Goal: Feedback & Contribution: Leave review/rating

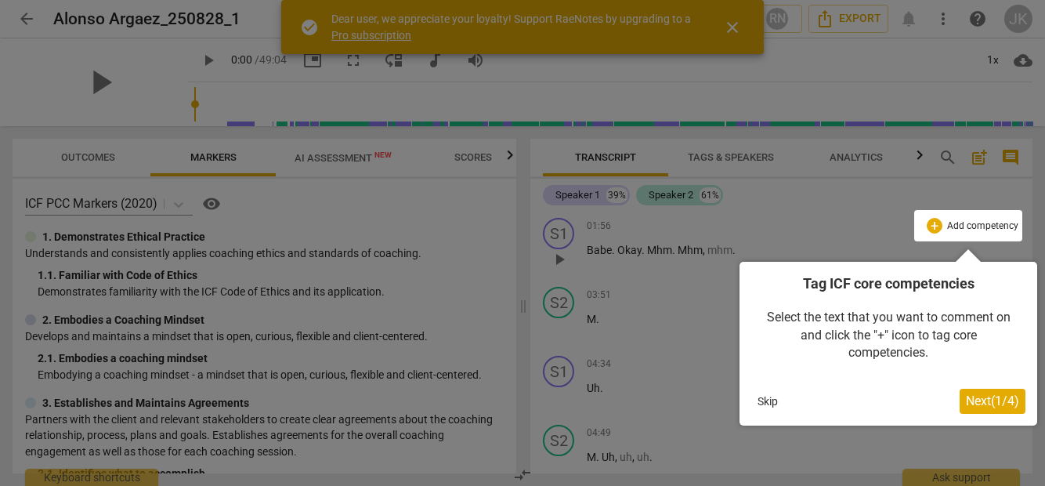
click at [973, 397] on span "Next ( 1 / 4 )" at bounding box center [992, 400] width 53 height 15
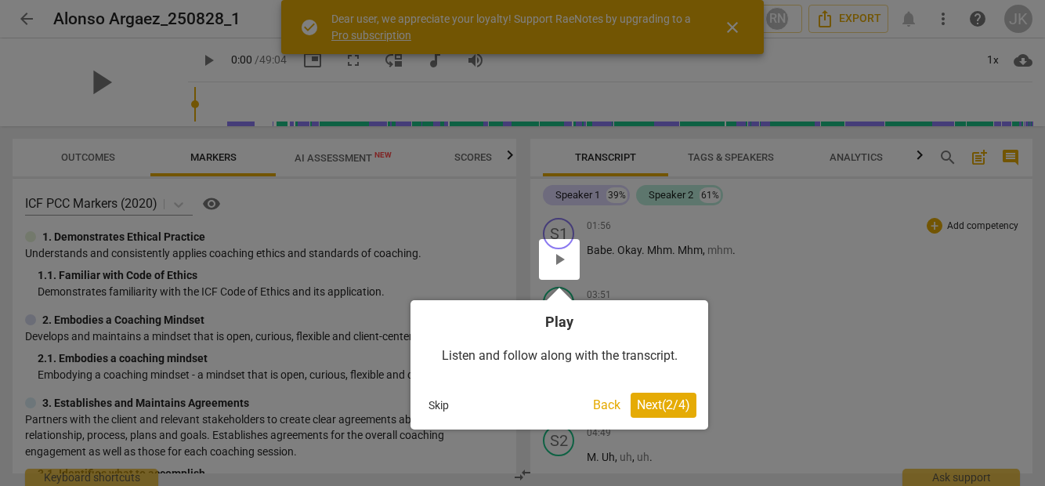
click at [655, 403] on span "Next ( 2 / 4 )" at bounding box center [663, 404] width 53 height 15
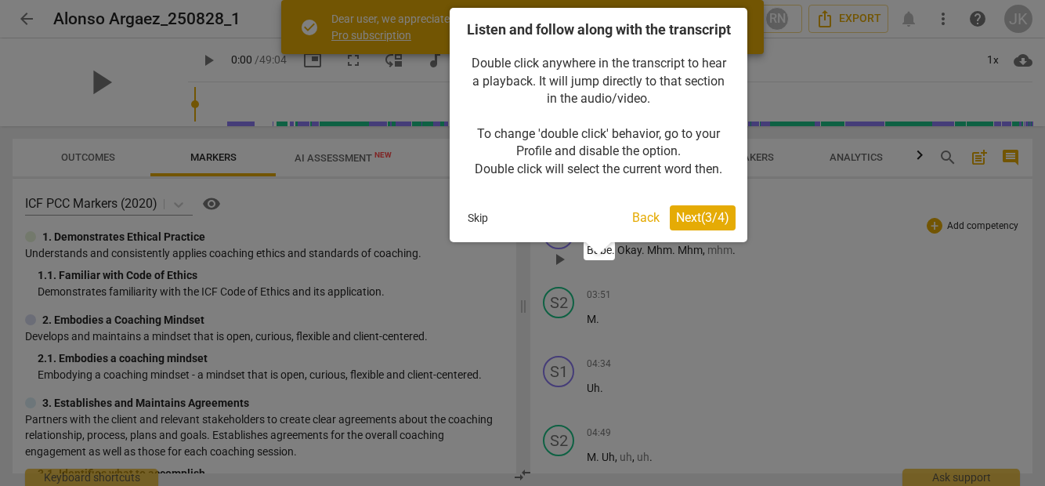
click at [706, 225] on span "Next ( 3 / 4 )" at bounding box center [702, 217] width 53 height 15
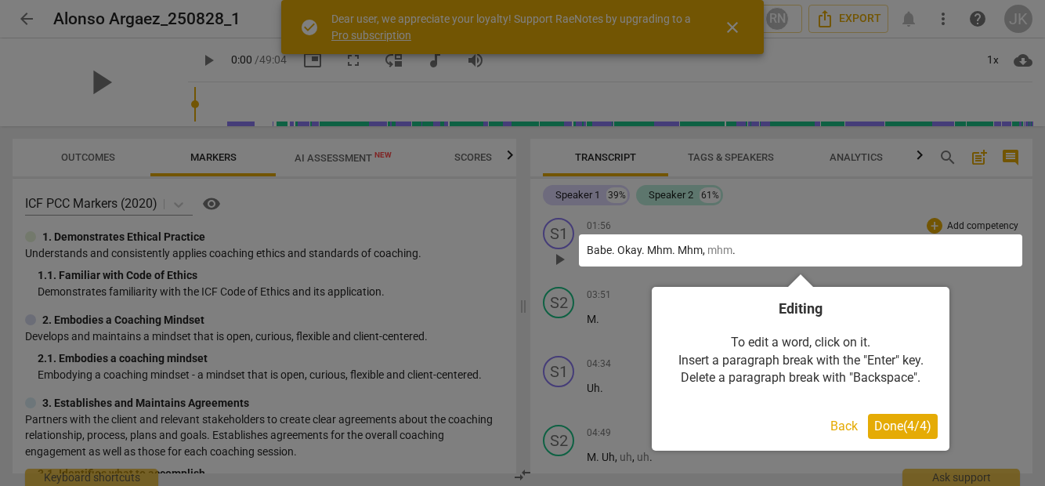
click at [899, 422] on span "Done ( 4 / 4 )" at bounding box center [902, 425] width 57 height 15
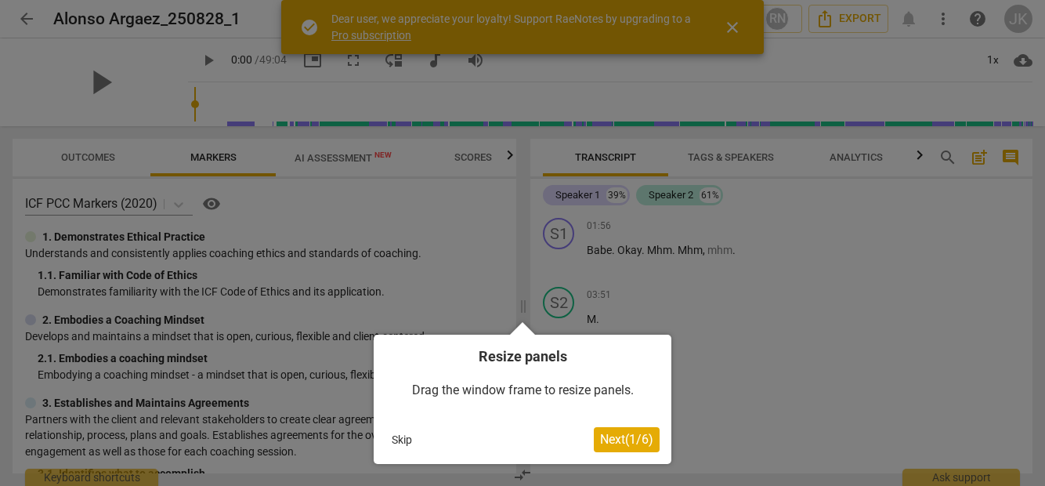
click at [414, 431] on button "Skip" at bounding box center [401, 439] width 33 height 23
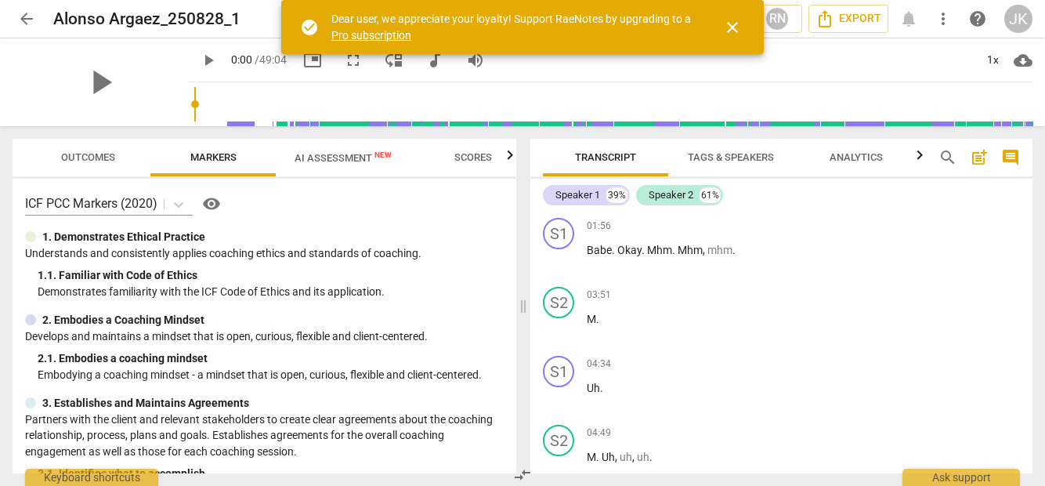
click at [732, 27] on span "close" at bounding box center [732, 27] width 19 height 19
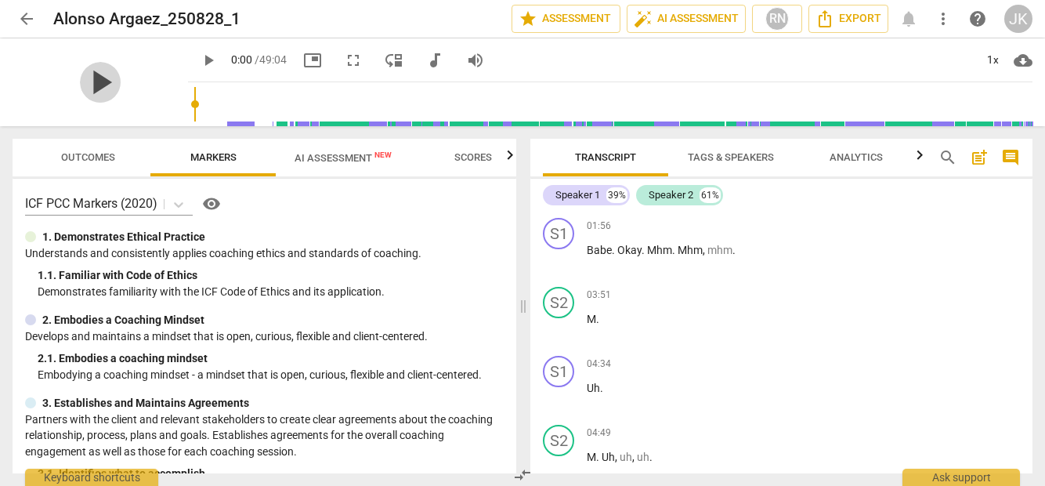
click at [90, 75] on span "play_arrow" at bounding box center [100, 82] width 41 height 41
click at [156, 98] on div "pause" at bounding box center [100, 82] width 175 height 88
click at [96, 89] on span "pause" at bounding box center [100, 82] width 41 height 41
click at [96, 89] on span "play_arrow" at bounding box center [100, 82] width 41 height 41
drag, startPoint x: 166, startPoint y: 125, endPoint x: 182, endPoint y: 136, distance: 19.8
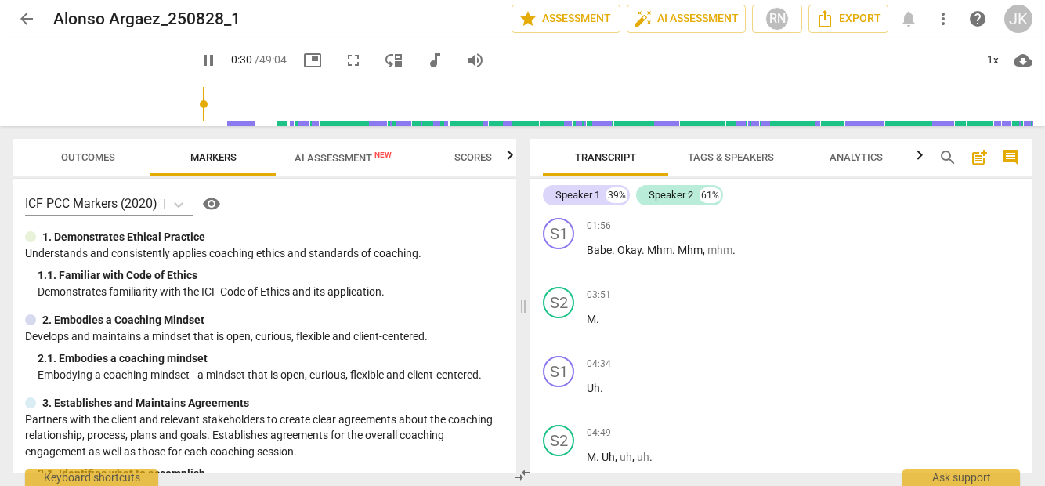
click at [182, 136] on div "arrow_back Alonso Argaez_250828_1 edit star Assessment auto_fix_high AI Assessm…" at bounding box center [522, 243] width 1045 height 486
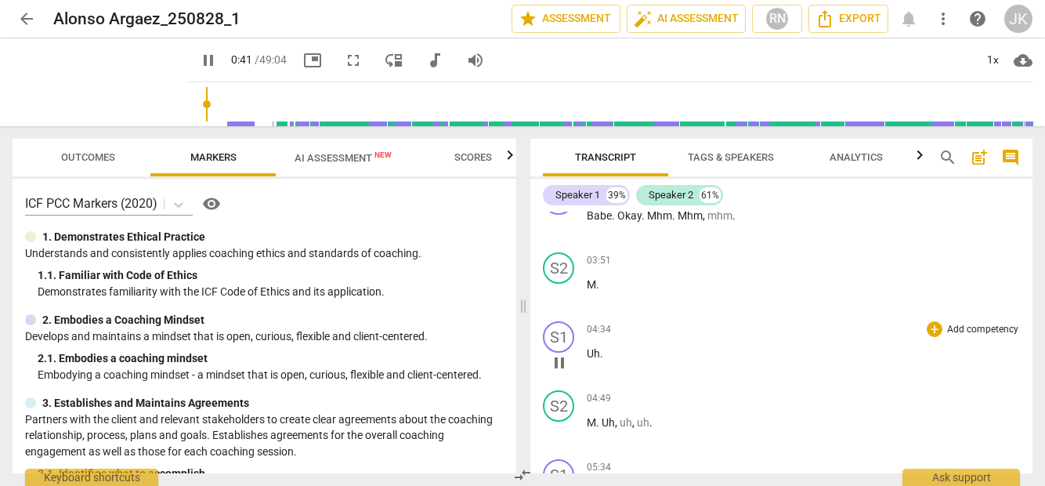
scroll to position [31, 0]
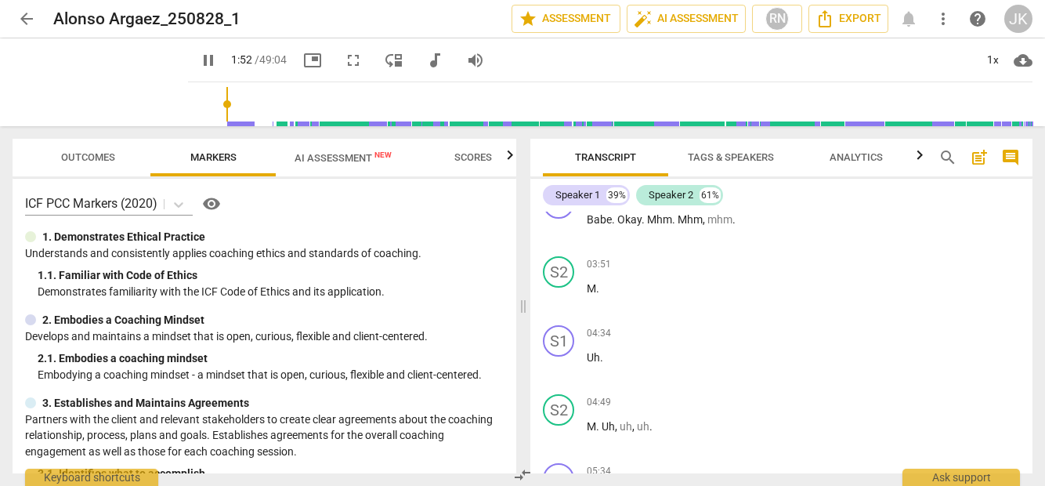
drag, startPoint x: 193, startPoint y: 101, endPoint x: 208, endPoint y: 102, distance: 14.1
click at [208, 102] on input "range" at bounding box center [613, 104] width 838 height 50
drag, startPoint x: 212, startPoint y: 103, endPoint x: 249, endPoint y: 103, distance: 36.8
click at [249, 103] on input "range" at bounding box center [613, 104] width 838 height 50
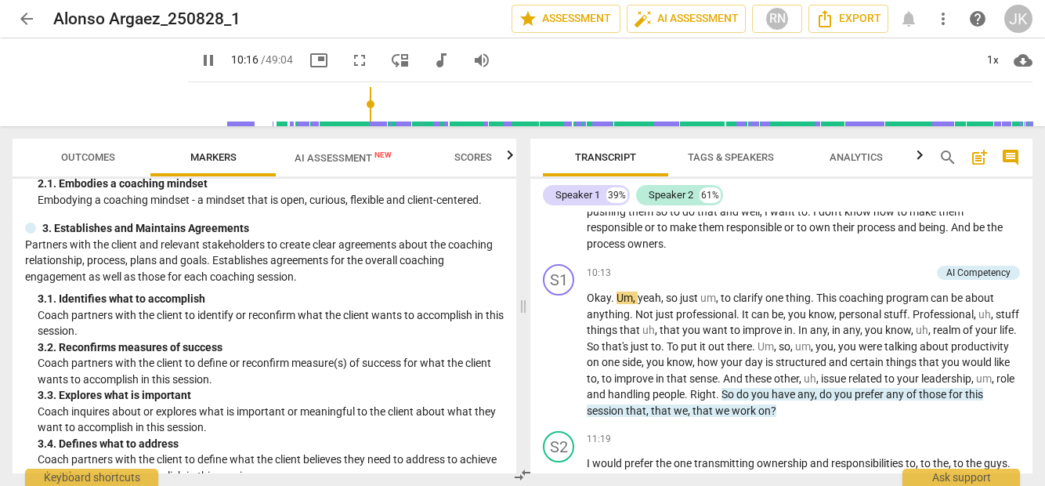
scroll to position [1105, 0]
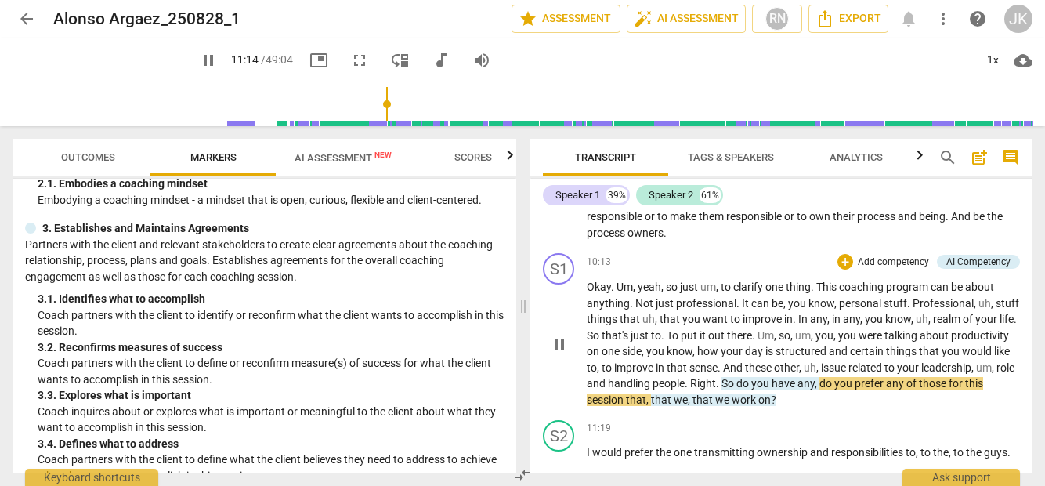
click at [865, 260] on p "Add competency" at bounding box center [893, 262] width 74 height 14
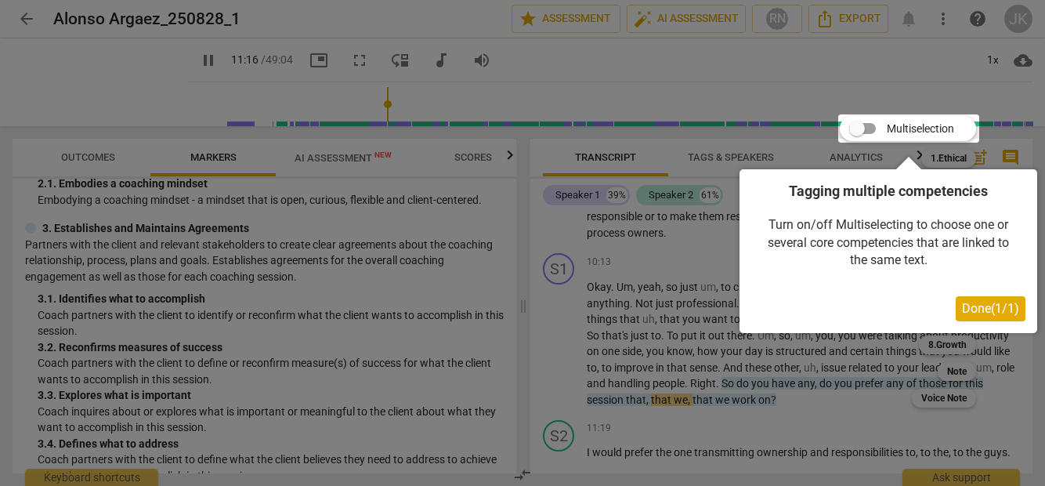
click at [962, 309] on span "Done ( 1 / 1 )" at bounding box center [990, 308] width 57 height 15
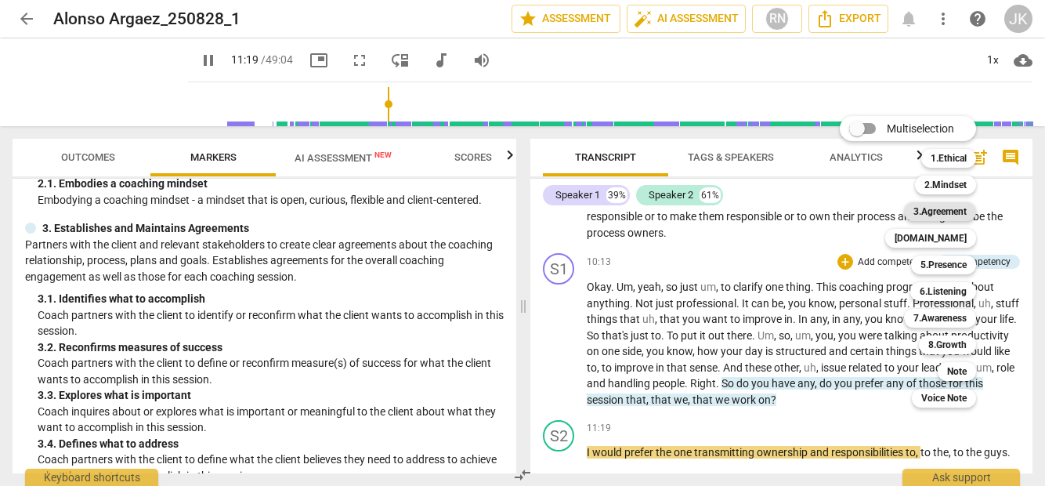
click at [958, 213] on b "3.Agreement" at bounding box center [939, 211] width 53 height 19
type input "680"
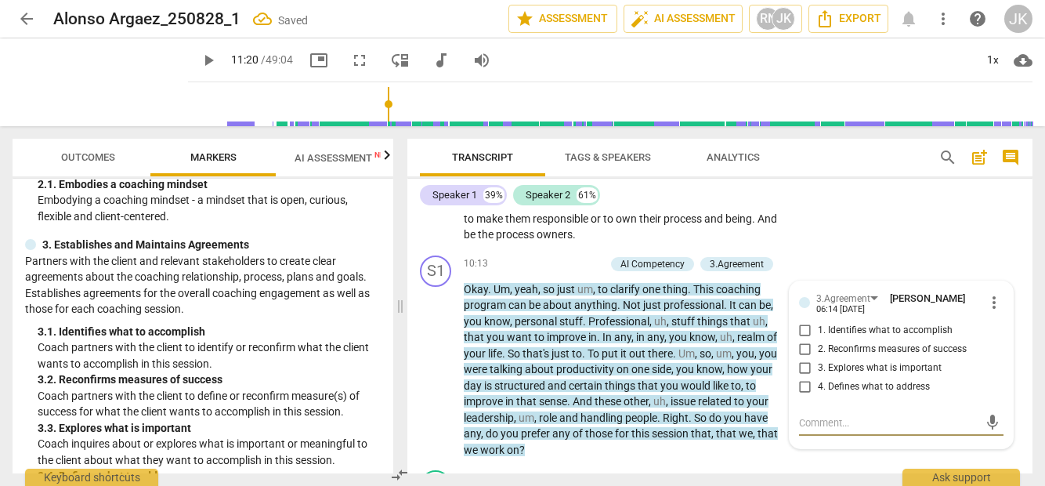
scroll to position [1297, 0]
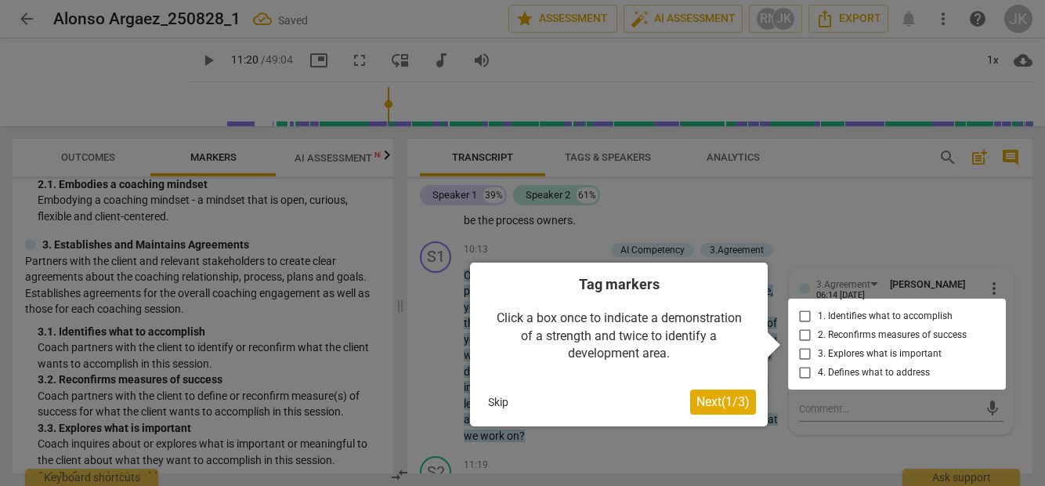
click at [843, 316] on div at bounding box center [897, 343] width 218 height 91
click at [800, 313] on div at bounding box center [897, 343] width 218 height 91
click at [803, 316] on div at bounding box center [897, 343] width 218 height 91
click at [704, 399] on span "Next ( 1 / 3 )" at bounding box center [722, 401] width 53 height 15
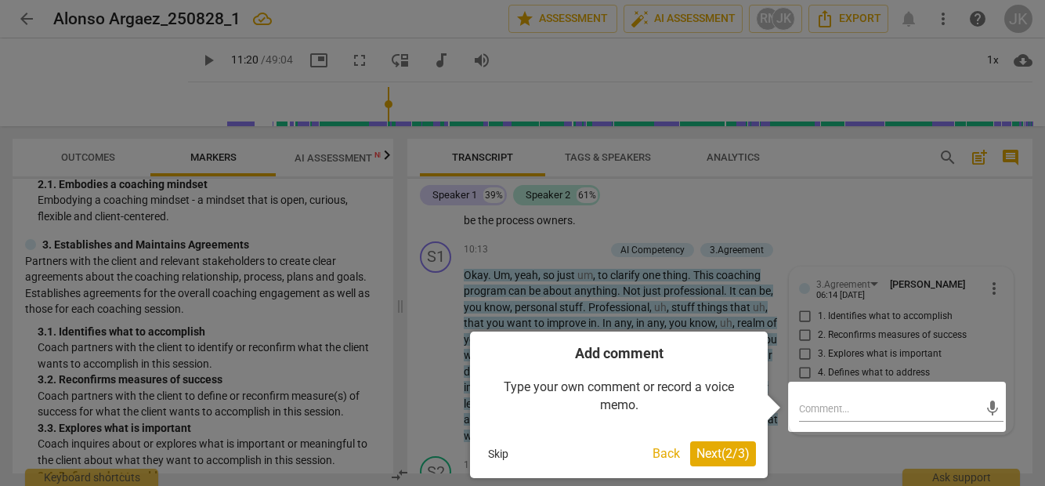
click at [723, 453] on span "Next ( 2 / 3 )" at bounding box center [722, 453] width 53 height 15
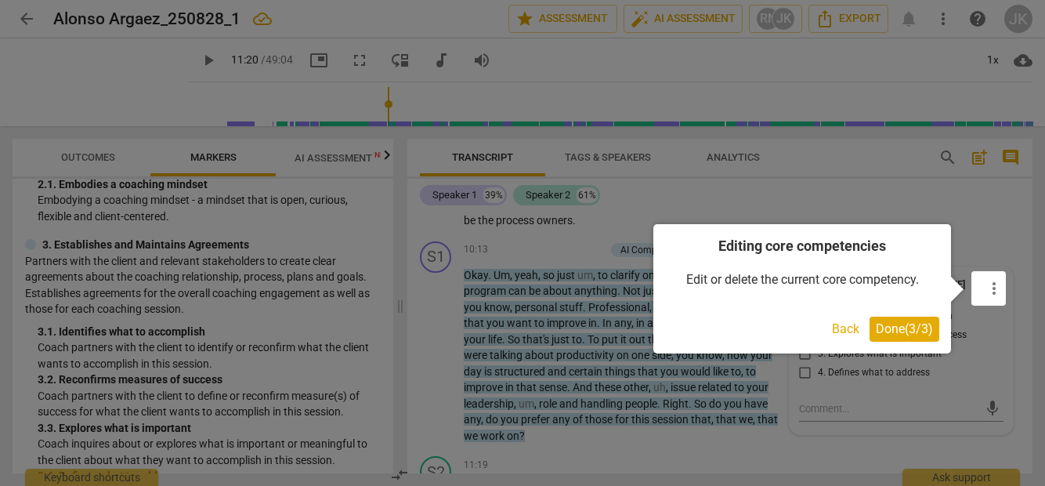
click at [890, 330] on span "Done ( 3 / 3 )" at bounding box center [903, 328] width 57 height 15
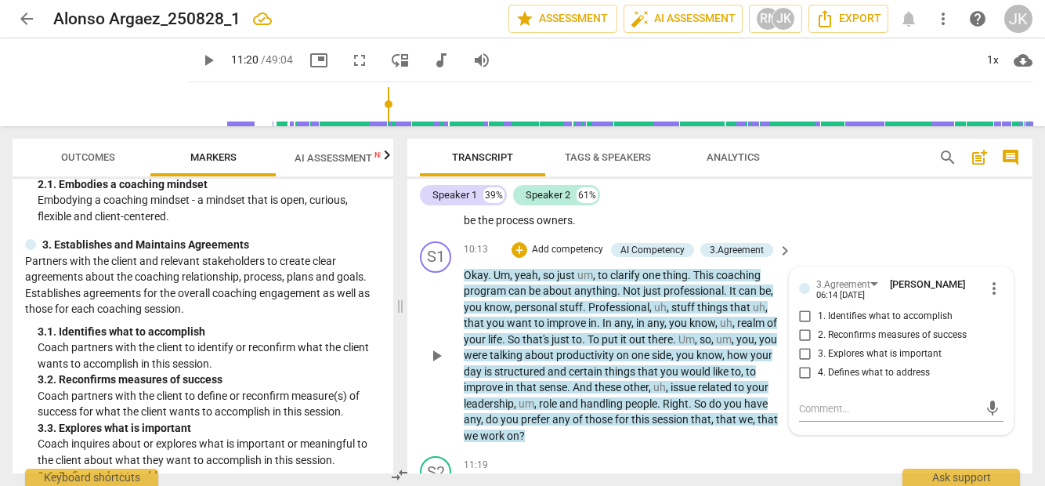
click at [805, 316] on input "1. Identifies what to accomplish" at bounding box center [804, 316] width 25 height 19
checkbox input "true"
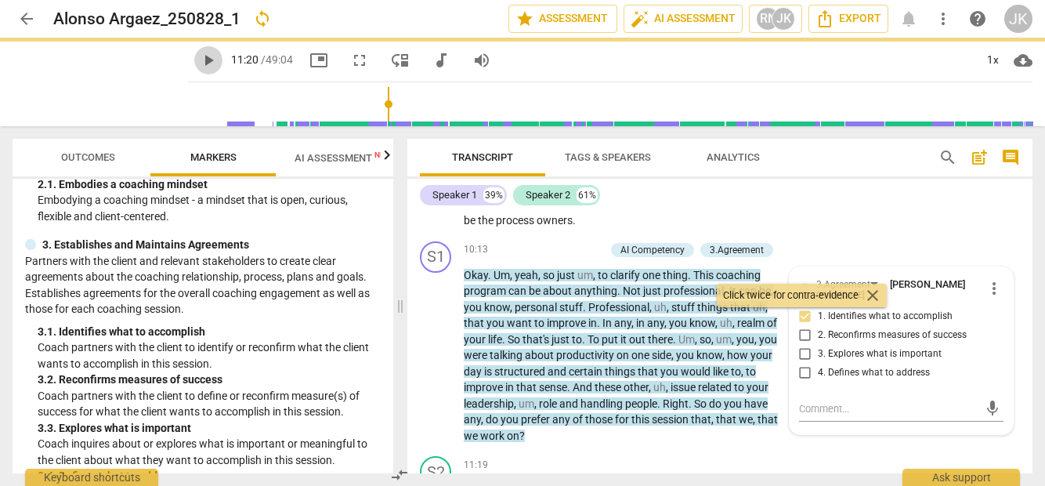
click at [199, 62] on span "play_arrow" at bounding box center [208, 60] width 19 height 19
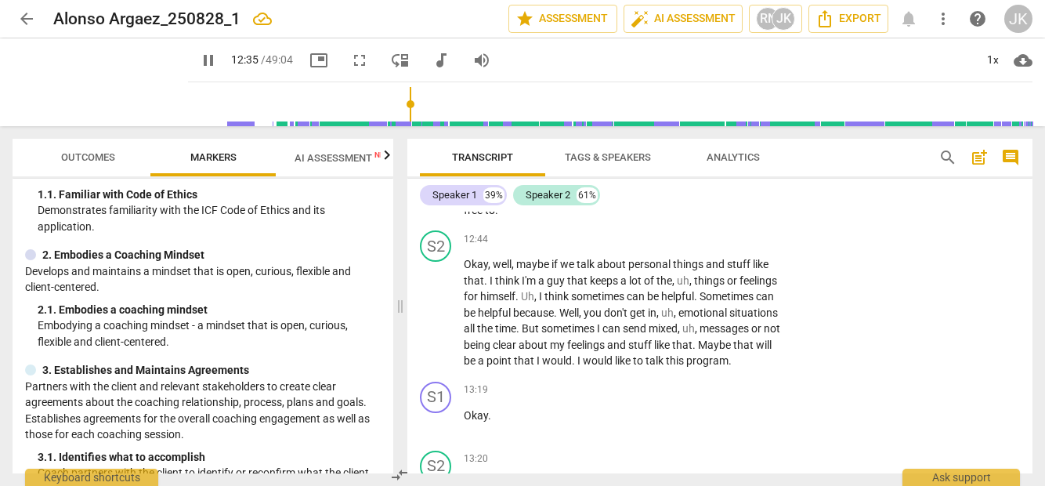
scroll to position [2002, 0]
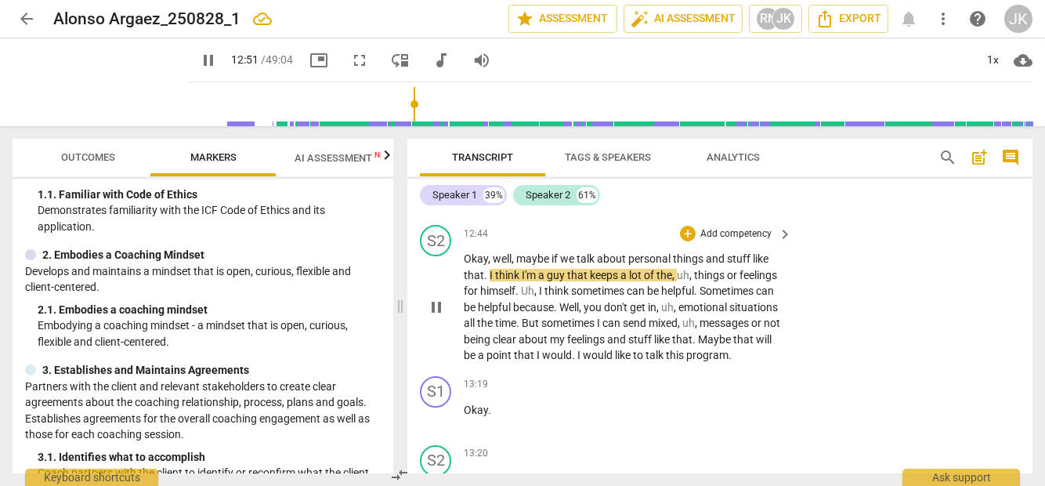
click at [436, 311] on span "pause" at bounding box center [436, 307] width 19 height 19
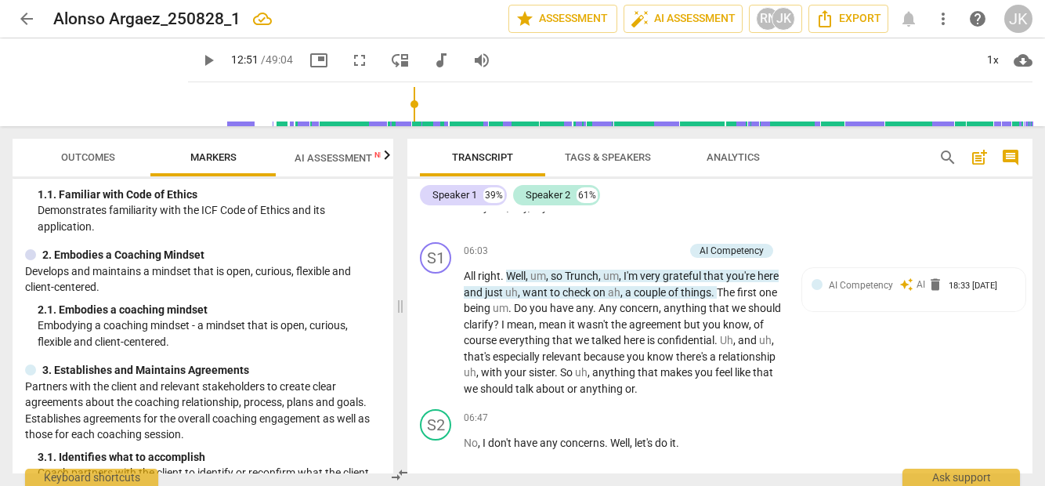
scroll to position [358, 0]
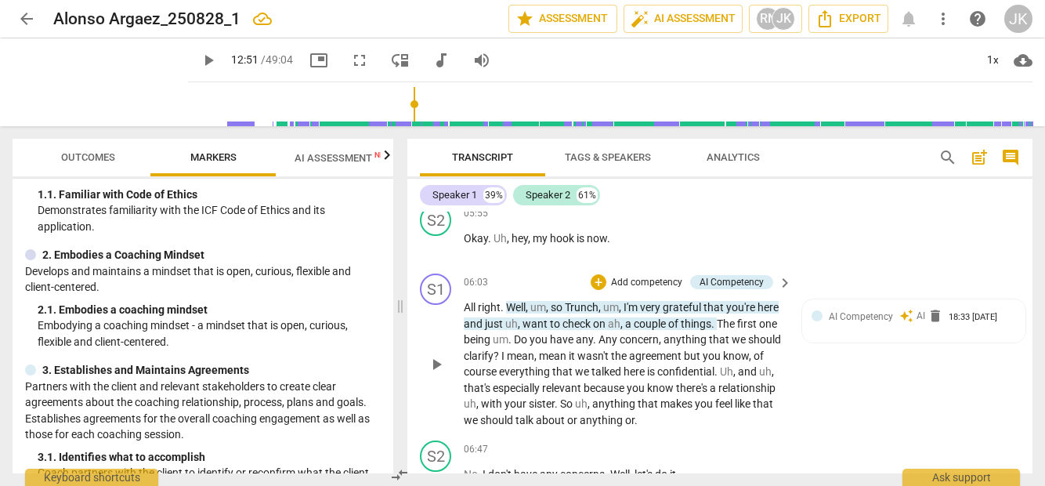
click at [659, 345] on span "concern" at bounding box center [638, 339] width 39 height 13
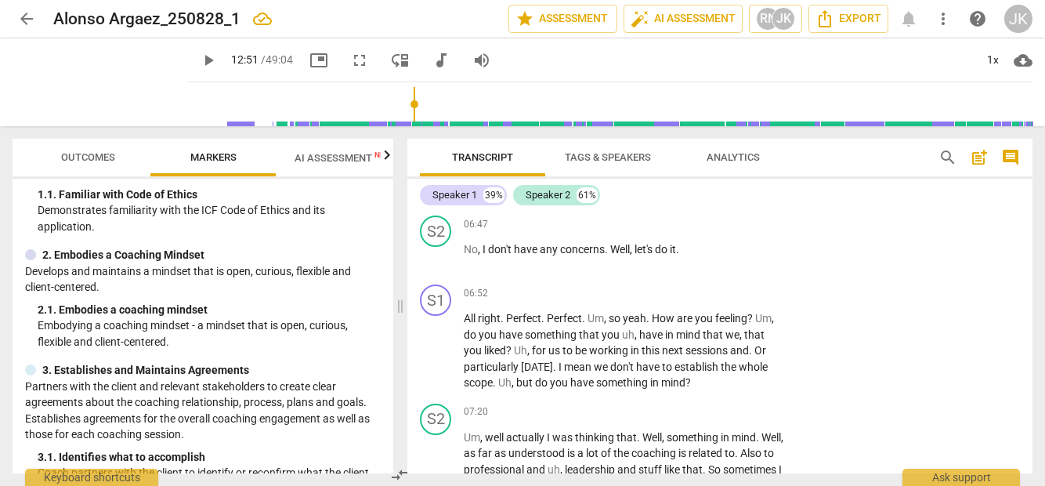
scroll to position [326, 0]
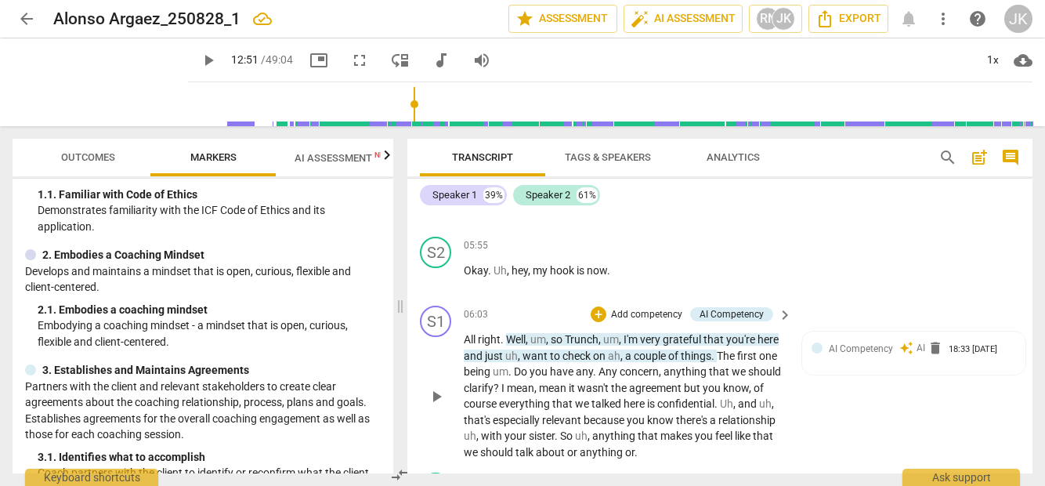
click at [441, 394] on span "play_arrow" at bounding box center [436, 396] width 19 height 19
click at [441, 394] on span "pause" at bounding box center [436, 396] width 19 height 19
type input "364"
click at [933, 349] on span "delete" at bounding box center [935, 348] width 16 height 16
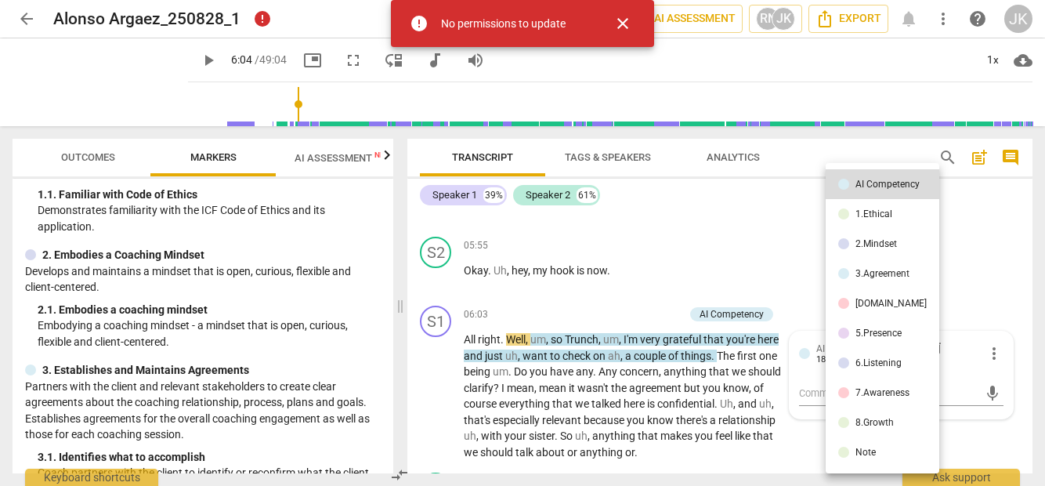
click at [622, 25] on span "close" at bounding box center [622, 23] width 19 height 19
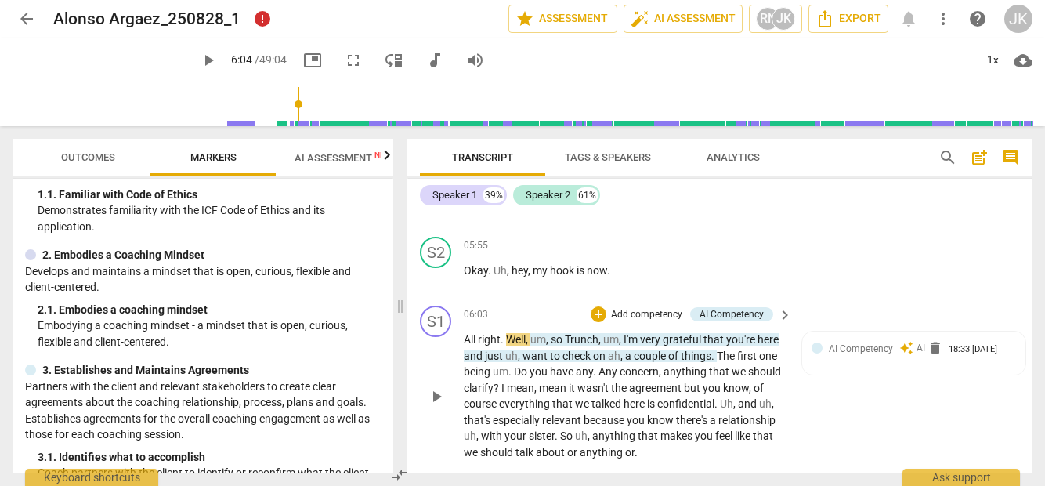
click at [621, 316] on p "Add competency" at bounding box center [646, 315] width 74 height 14
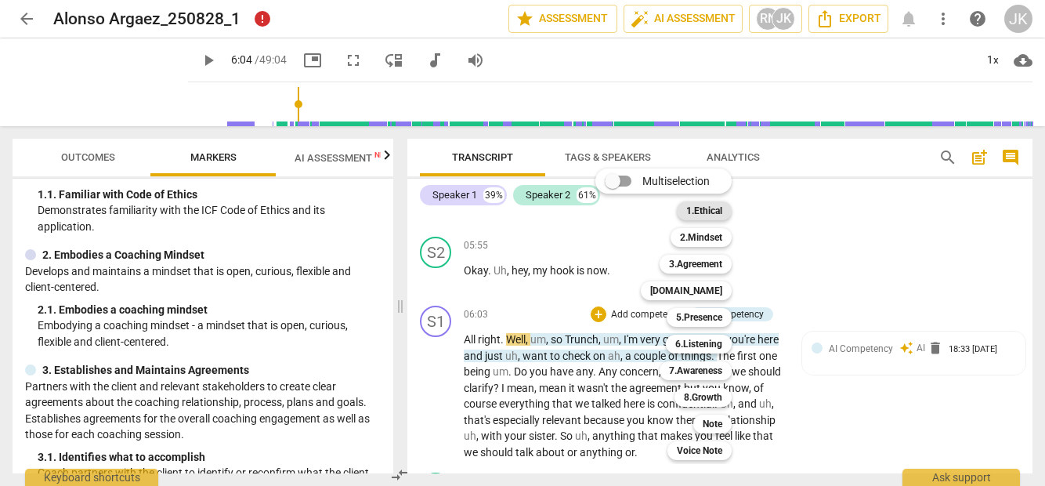
click at [714, 213] on b "1.Ethical" at bounding box center [704, 210] width 36 height 19
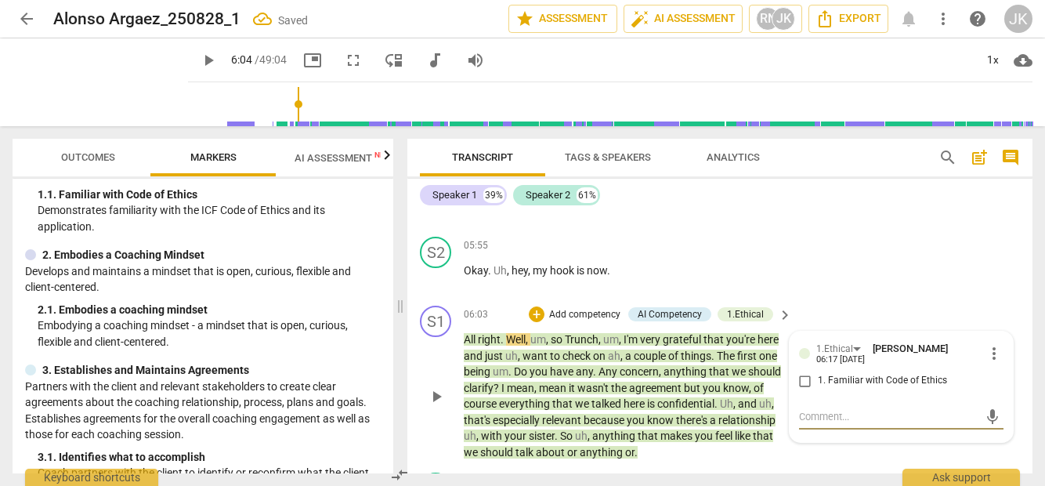
click at [798, 380] on input "1. Familiar with Code of Ethics" at bounding box center [804, 380] width 25 height 19
checkbox input "true"
click at [837, 266] on div "S2 play_arrow pause 05:55 + Add competency keyboard_arrow_right Okay . Uh , hey…" at bounding box center [719, 264] width 625 height 69
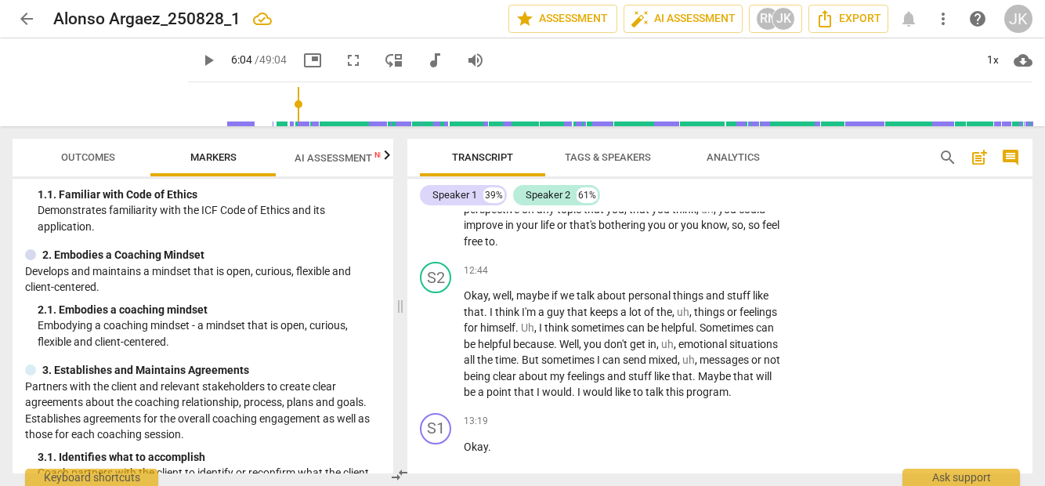
scroll to position [1938, 0]
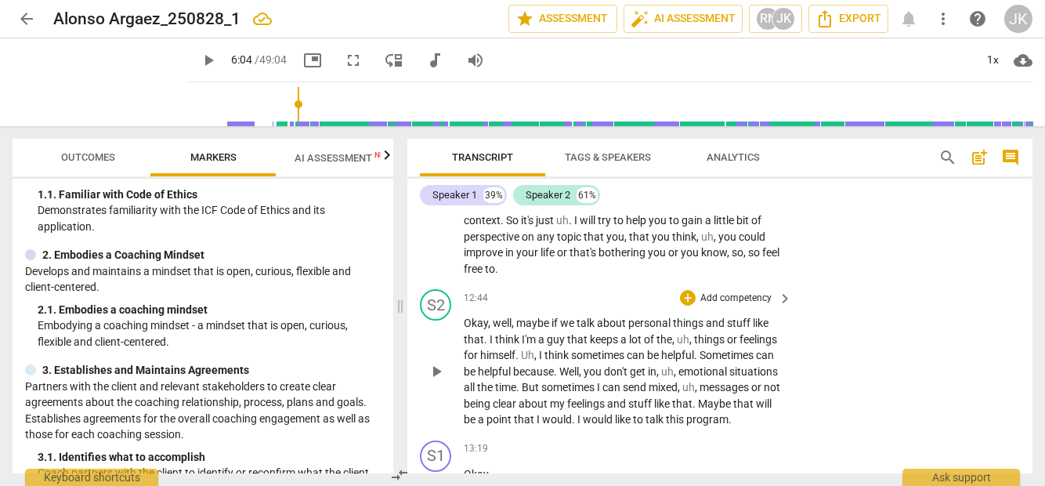
click at [437, 381] on span "play_arrow" at bounding box center [436, 371] width 19 height 19
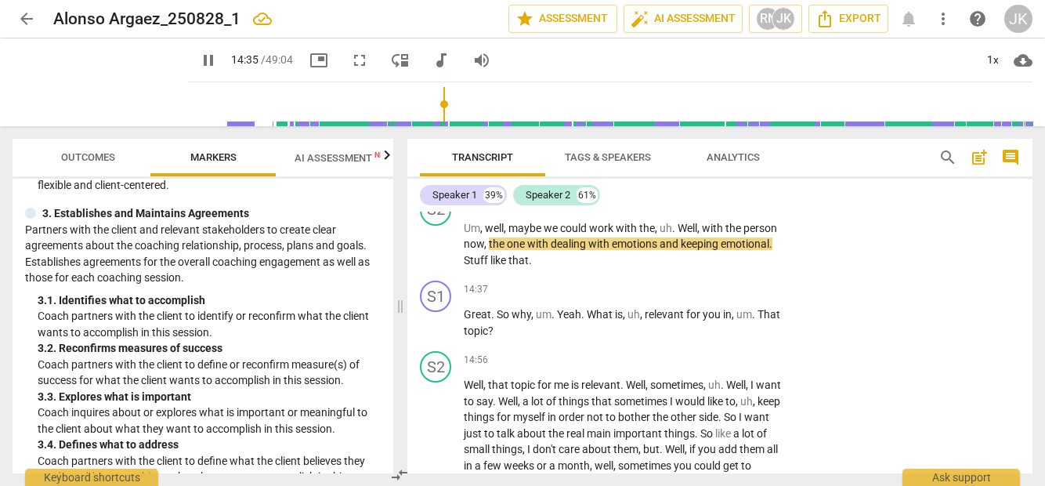
scroll to position [258, 0]
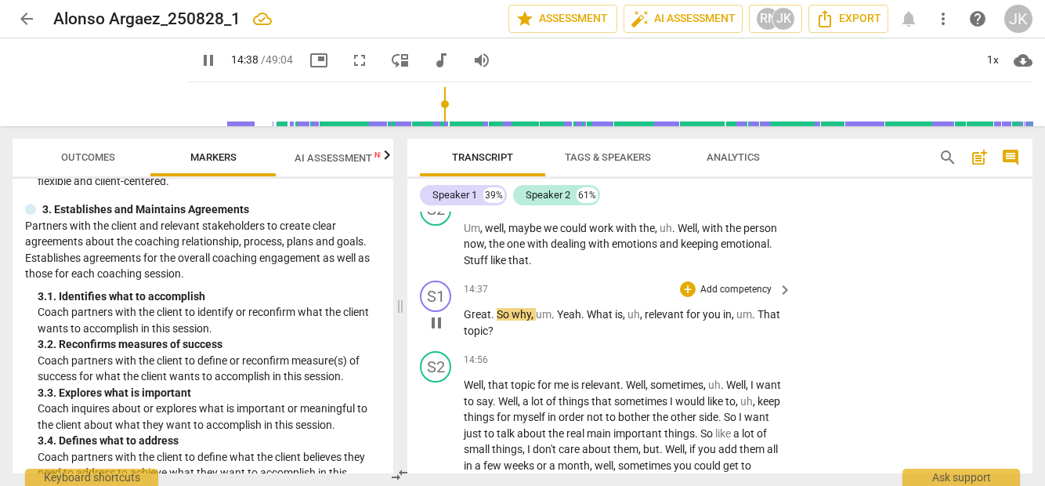
click at [732, 297] on p "Add competency" at bounding box center [736, 290] width 74 height 14
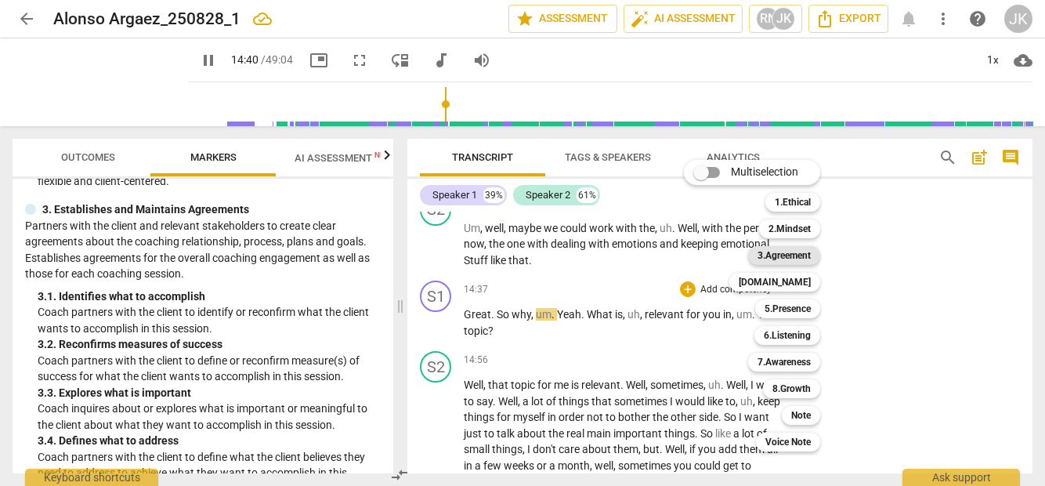
click at [783, 251] on b "3.Agreement" at bounding box center [783, 255] width 53 height 19
type input "881"
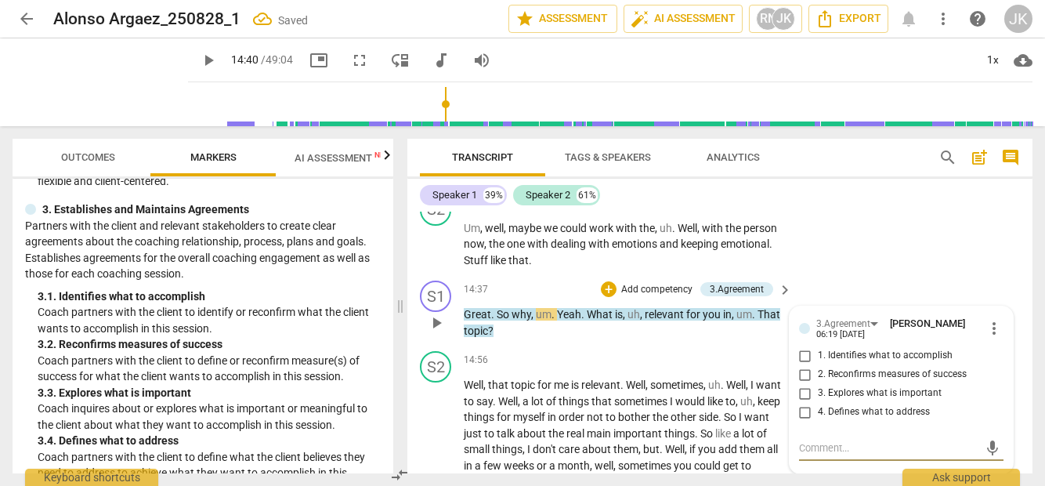
click at [803, 403] on input "3. Explores what is important" at bounding box center [804, 393] width 25 height 19
checkbox input "true"
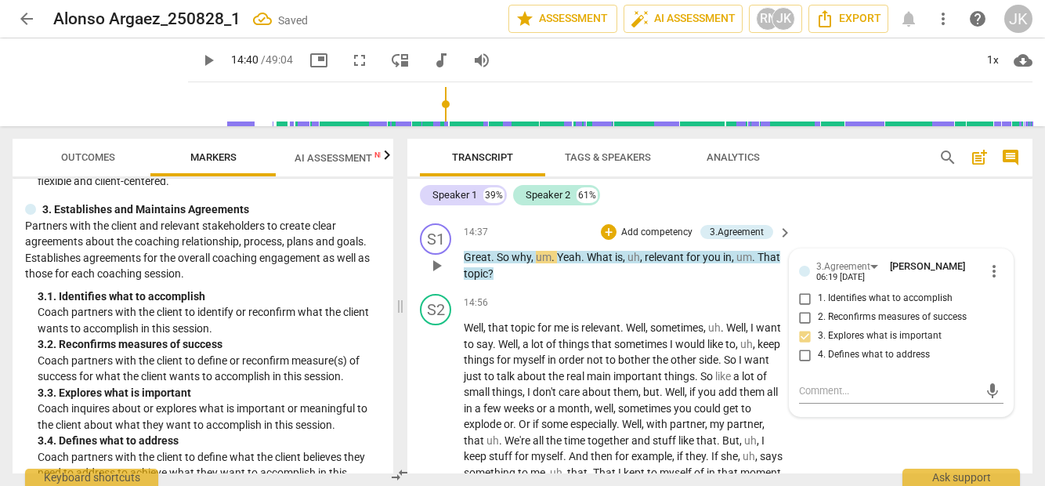
scroll to position [2624, 0]
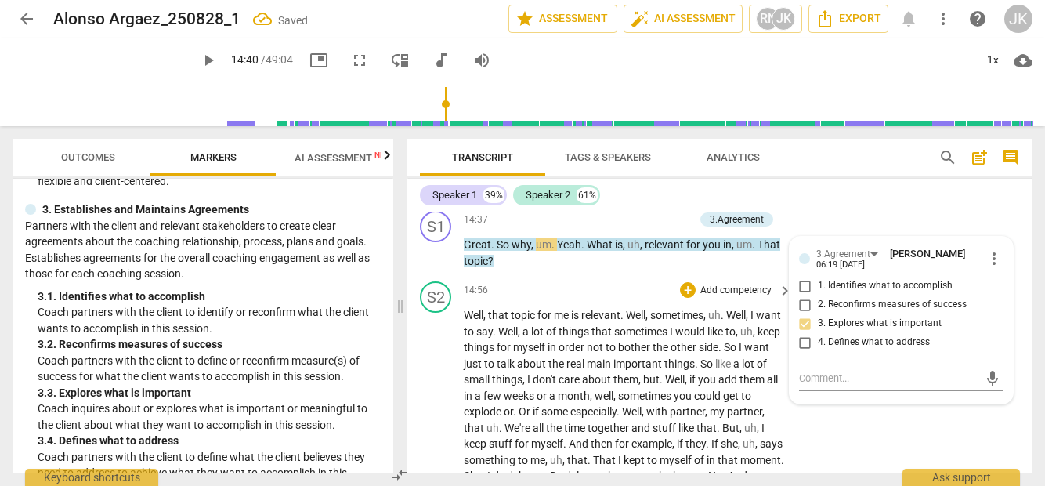
click at [652, 353] on span "bother" at bounding box center [635, 347] width 34 height 13
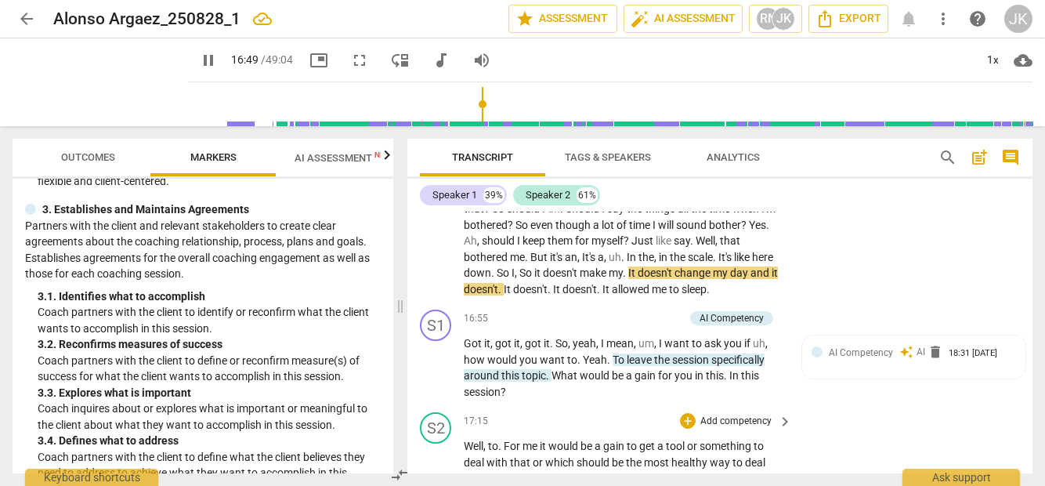
scroll to position [2989, 0]
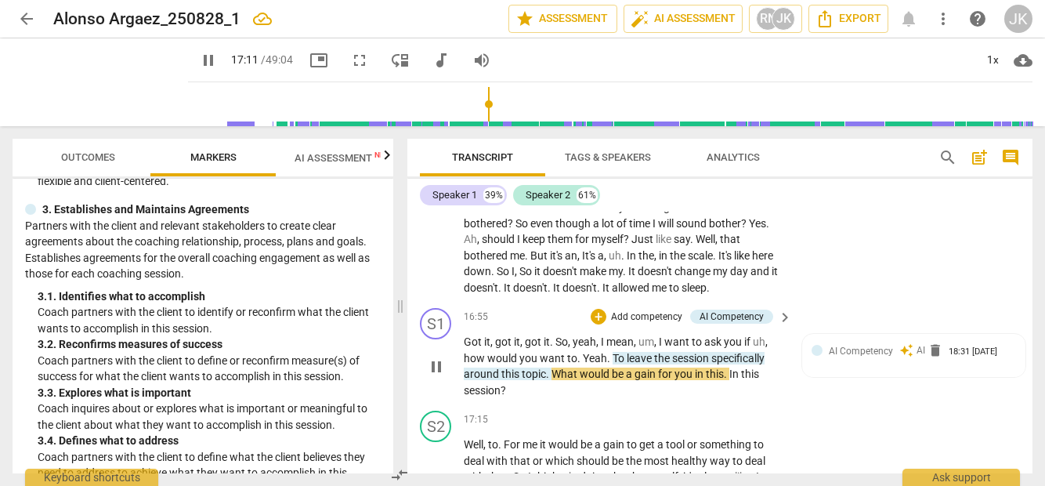
click at [634, 324] on p "Add competency" at bounding box center [646, 317] width 74 height 14
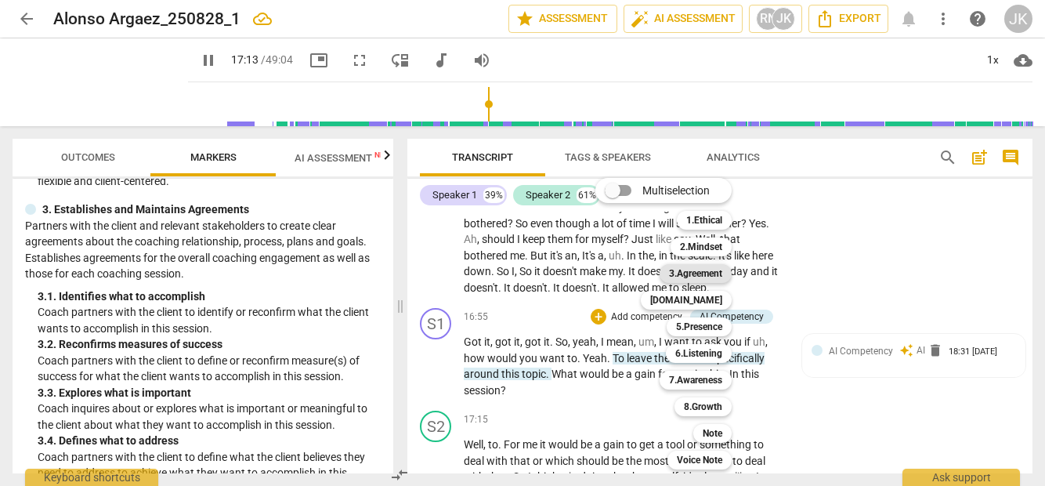
click at [700, 268] on b "3.Agreement" at bounding box center [695, 273] width 53 height 19
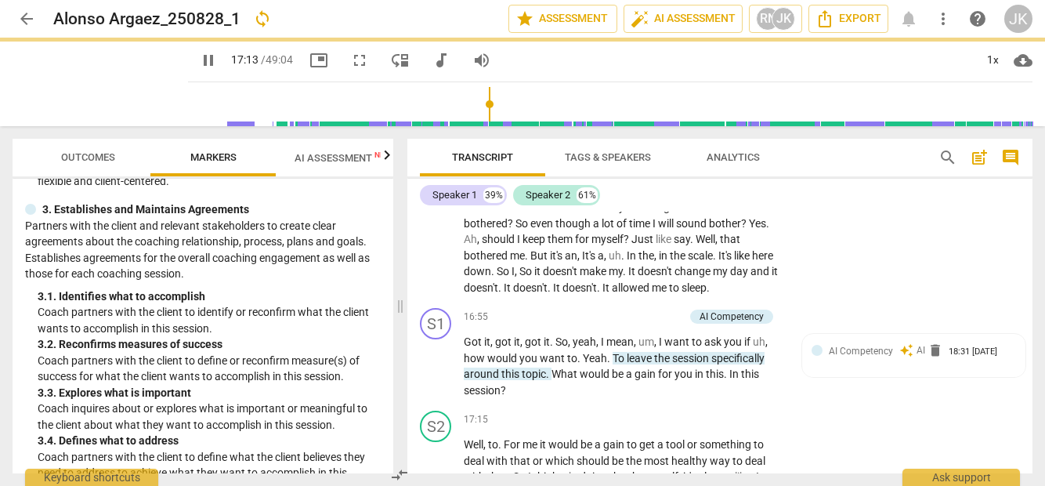
type input "1034"
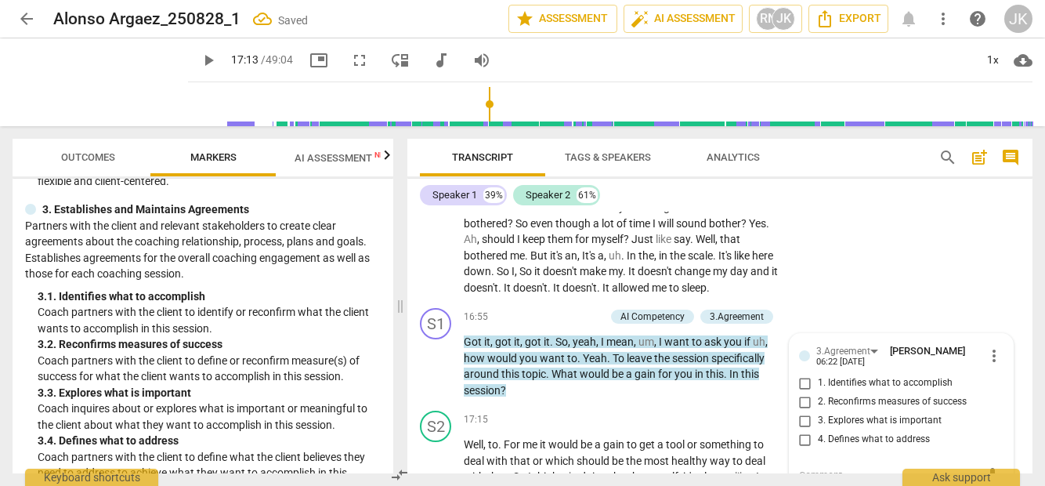
scroll to position [3154, 0]
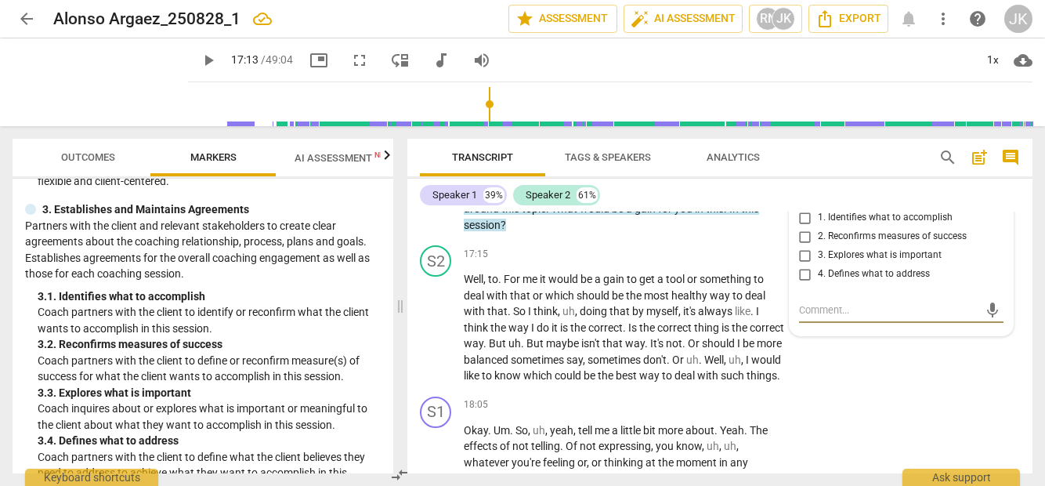
click at [830, 244] on span "2. Reconfirms measures of success" at bounding box center [892, 236] width 149 height 14
click at [818, 246] on input "2. Reconfirms measures of success" at bounding box center [804, 236] width 25 height 19
checkbox input "true"
click at [662, 381] on span "way" at bounding box center [650, 375] width 23 height 13
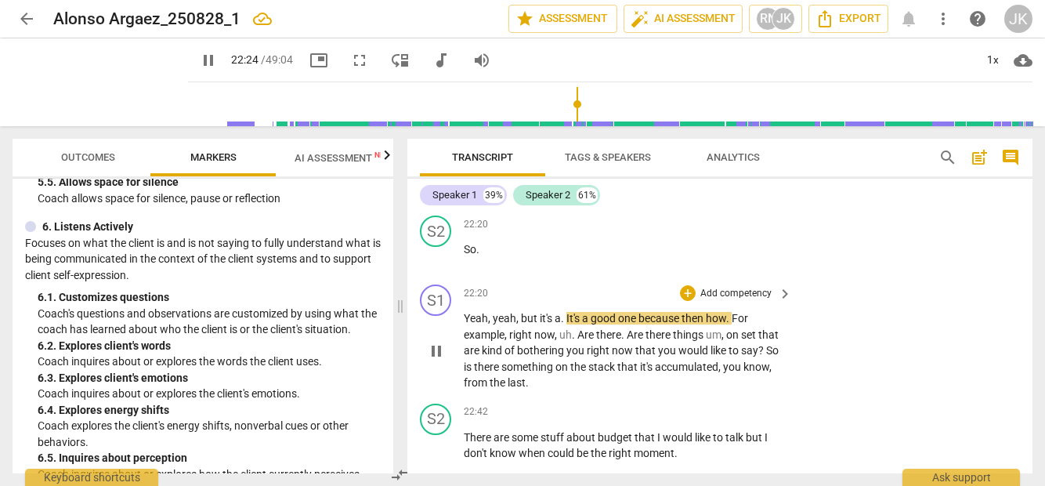
scroll to position [4457, 0]
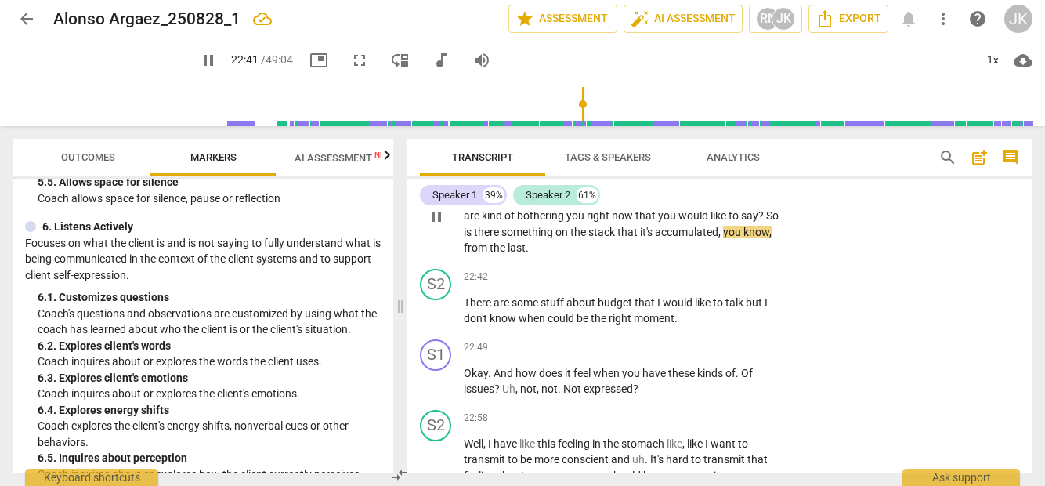
click at [738, 166] on p "Add competency" at bounding box center [736, 159] width 74 height 14
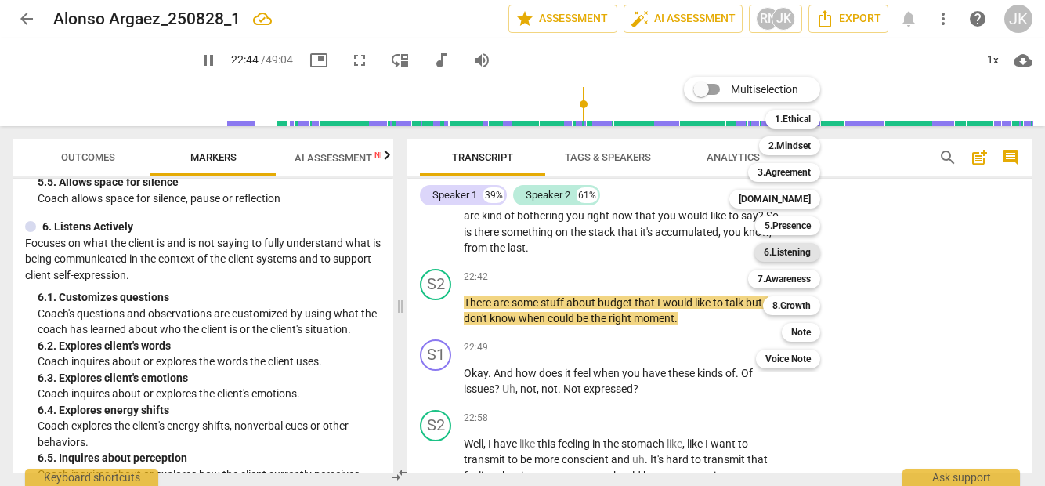
click at [800, 248] on b "6.Listening" at bounding box center [787, 252] width 47 height 19
type input "1365"
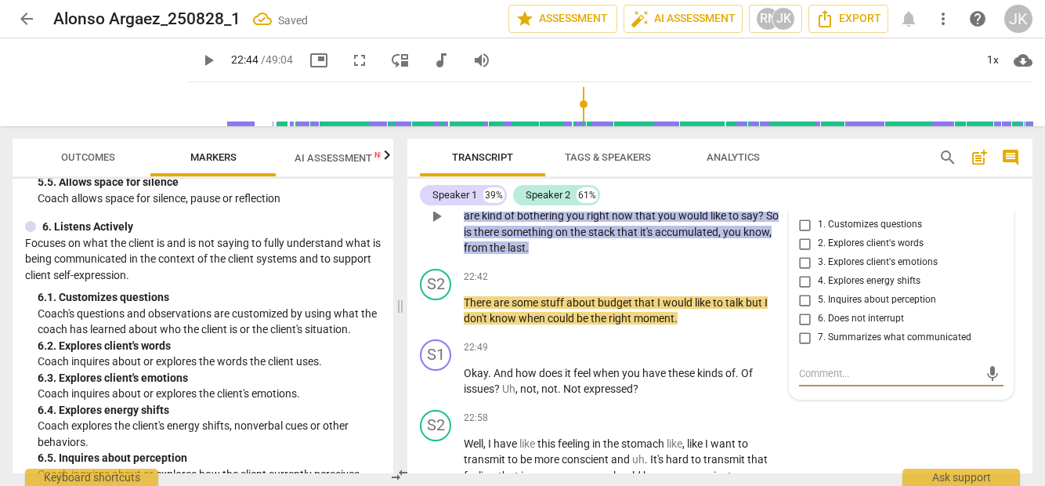
click at [820, 232] on span "1. Customizes questions" at bounding box center [870, 225] width 104 height 14
click at [818, 234] on input "1. Customizes questions" at bounding box center [804, 224] width 25 height 19
checkbox input "true"
click at [708, 262] on div "S1 play_arrow pause 22:20 + Add competency 6.Listening keyboard_arrow_right Yea…" at bounding box center [719, 202] width 625 height 119
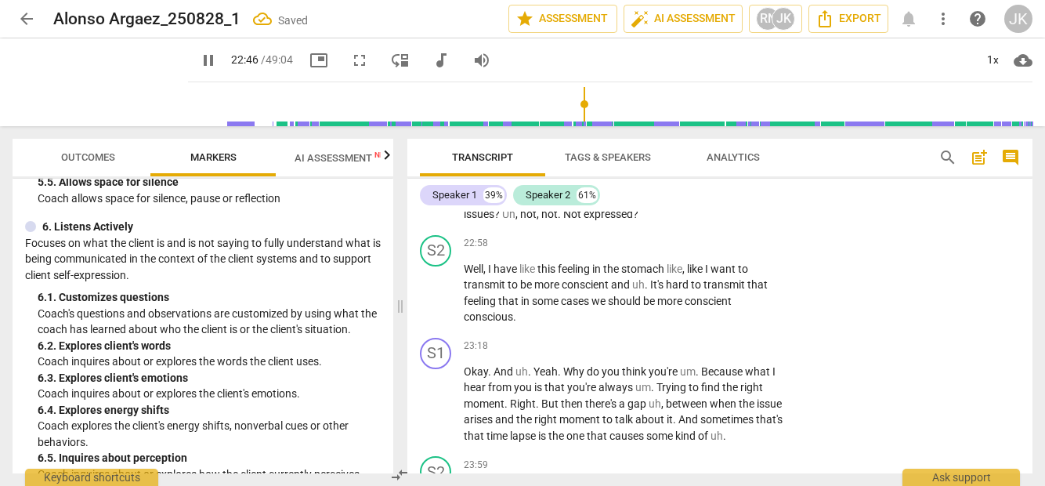
scroll to position [4635, 0]
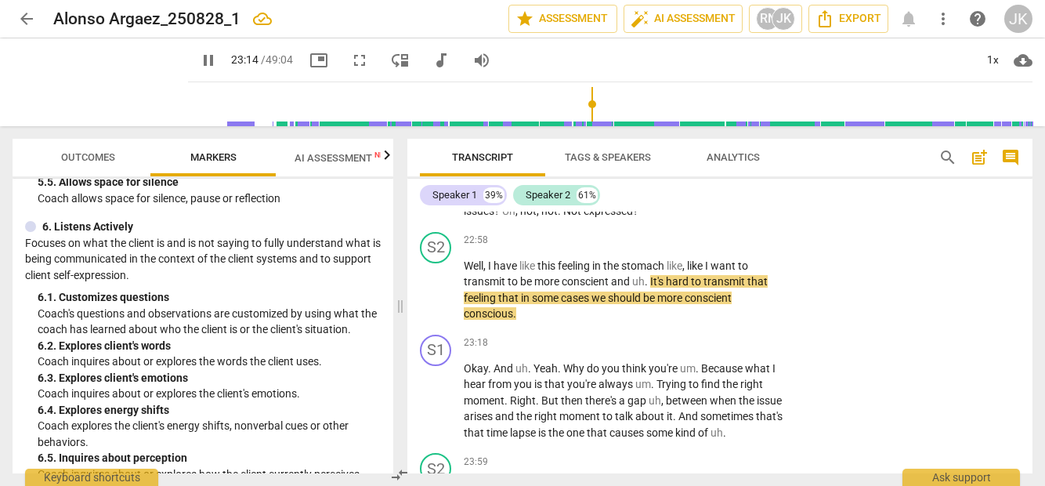
click at [721, 177] on p "Add competency" at bounding box center [736, 170] width 74 height 14
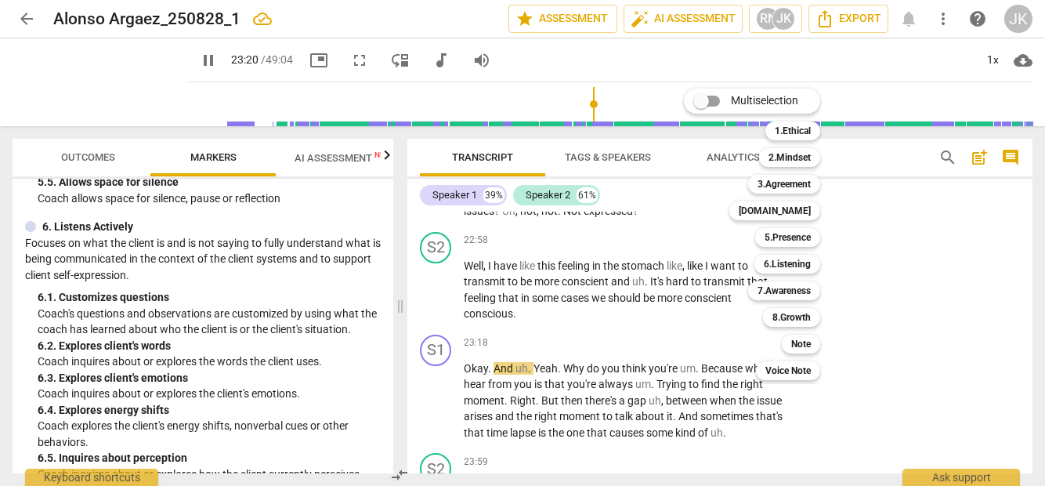
click at [191, 62] on div at bounding box center [522, 243] width 1045 height 486
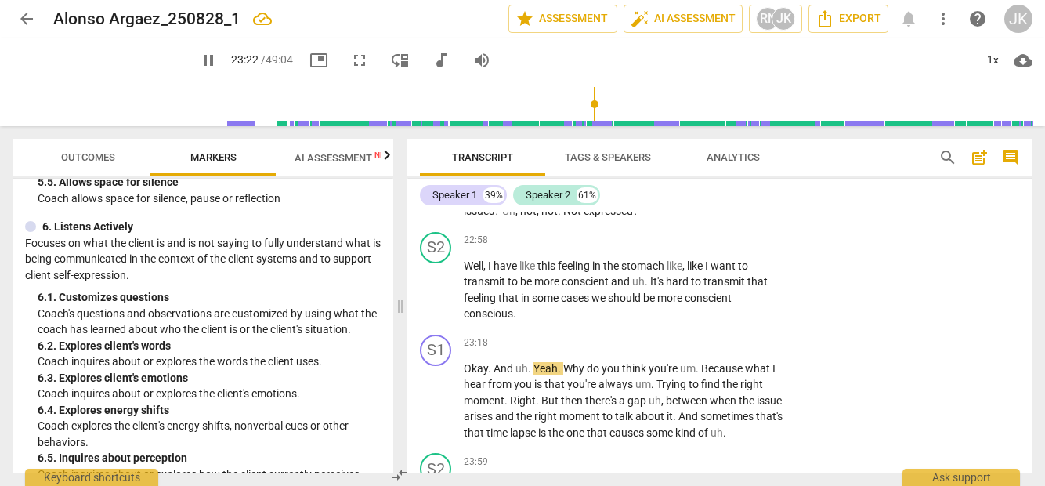
click at [199, 62] on span "pause" at bounding box center [208, 60] width 19 height 19
type input "1402"
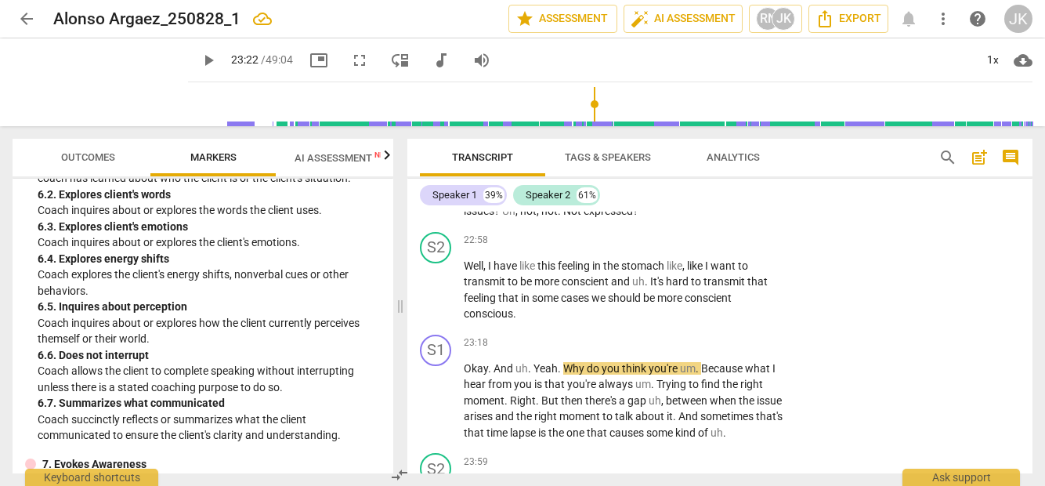
scroll to position [1207, 0]
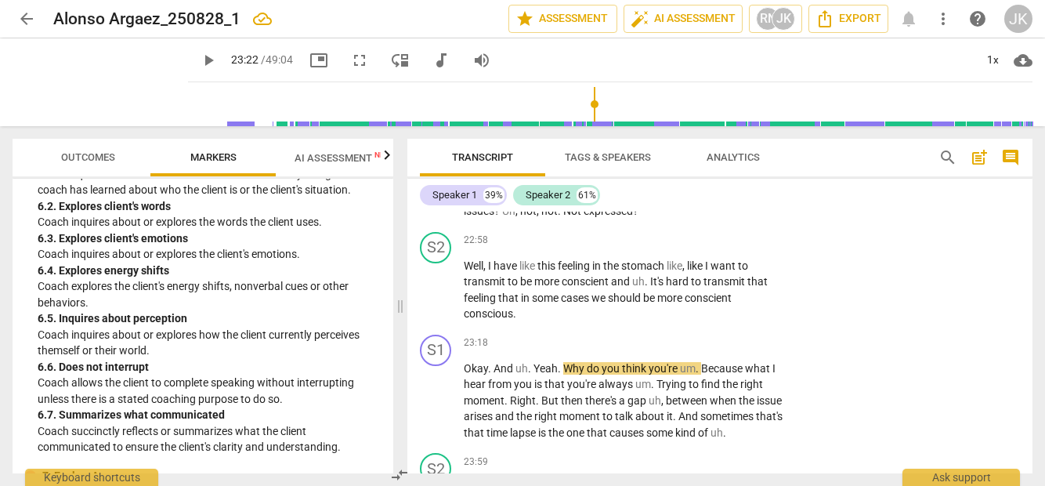
click at [721, 177] on p "Add competency" at bounding box center [736, 170] width 74 height 14
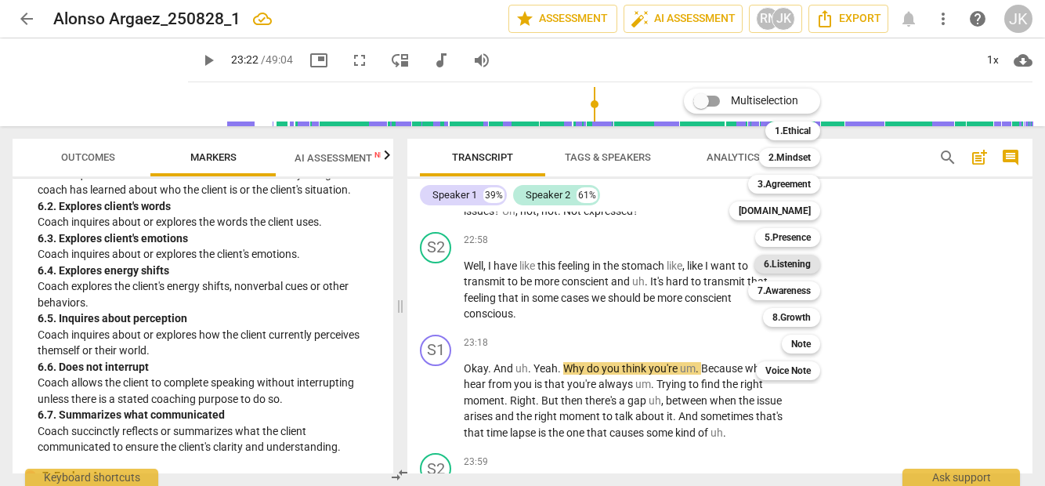
click at [784, 265] on b "6.Listening" at bounding box center [787, 264] width 47 height 19
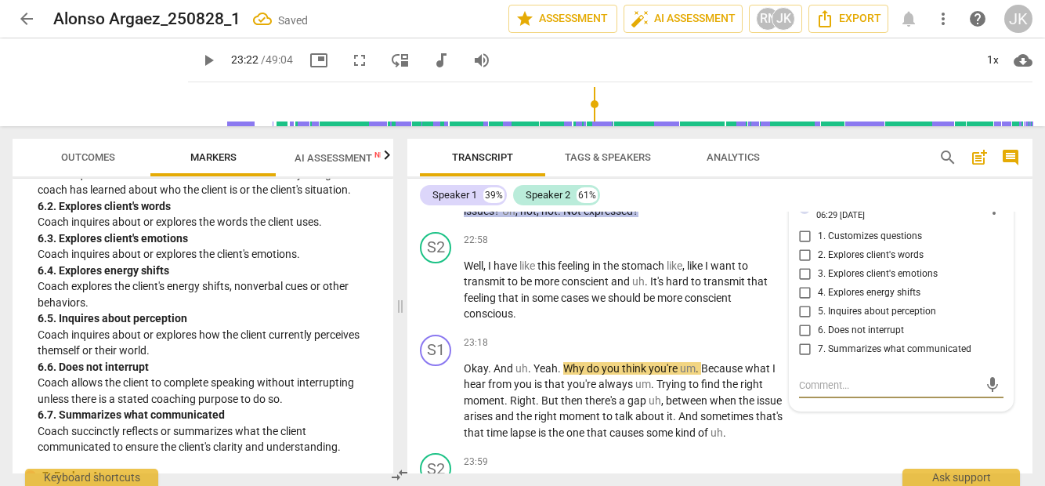
click at [799, 283] on input "3. Explores client's emotions" at bounding box center [804, 274] width 25 height 19
checkbox input "true"
click at [655, 304] on span "be" at bounding box center [650, 297] width 14 height 13
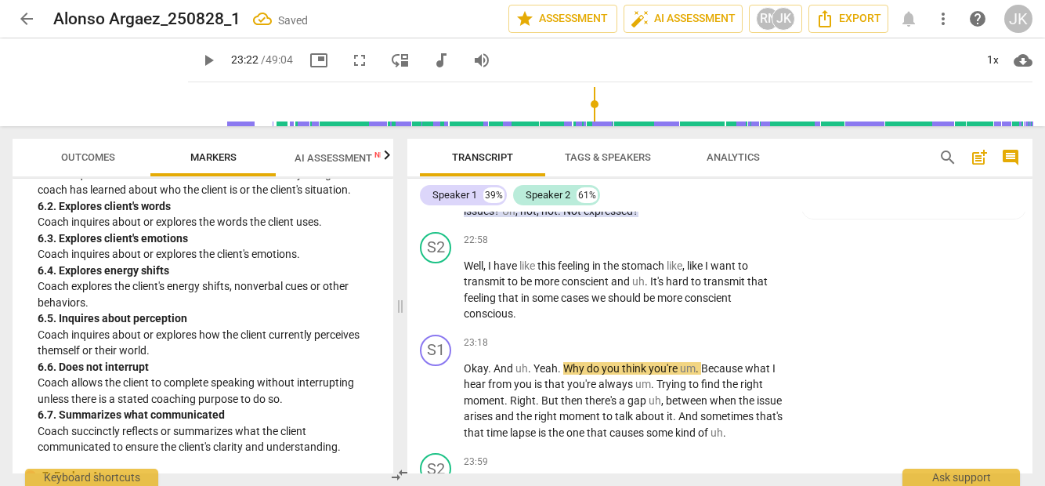
click at [199, 57] on span "play_arrow" at bounding box center [208, 60] width 19 height 19
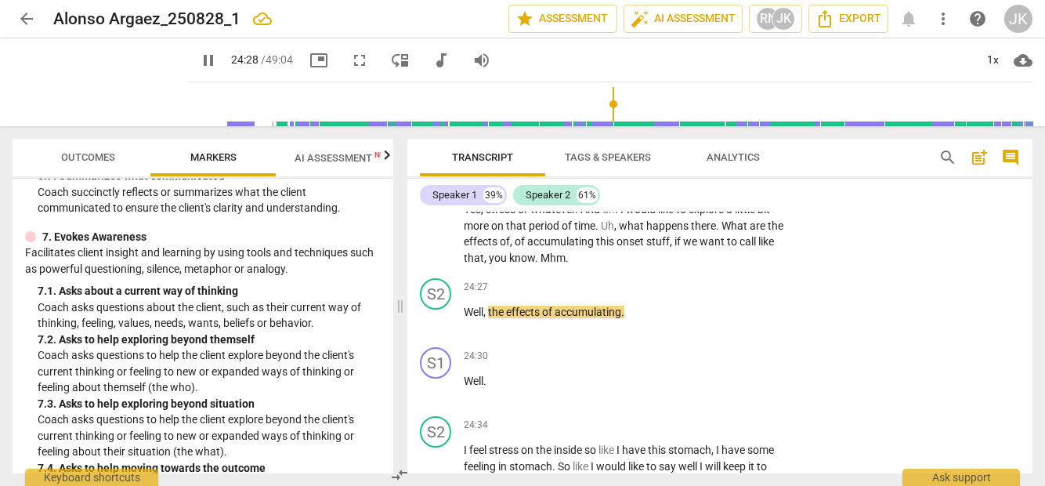
scroll to position [1449, 0]
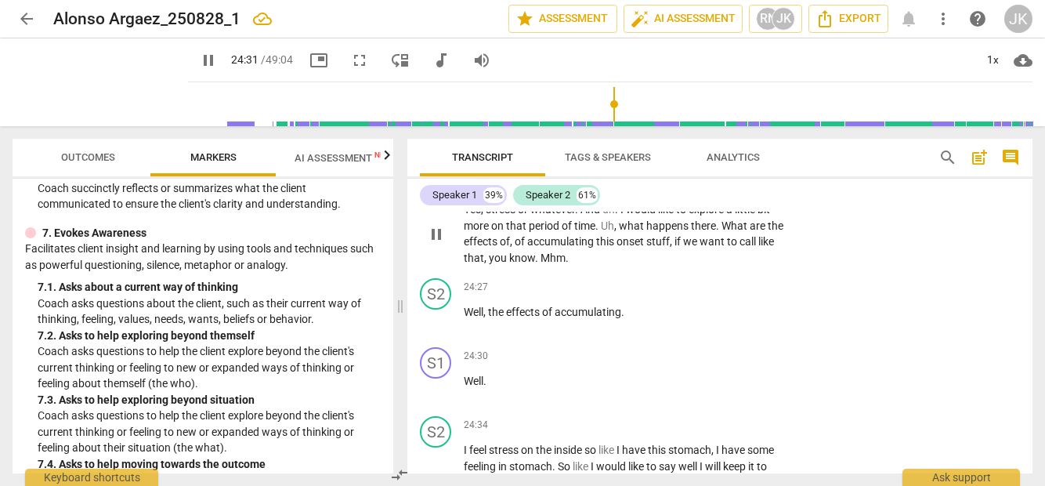
click at [724, 192] on p "Add competency" at bounding box center [736, 185] width 74 height 14
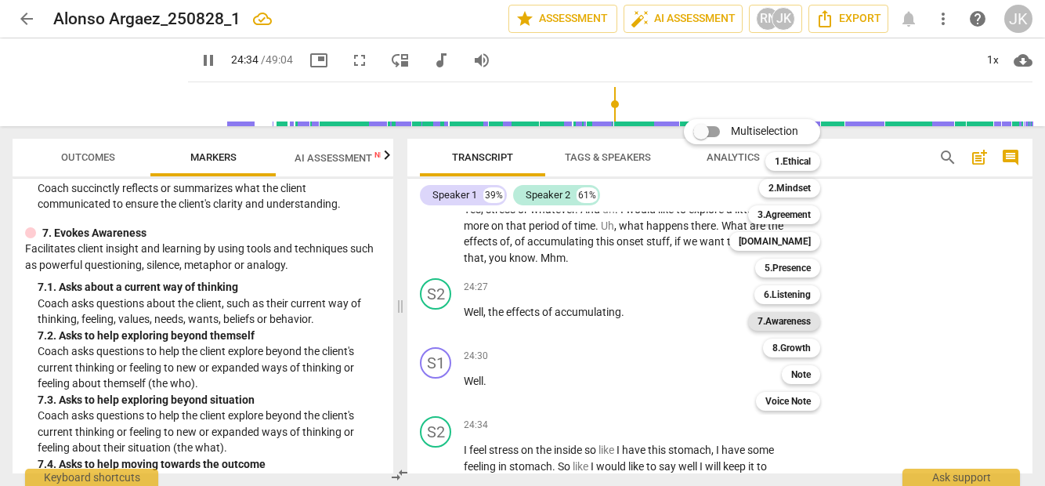
click at [798, 320] on b "7.Awareness" at bounding box center [783, 321] width 53 height 19
type input "1474"
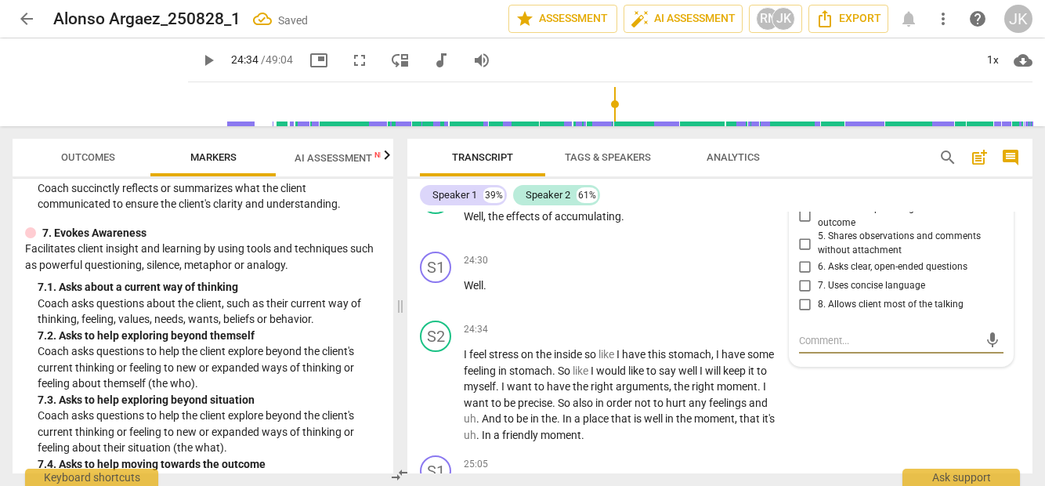
scroll to position [5070, 0]
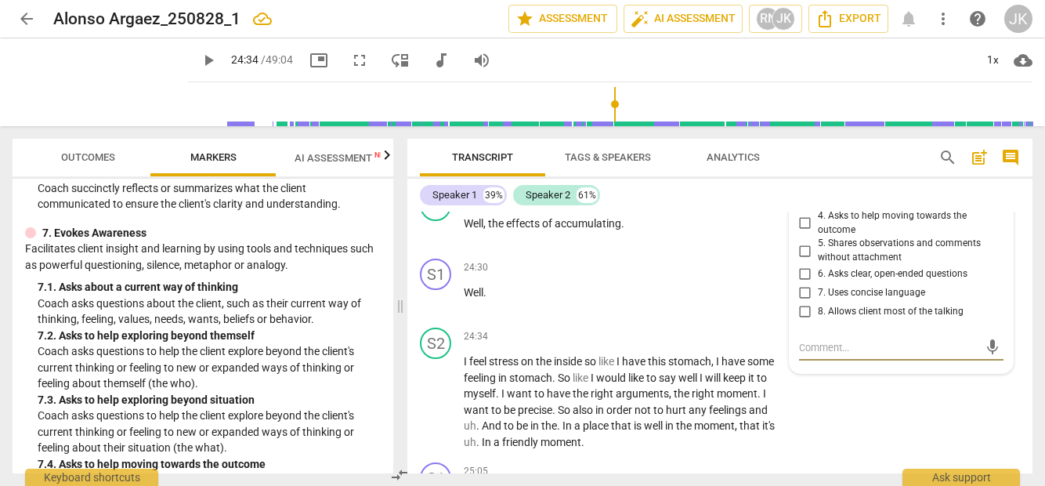
click at [819, 188] on span "2. Asks to help exploring beyond themself" at bounding box center [906, 181] width 176 height 14
click at [818, 190] on input "2. Asks to help exploring beyond themself" at bounding box center [804, 180] width 25 height 19
checkbox input "true"
click at [676, 315] on div "24:30 + Add competency keyboard_arrow_right Well ." at bounding box center [629, 286] width 330 height 56
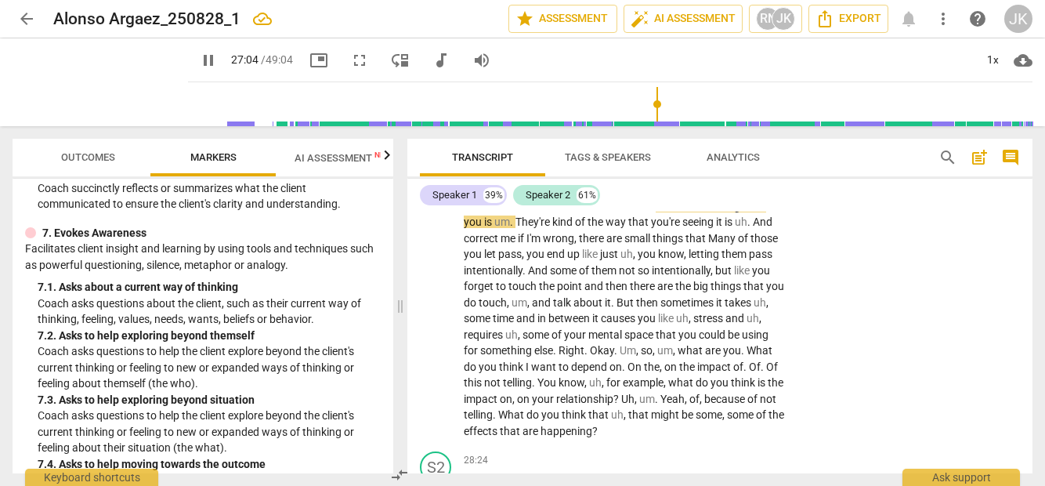
scroll to position [5741, 0]
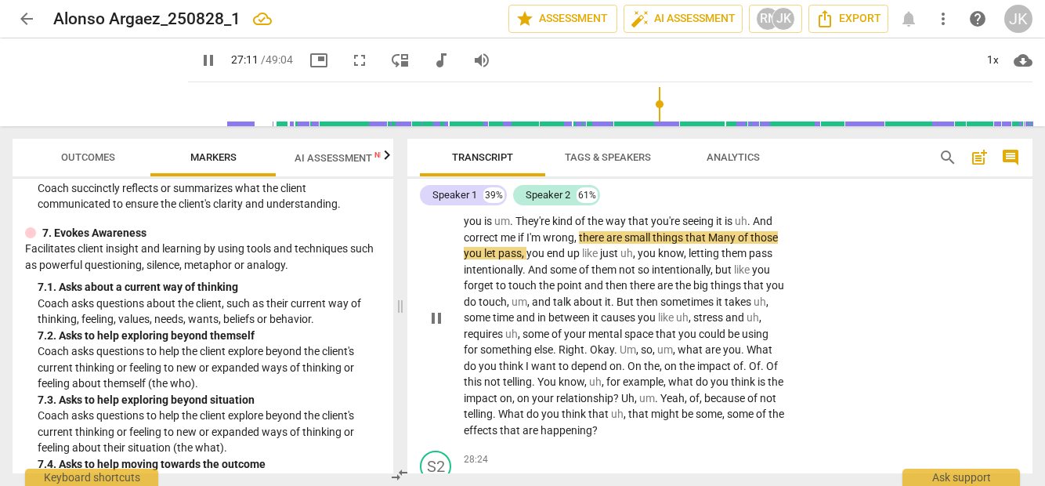
click at [742, 188] on div "+ Add competency" at bounding box center [726, 180] width 93 height 16
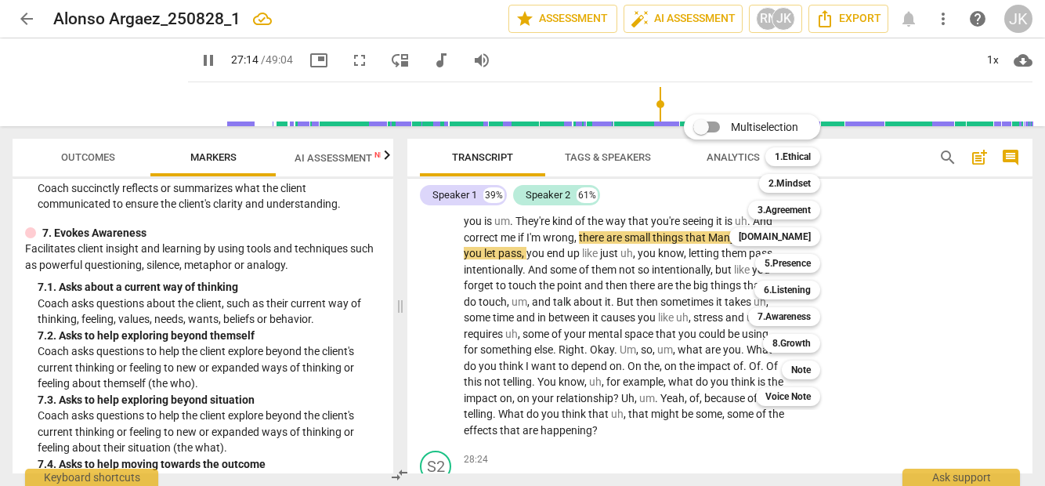
click at [525, 419] on div at bounding box center [522, 243] width 1045 height 486
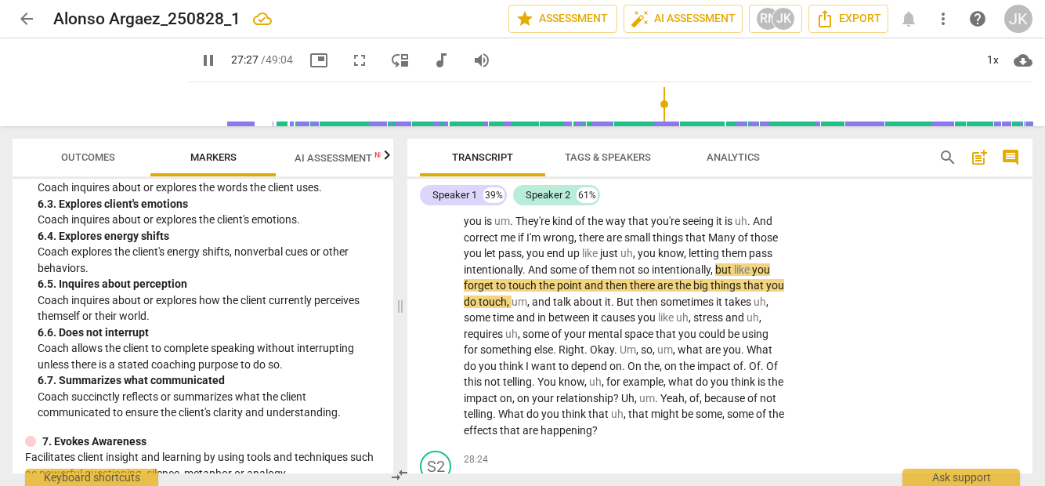
scroll to position [1281, 0]
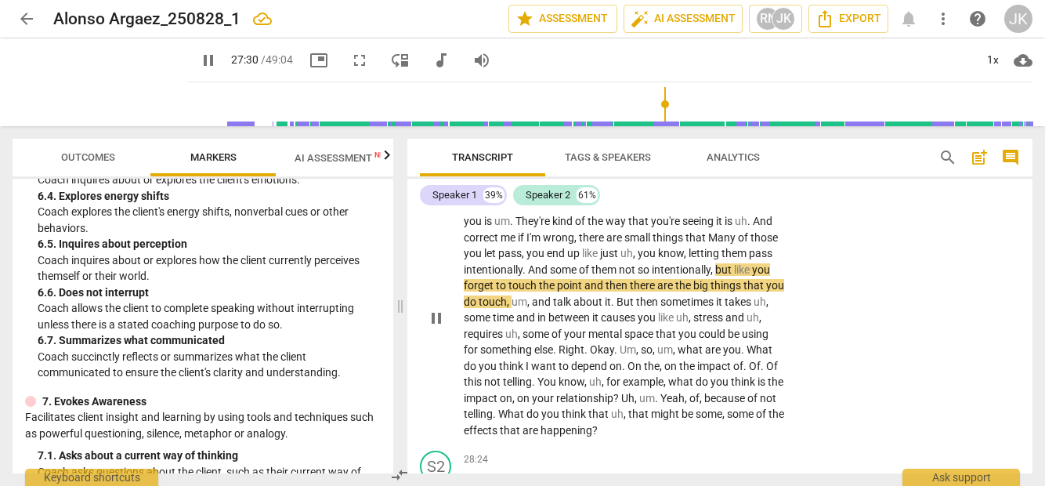
click at [704, 187] on p "Add competency" at bounding box center [736, 180] width 74 height 14
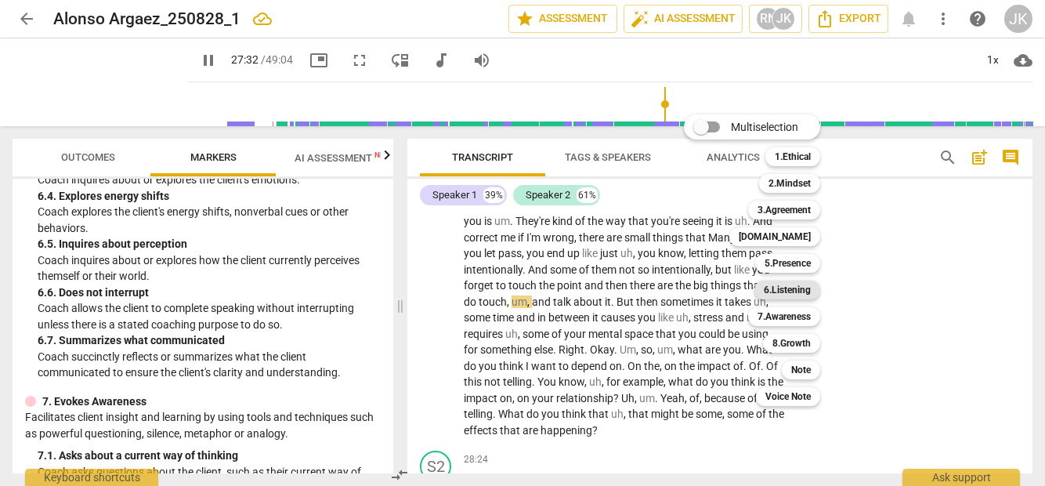
click at [777, 287] on b "6.Listening" at bounding box center [787, 289] width 47 height 19
type input "1653"
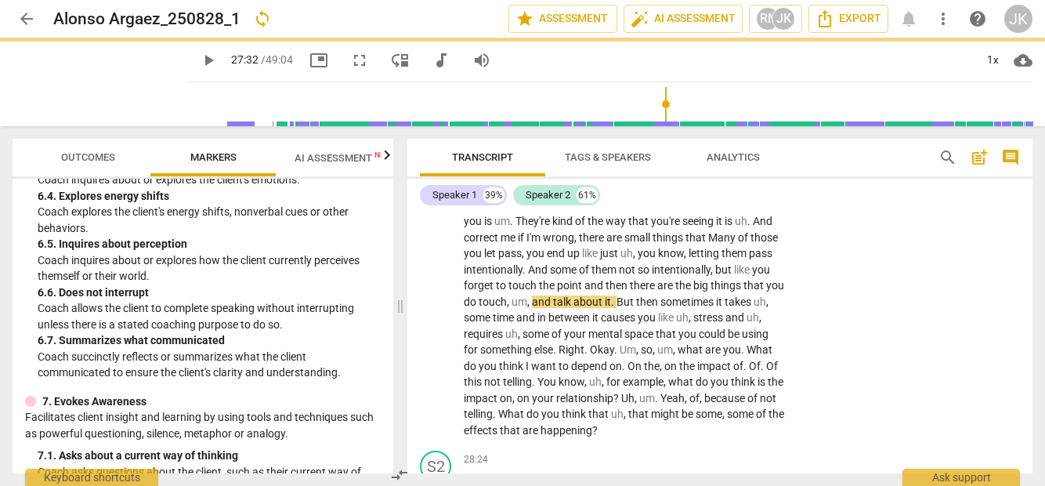
scroll to position [5783, 0]
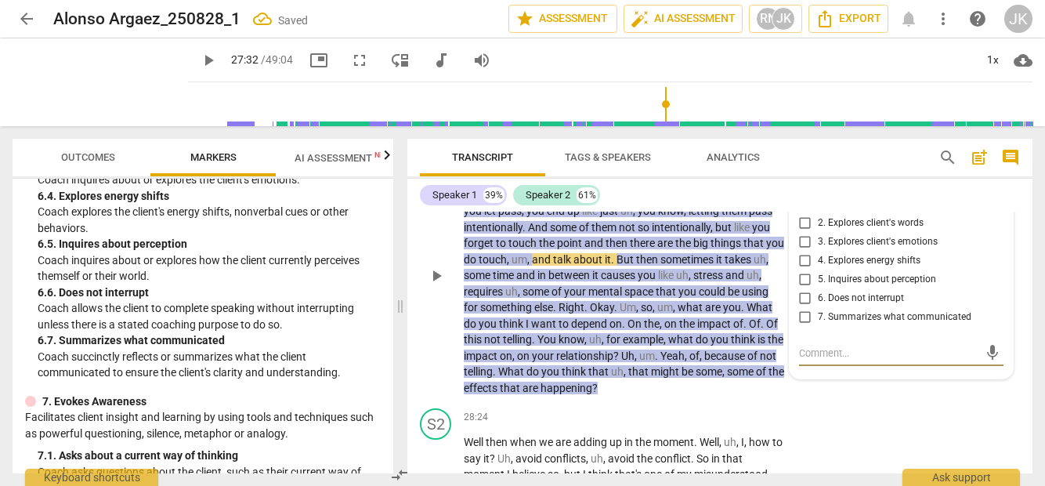
click at [821, 324] on span "7. Summarizes what communicated" at bounding box center [894, 317] width 153 height 14
click at [818, 327] on input "7. Summarizes what communicated" at bounding box center [804, 317] width 25 height 19
checkbox input "true"
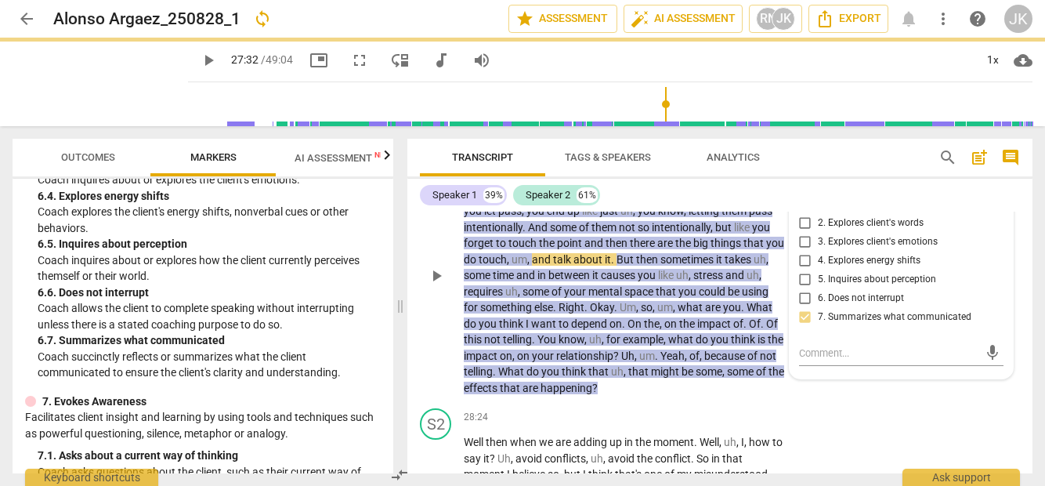
click at [766, 396] on p "Of course , of course . Um . So uh , what I , what I'm listening from you is um…" at bounding box center [624, 275] width 320 height 241
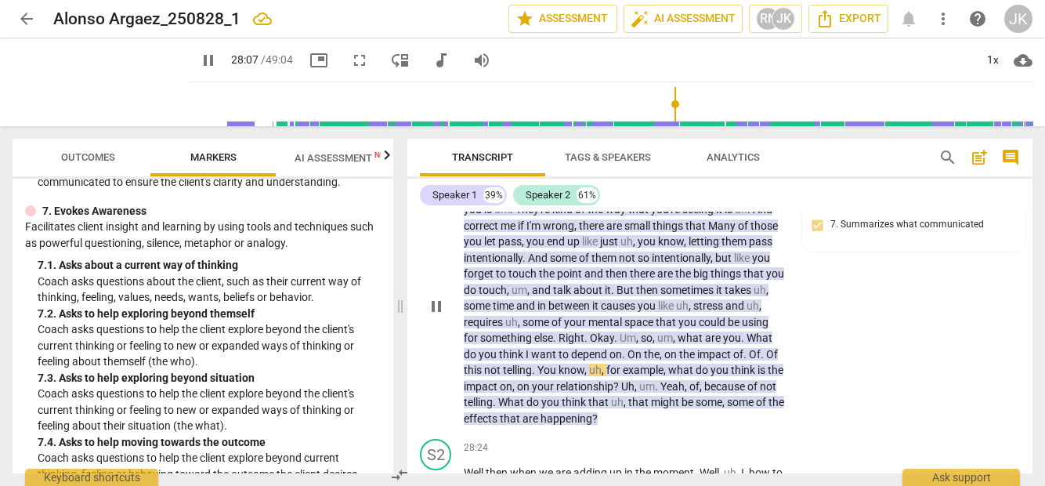
scroll to position [5740, 0]
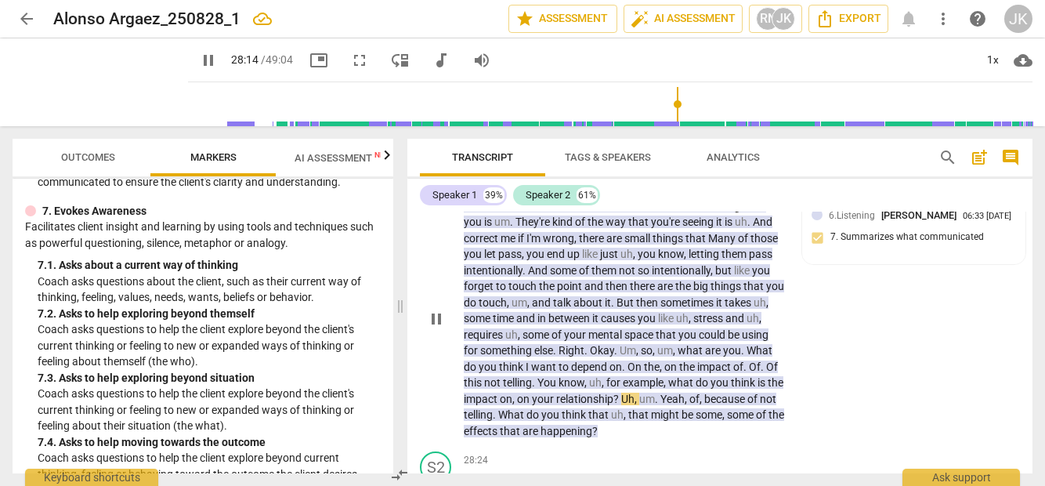
click at [671, 188] on p "Add competency" at bounding box center [664, 181] width 74 height 14
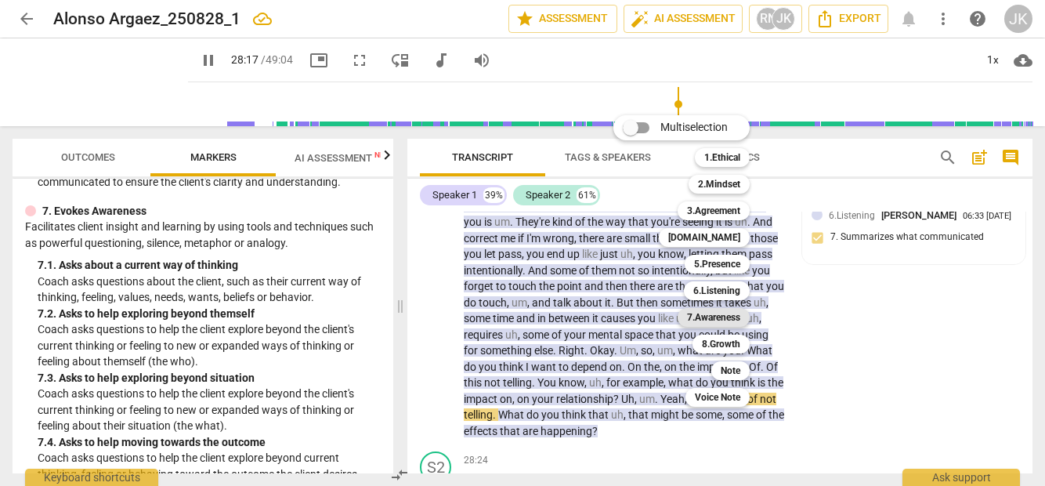
click at [737, 323] on b "7.Awareness" at bounding box center [713, 317] width 53 height 19
type input "1698"
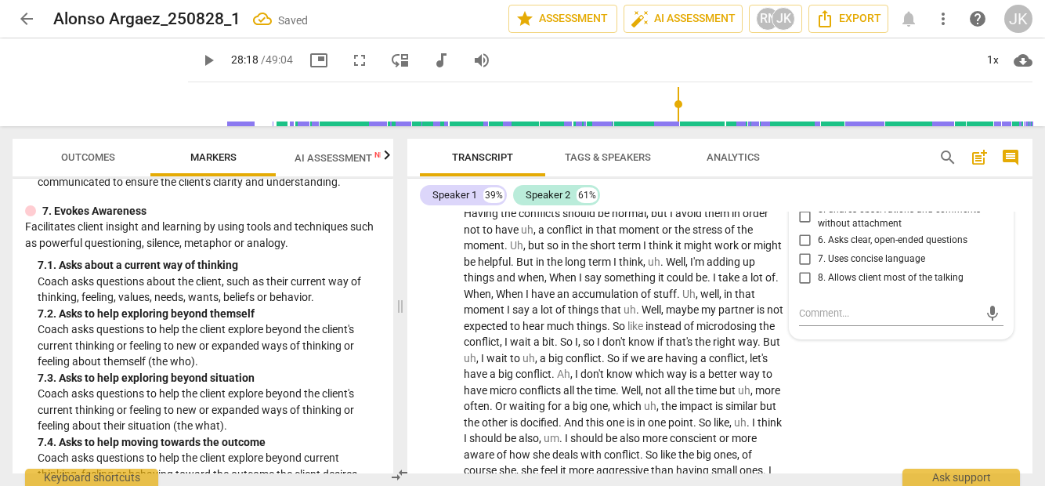
scroll to position [6085, 0]
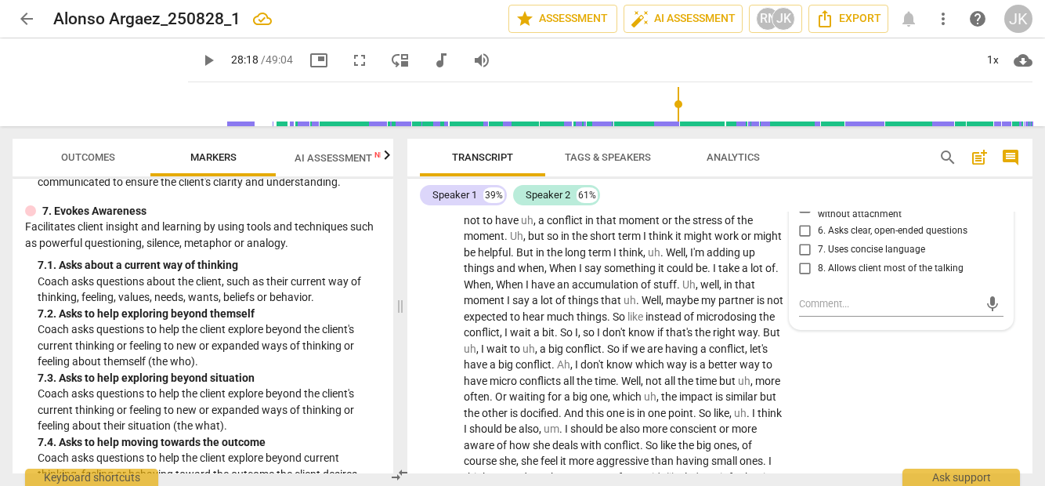
click at [807, 166] on input "3. Asks to help exploring beyond situation" at bounding box center [804, 156] width 25 height 19
checkbox input "true"
click at [199, 57] on span "play_arrow" at bounding box center [208, 60] width 19 height 19
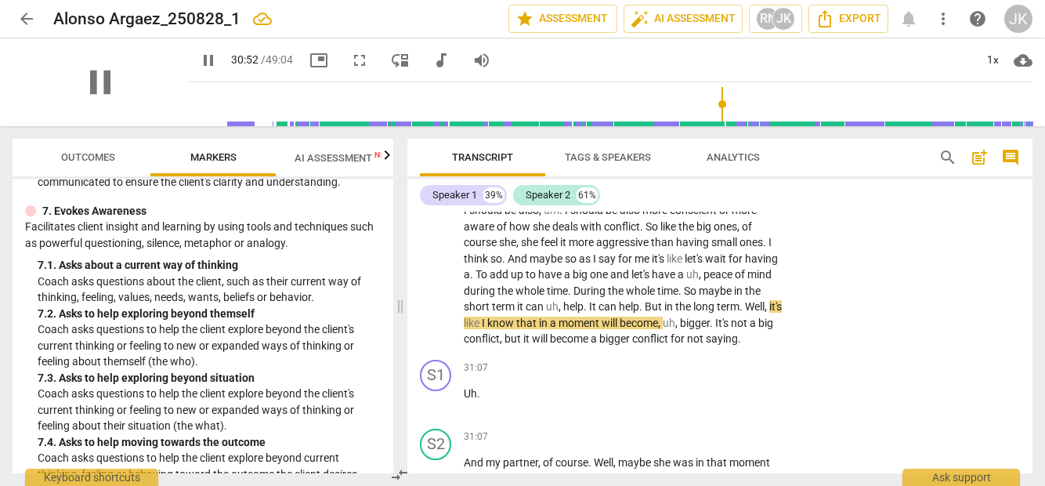
scroll to position [0, 1]
drag, startPoint x: 54, startPoint y: 18, endPoint x: 159, endPoint y: 16, distance: 104.9
click at [159, 16] on h2 "Alonso Argaez_250828_1" at bounding box center [146, 19] width 187 height 20
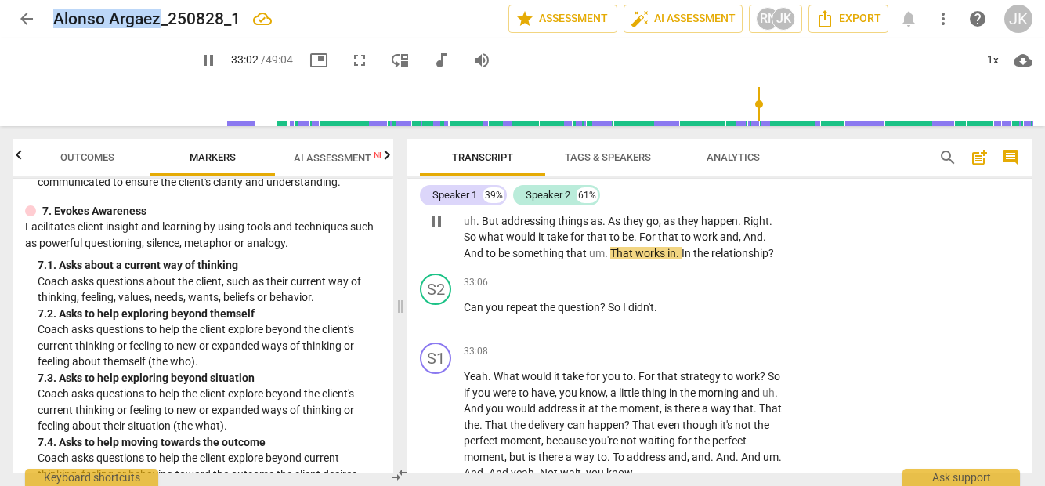
scroll to position [7186, 0]
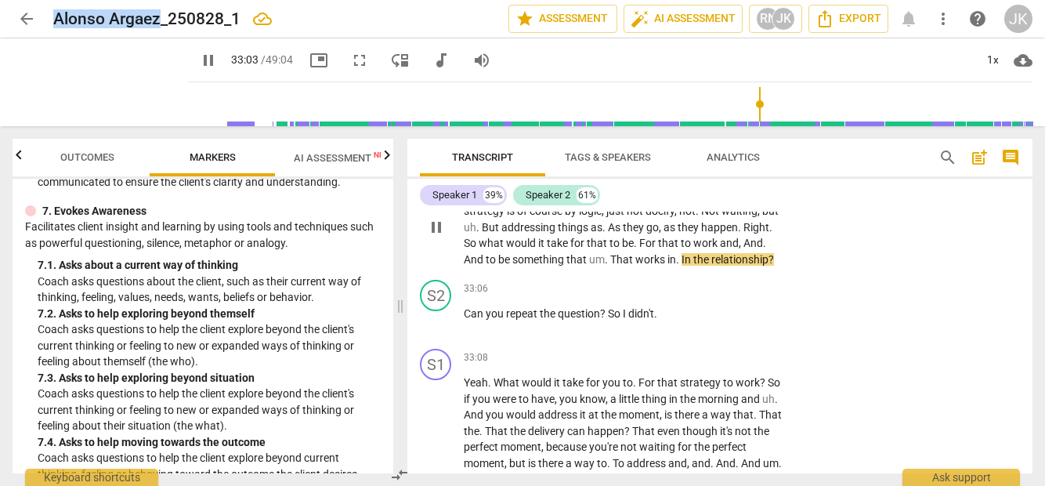
click at [723, 177] on p "Add competency" at bounding box center [736, 170] width 74 height 14
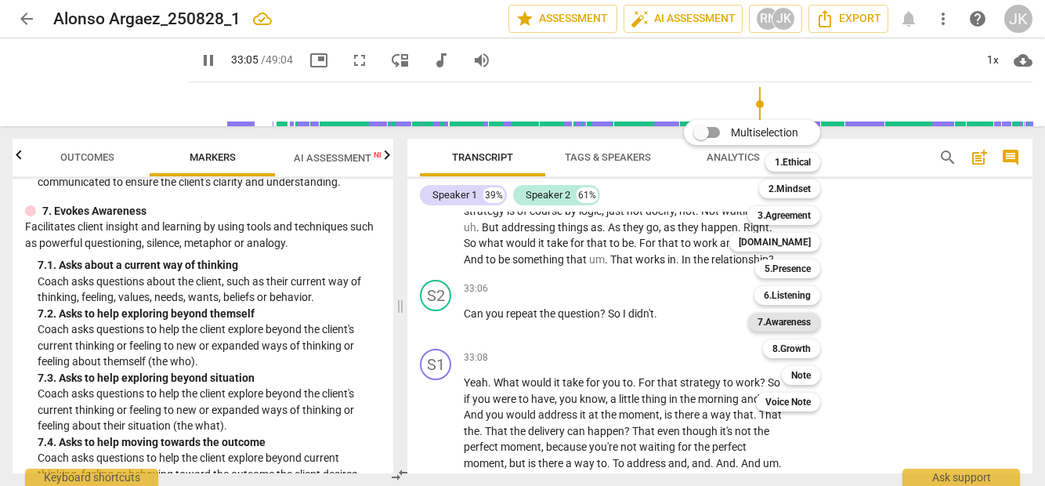
click at [807, 320] on b "7.Awareness" at bounding box center [783, 321] width 53 height 19
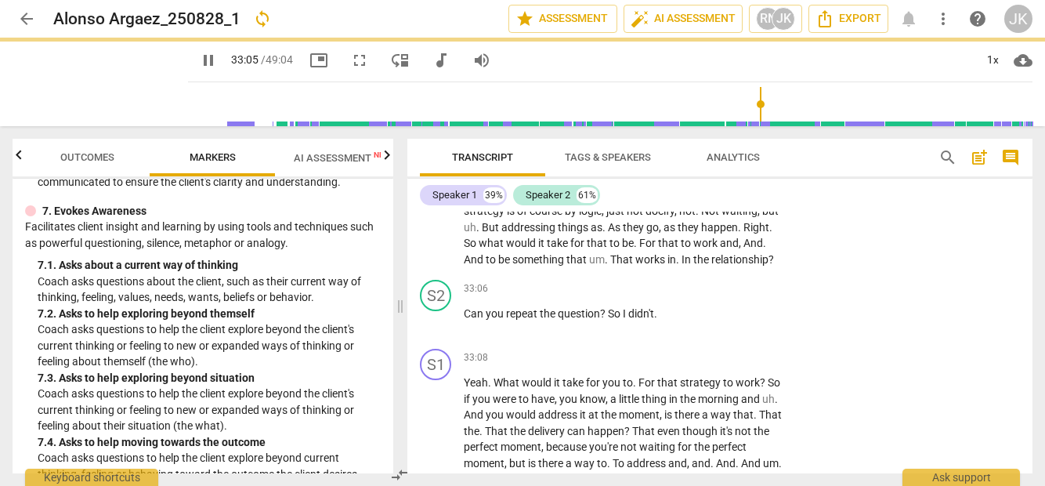
type input "1986"
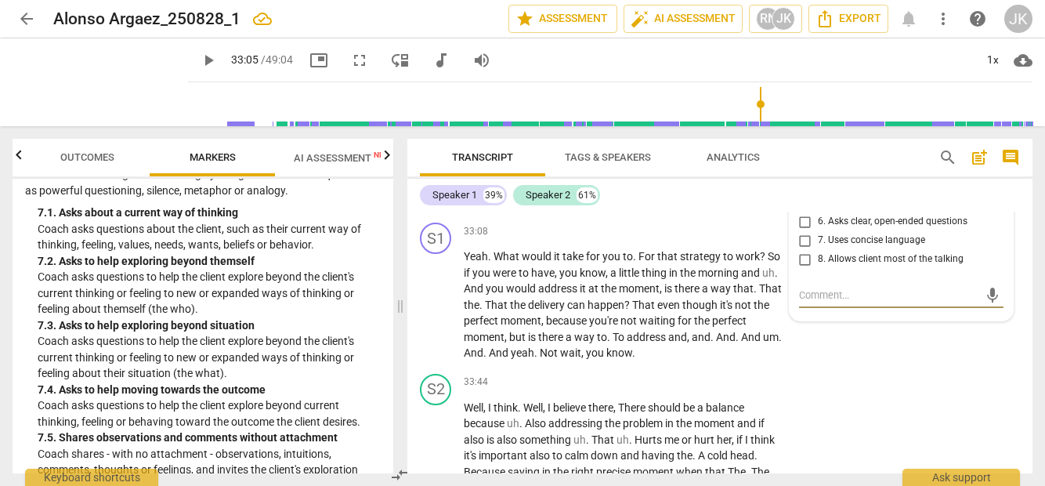
scroll to position [1529, 0]
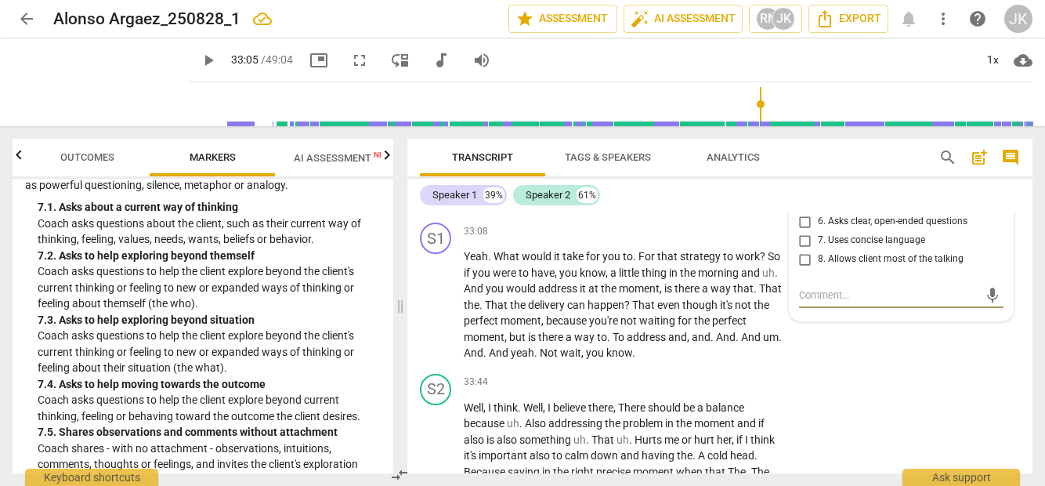
click at [866, 185] on span "4. Asks to help moving towards the outcome" at bounding box center [907, 170] width 179 height 27
click at [818, 180] on input "4. Asks to help moving towards the outcome" at bounding box center [804, 170] width 25 height 19
checkbox input "true"
click at [662, 294] on span "," at bounding box center [661, 288] width 5 height 13
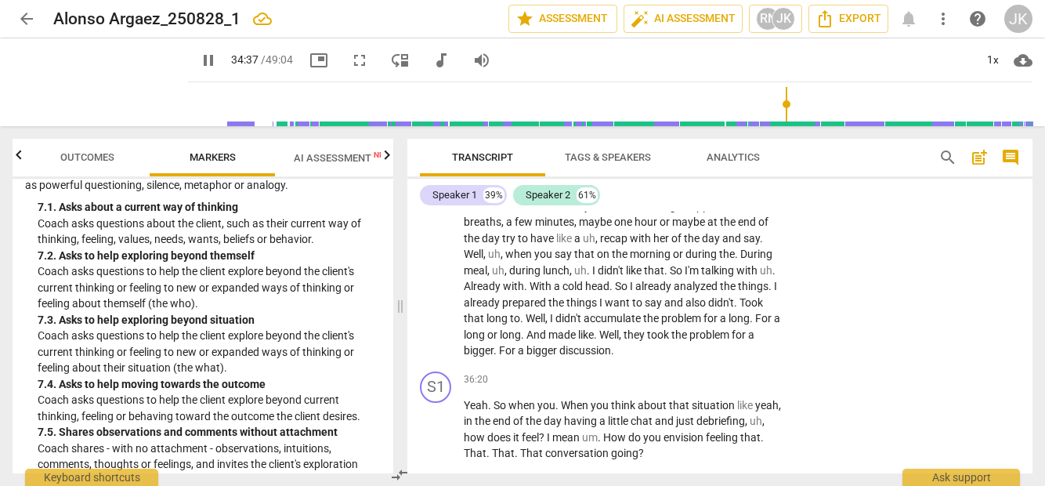
scroll to position [7744, 0]
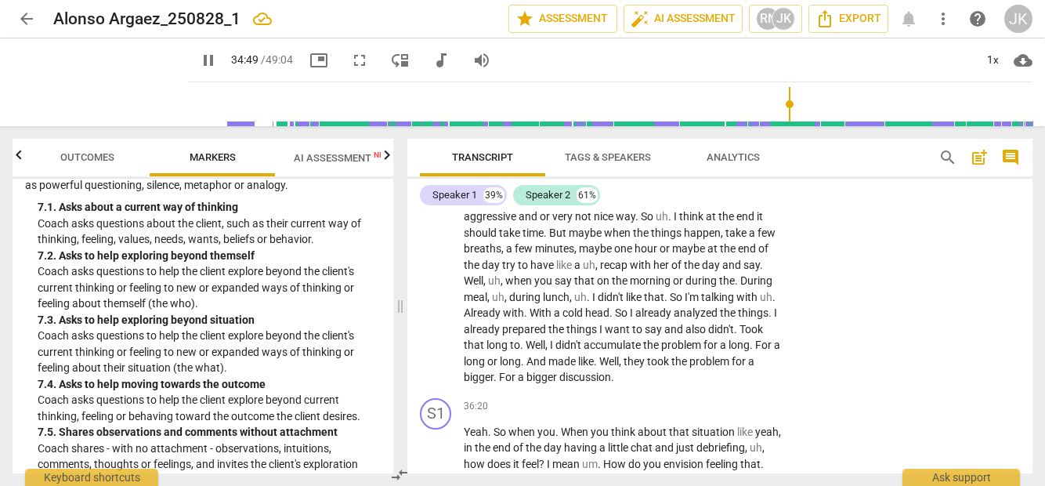
click at [199, 56] on span "pause" at bounding box center [208, 60] width 19 height 19
click at [194, 49] on button "play_arrow" at bounding box center [208, 60] width 28 height 28
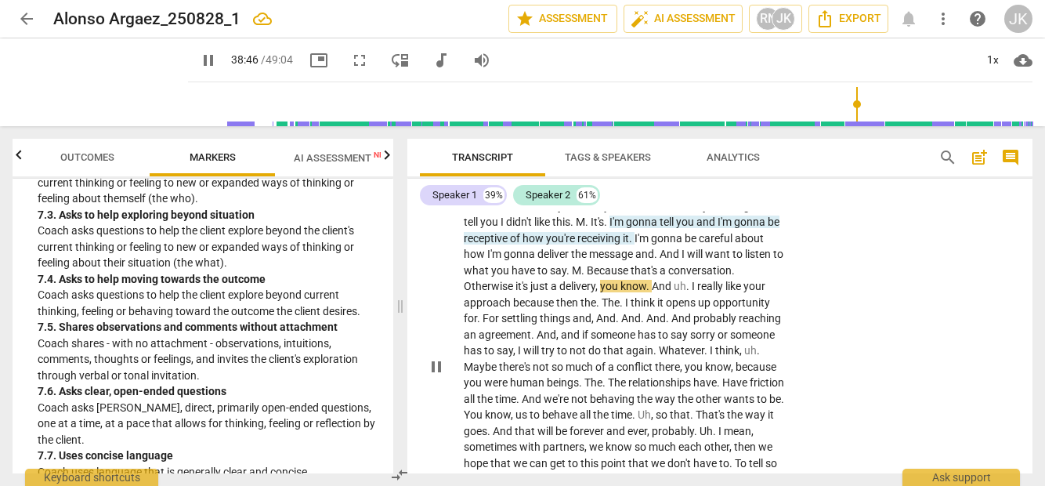
scroll to position [8366, 0]
click at [630, 142] on p "Add competency" at bounding box center [646, 135] width 74 height 14
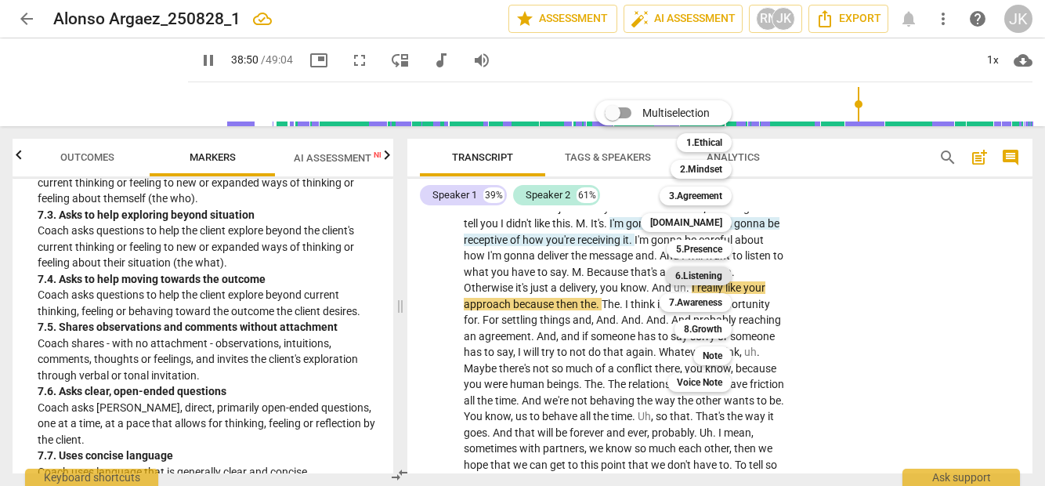
click at [690, 273] on b "6.Listening" at bounding box center [698, 275] width 47 height 19
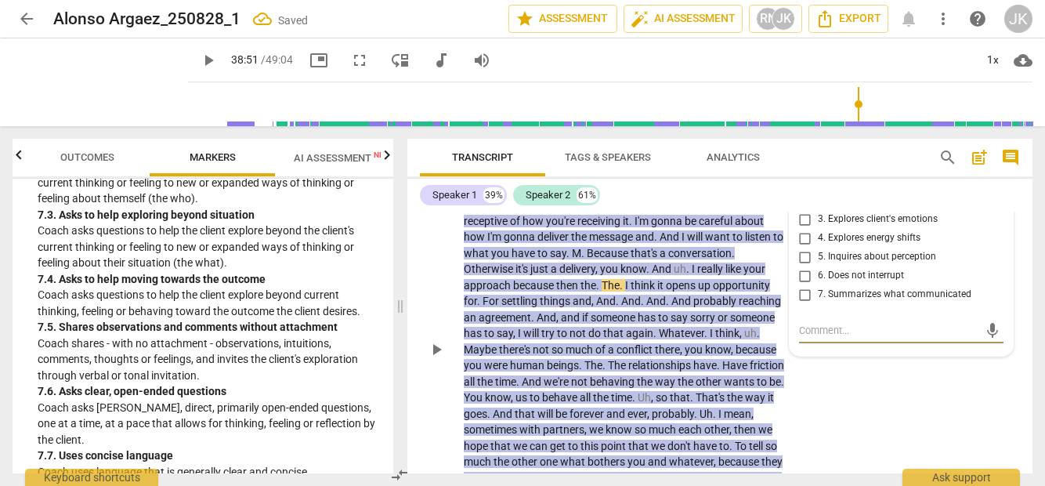
scroll to position [8373, 0]
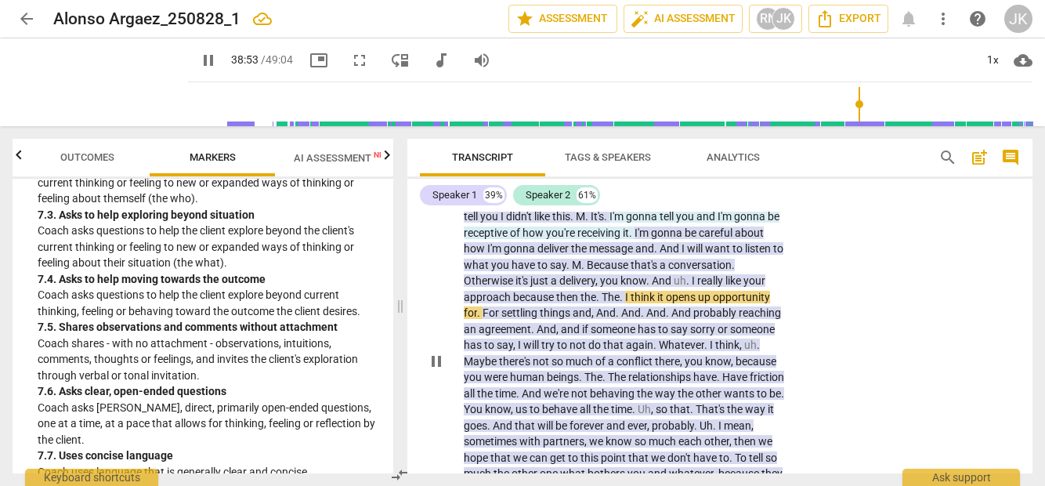
click at [558, 135] on p "Add competency" at bounding box center [575, 128] width 74 height 14
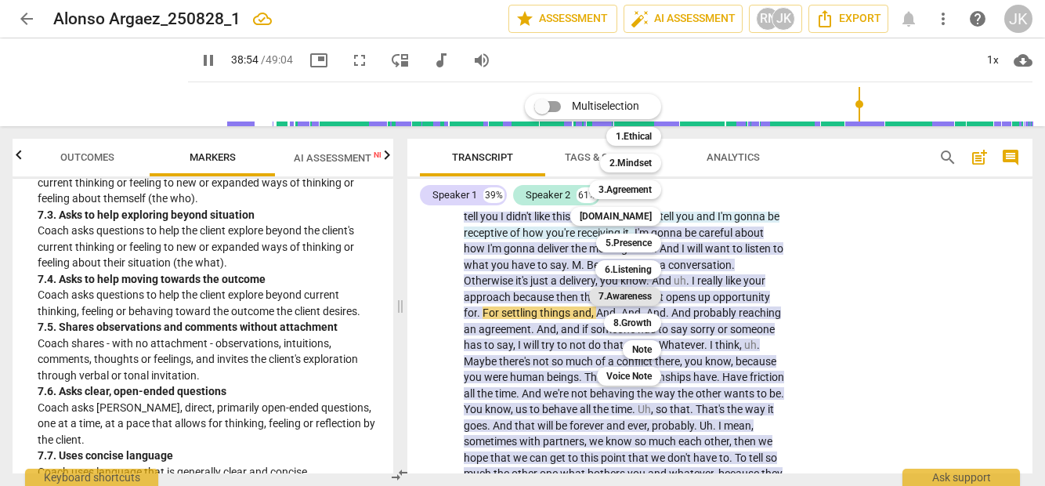
click at [634, 298] on b "7.Awareness" at bounding box center [624, 296] width 53 height 19
type input "2335"
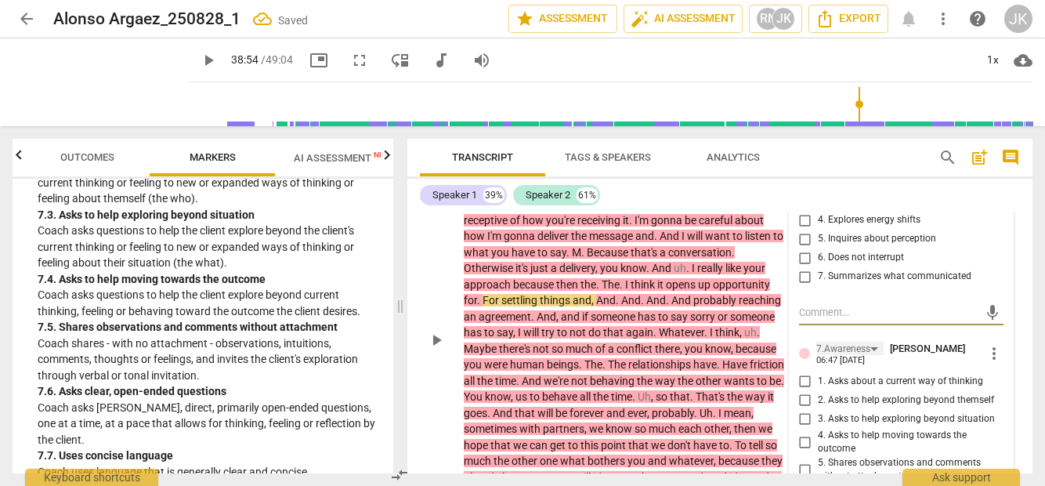
scroll to position [8389, 0]
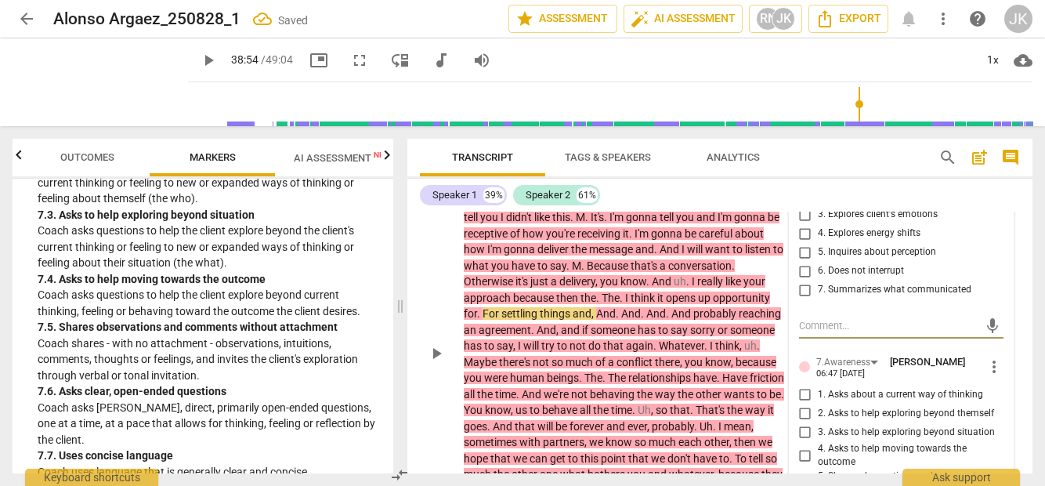
click at [987, 159] on span "more_vert" at bounding box center [993, 149] width 19 height 19
click at [991, 280] on li "Delete" at bounding box center [1004, 291] width 54 height 30
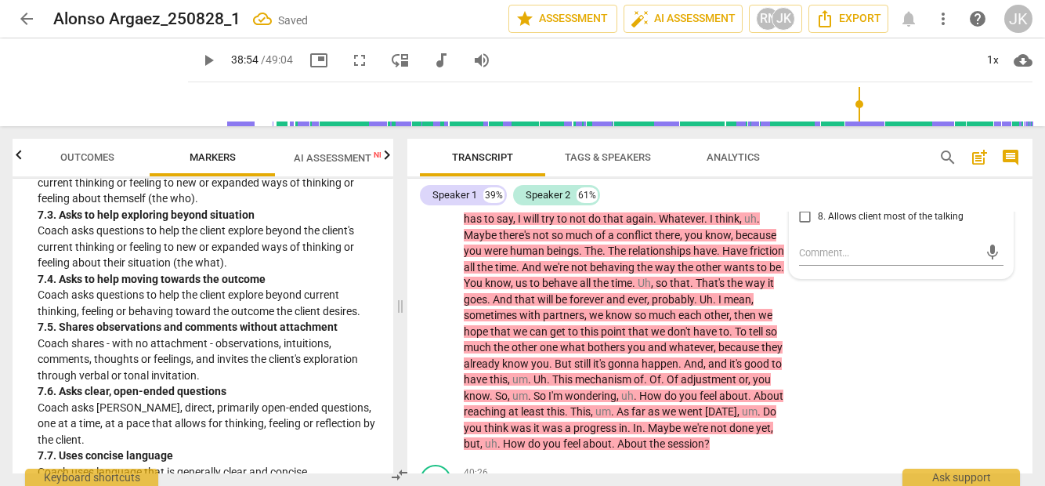
scroll to position [8498, 0]
click at [865, 170] on span "5. Shares observations and comments without attachment" at bounding box center [907, 156] width 179 height 27
click at [818, 166] on input "5. Shares observations and comments without attachment" at bounding box center [804, 156] width 25 height 19
checkbox input "true"
click at [832, 424] on div "S1 play_arrow pause 38:05 + Add competency AI Competency 7.Awareness keyboard_a…" at bounding box center [719, 223] width 625 height 472
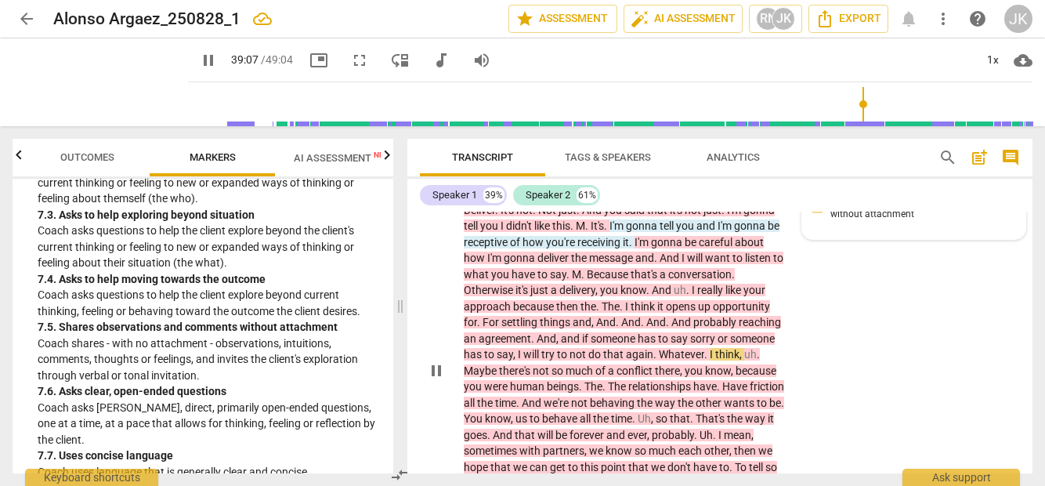
scroll to position [8360, 0]
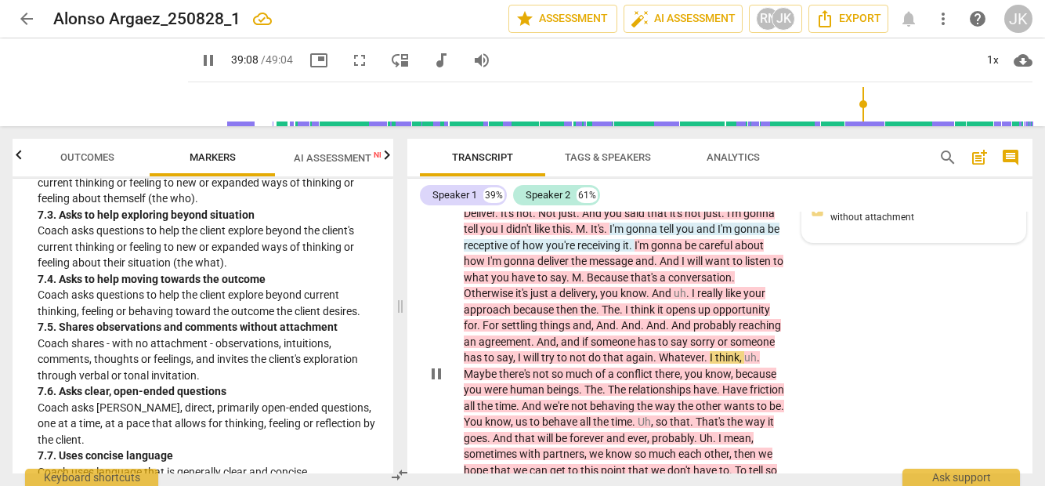
click at [999, 233] on div "7.Awareness [PERSON_NAME] 06:47 [DATE] 5. Shares observations and comments with…" at bounding box center [913, 199] width 204 height 67
type input "2349"
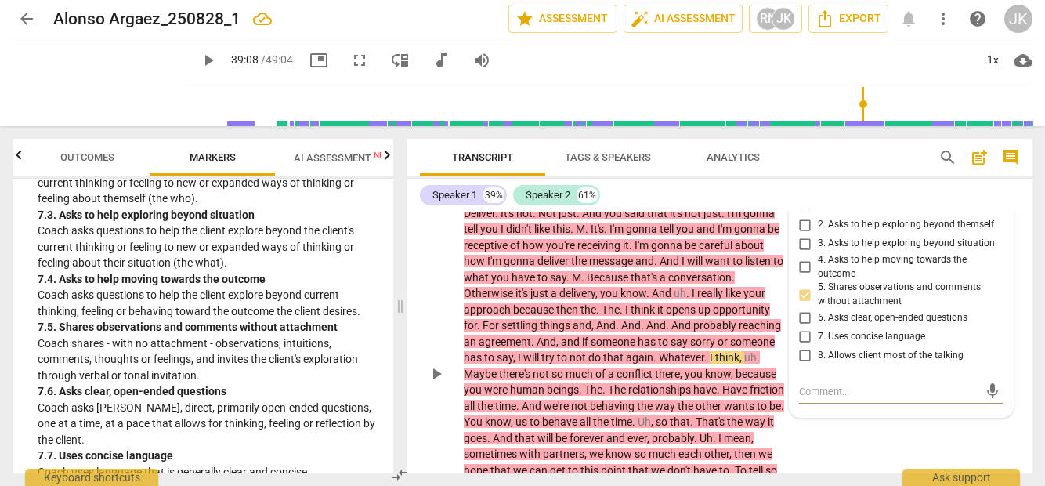
scroll to position [8521, 0]
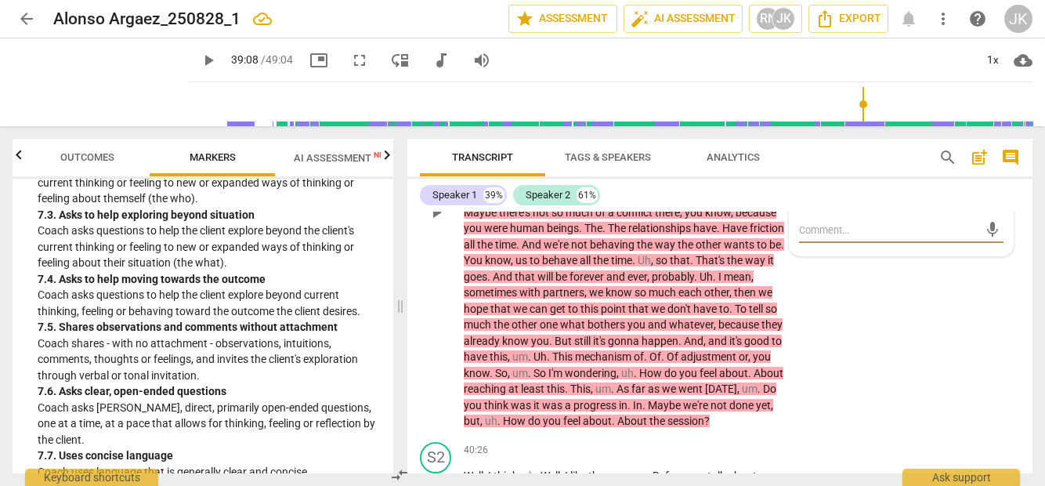
type textarea "B"
type textarea "Be"
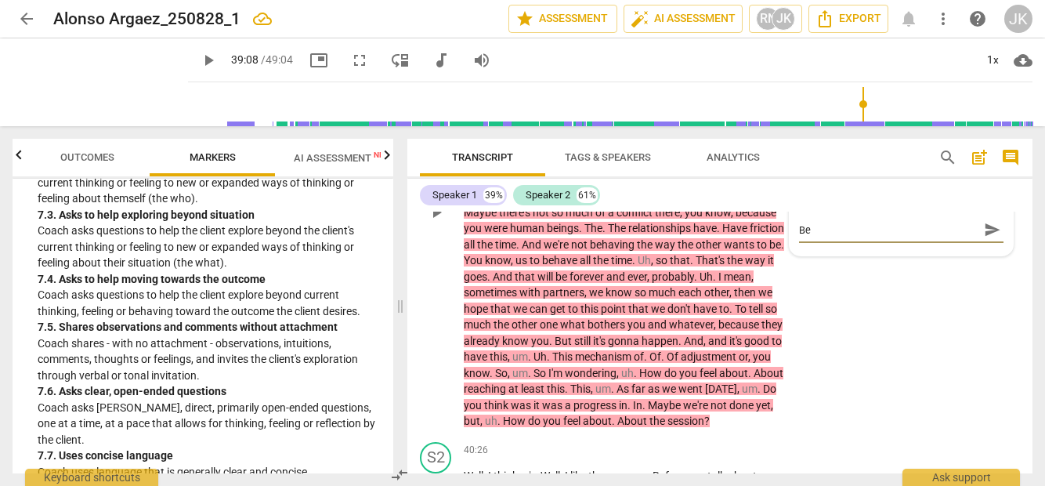
type textarea "Be"
type textarea "Be m"
type textarea "Be mi"
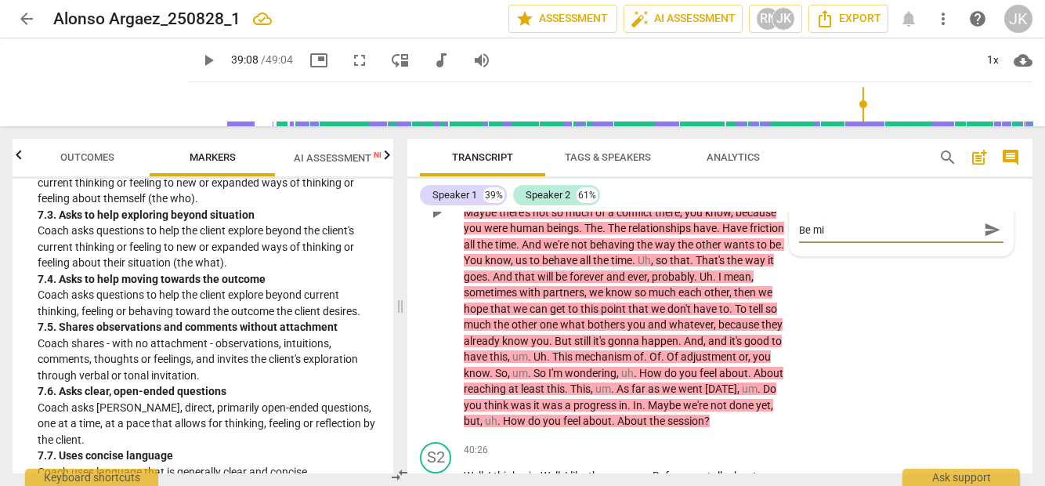
type textarea "Be min"
type textarea "Be mind"
type textarea "Be minde"
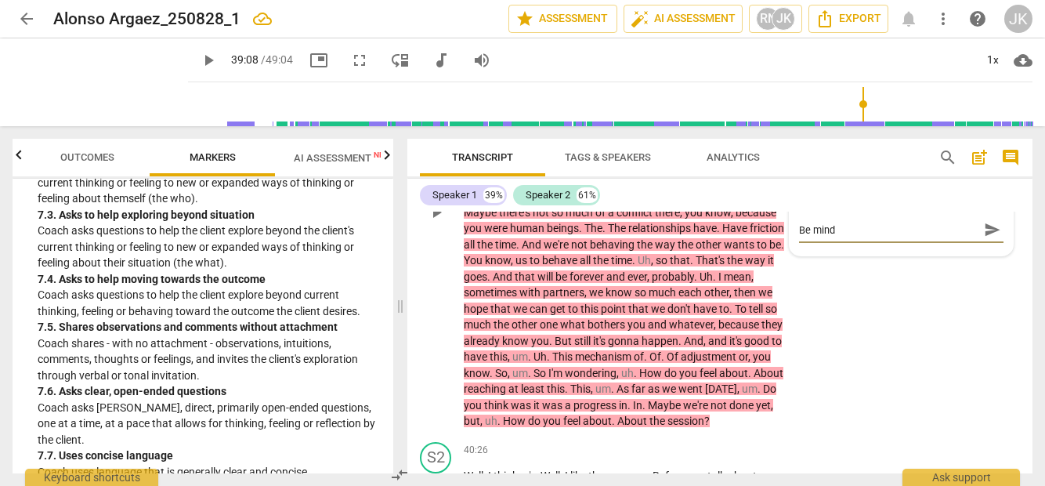
type textarea "Be minde"
type textarea "Be minder"
type textarea "Be minde"
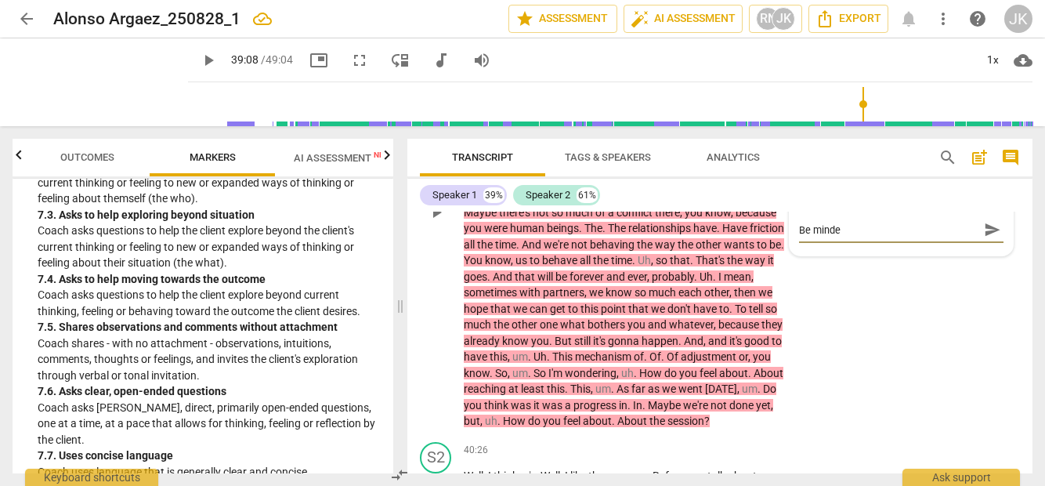
type textarea "Be mind"
type textarea "Be mindf"
type textarea "Be mindfu"
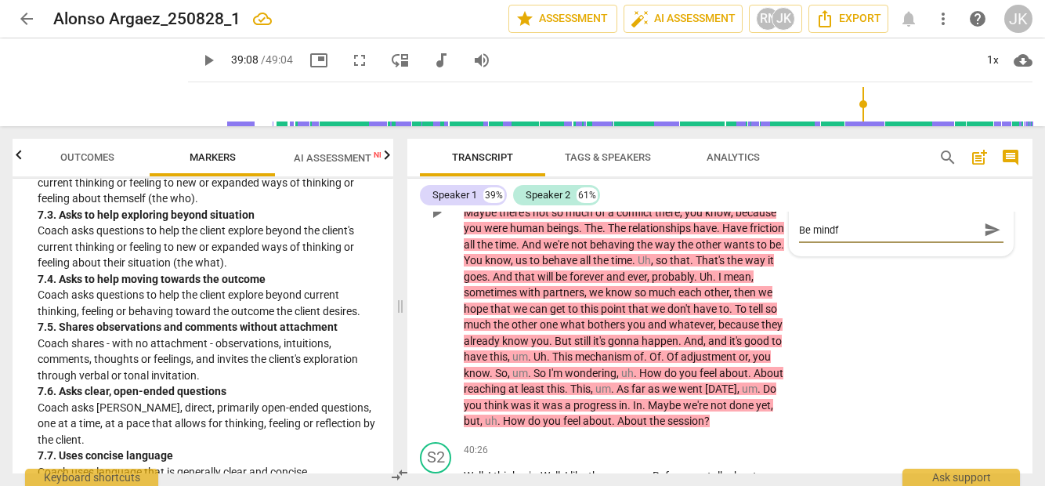
type textarea "Be mindfu"
type textarea "Be mindful"
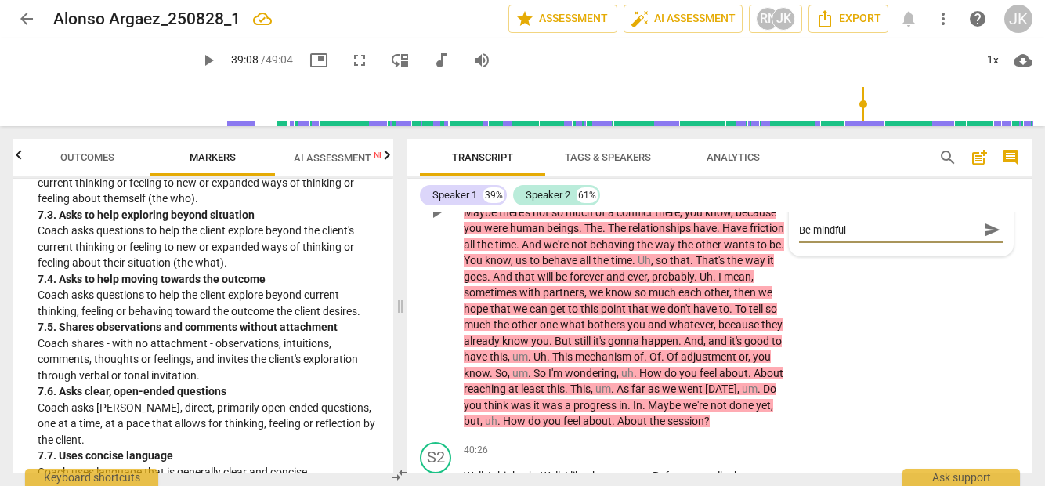
type textarea "Be mindful o"
type textarea "Be mindful of"
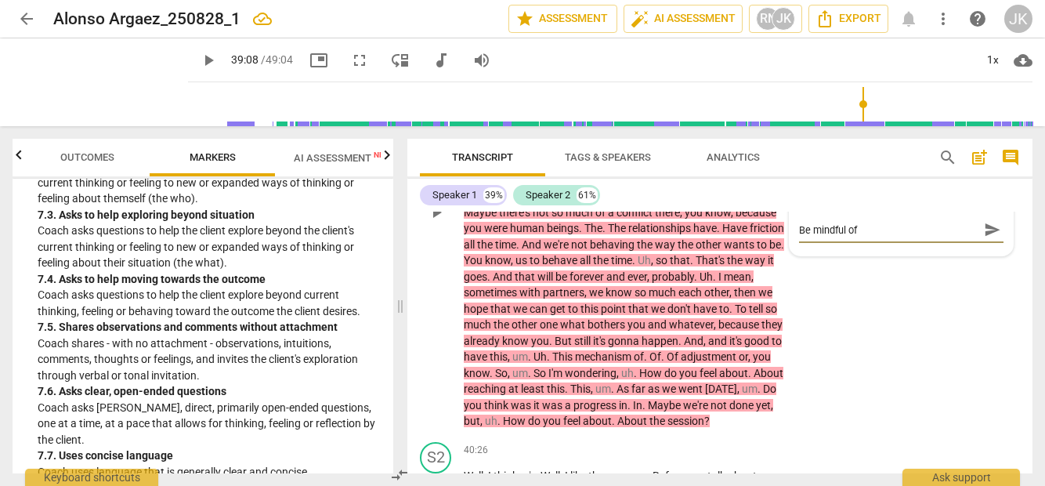
type textarea "Be mindful of"
type textarea "Be mindful of ""
type textarea "Be mindful of "I"
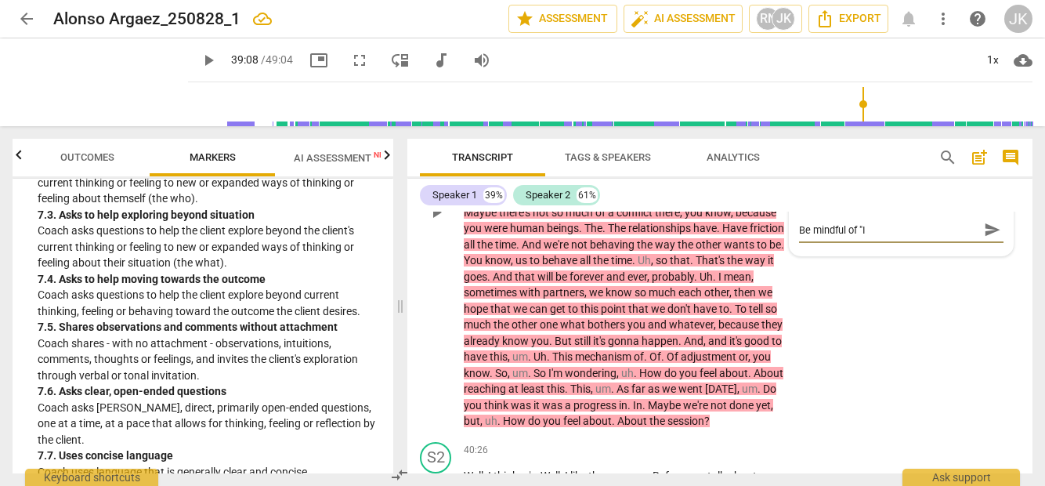
type textarea "Be mindful of "I"
type textarea "Be mindful of "I l"
type textarea "Be mindful of "I lk"
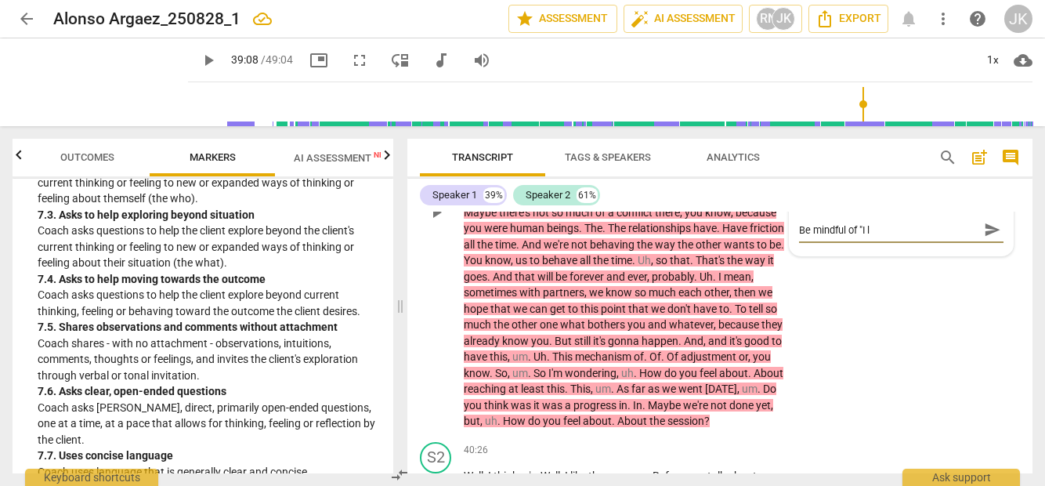
type textarea "Be mindful of "I lk"
type textarea "Be mindful of "I l"
type textarea "Be mindful of "I li"
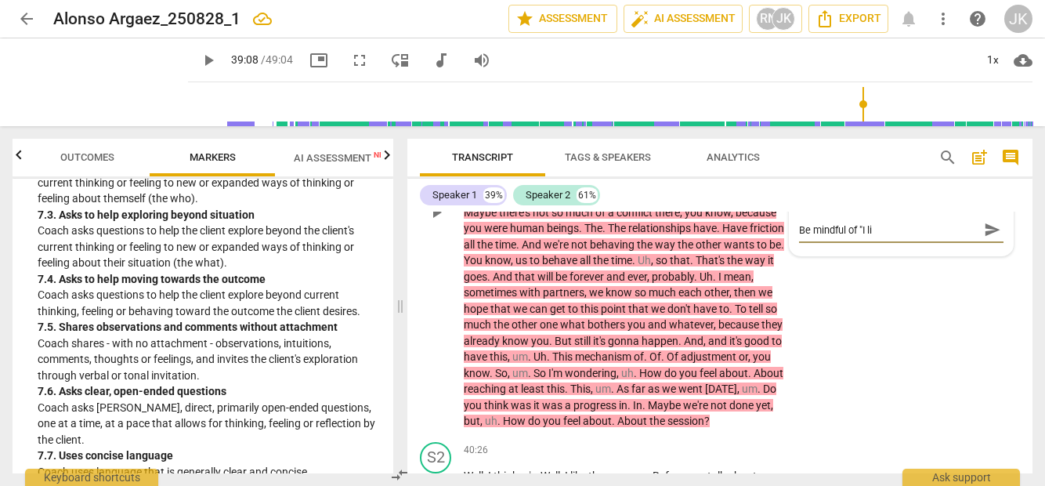
type textarea "Be mindful of "I lik"
type textarea "Be mindful of "I like"
type textarea "Be mindful of "I like y"
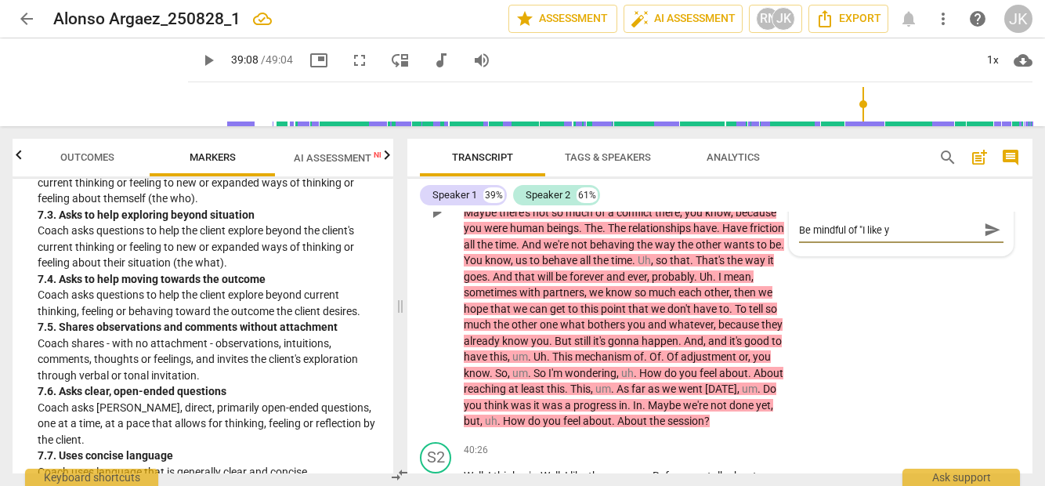
type textarea "Be mindful of "I like yo"
type textarea "Be mindful of "I like you"
type textarea "Be mindful of "I like your"
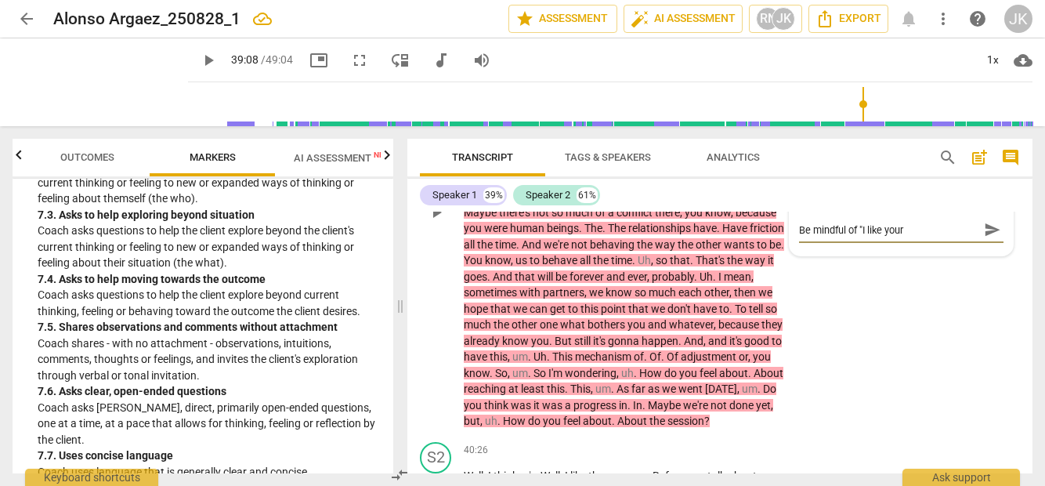
type textarea "Be mindful of "I like your"
type textarea "Be mindful of "I like your a"
type textarea "Be mindful of "I like your ap"
type textarea "Be mindful of "I like your app"
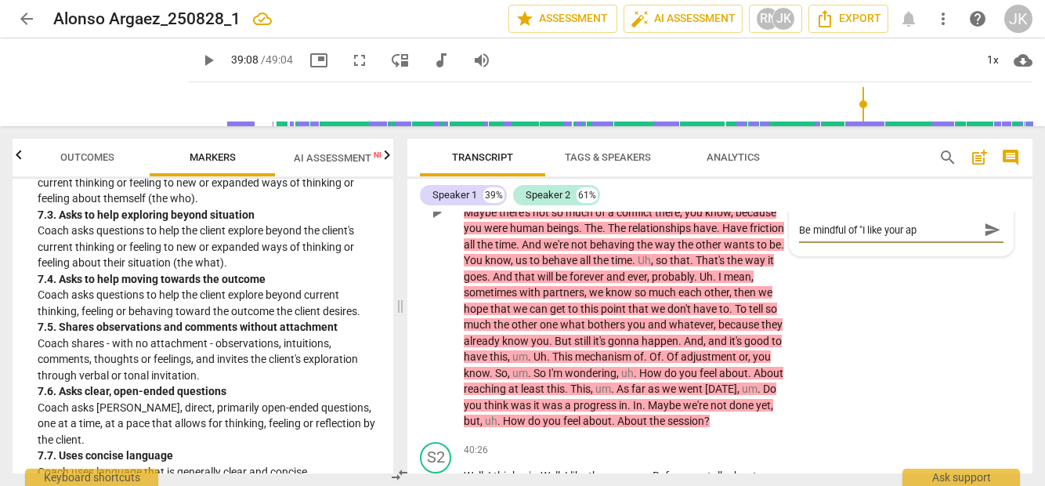
type textarea "Be mindful of "I like your app"
type textarea "Be mindful of "I like your appr"
type textarea "Be mindful of "I like your appro"
type textarea "Be mindful of "I like your approa"
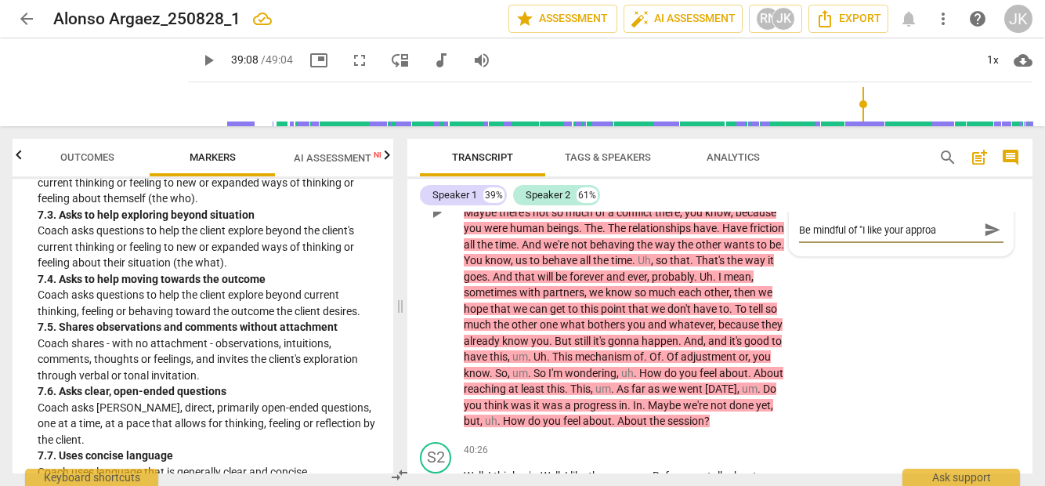
type textarea "Be mindful of "I like your approac"
type textarea "Be mindful of "I like your approach"
type textarea "Be mindful of "I like your approach""
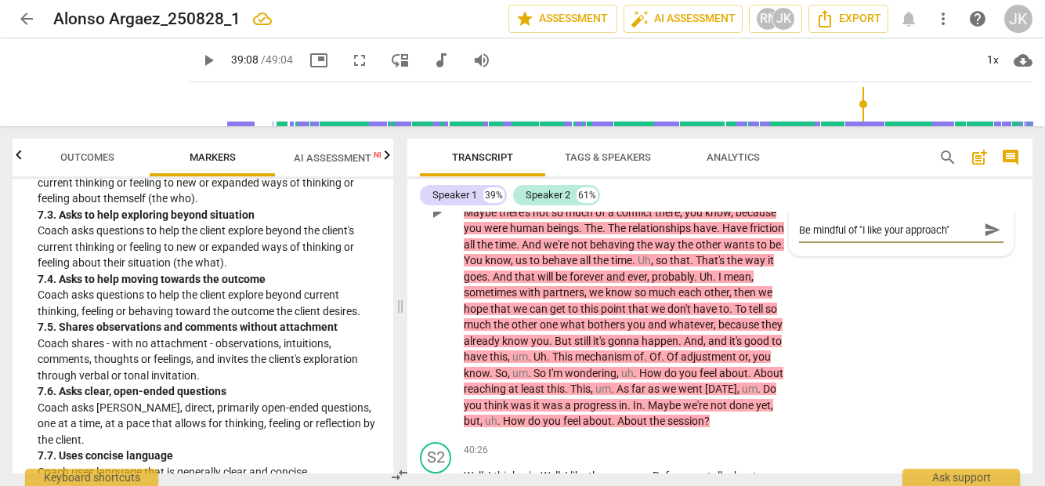
type textarea "Be mindful of "I like your approach""
click at [988, 238] on span "send" at bounding box center [992, 229] width 17 height 17
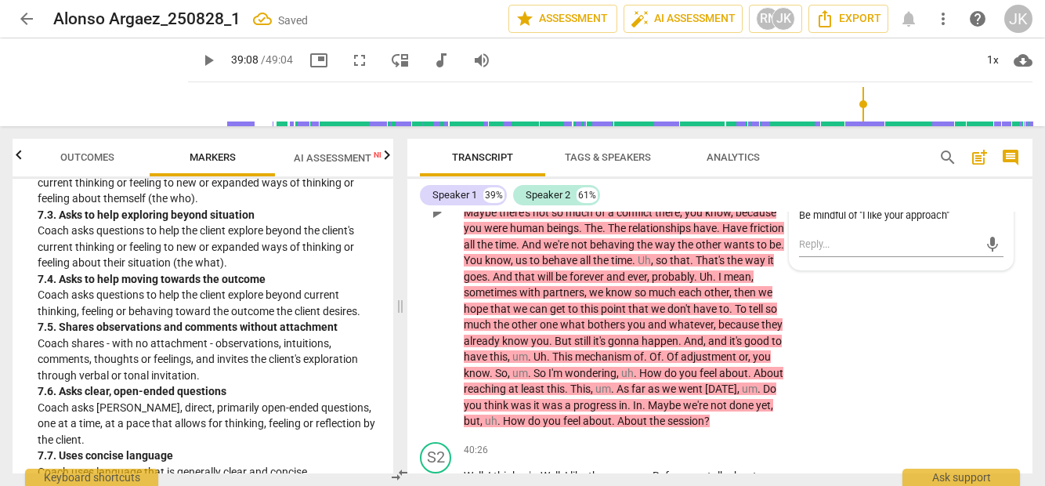
click at [835, 392] on div "S1 play_arrow pause 38:05 + Add competency AI Competency 7.Awareness keyboard_a…" at bounding box center [719, 199] width 625 height 472
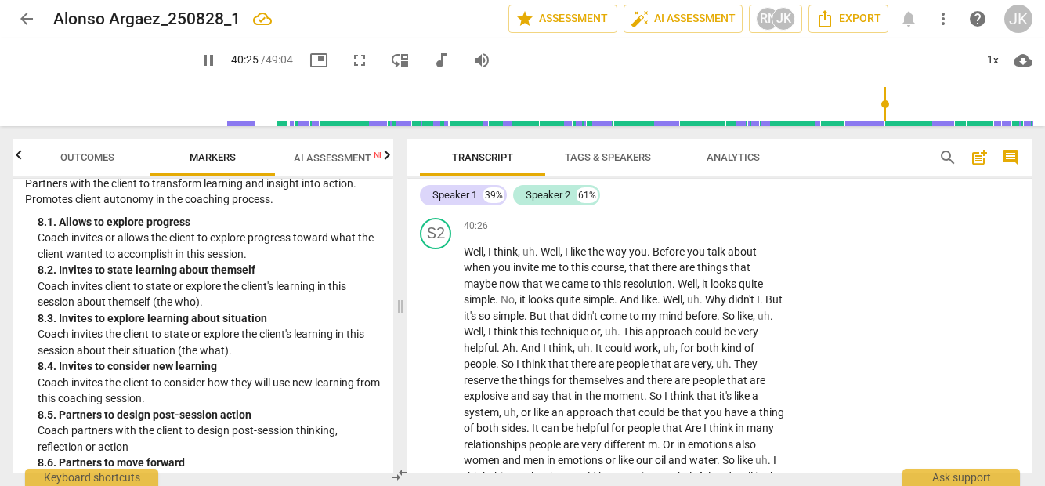
scroll to position [1991, 0]
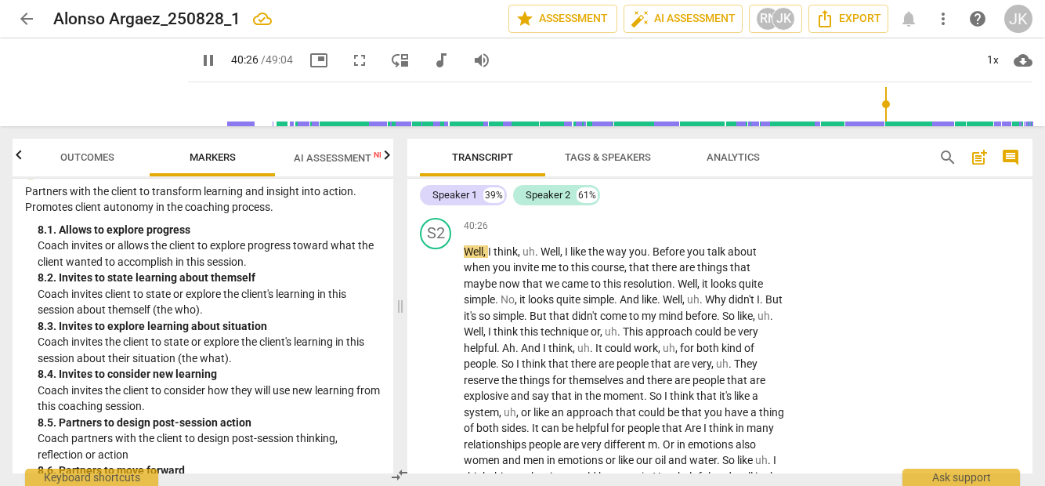
click at [642, 187] on span "." at bounding box center [644, 181] width 5 height 13
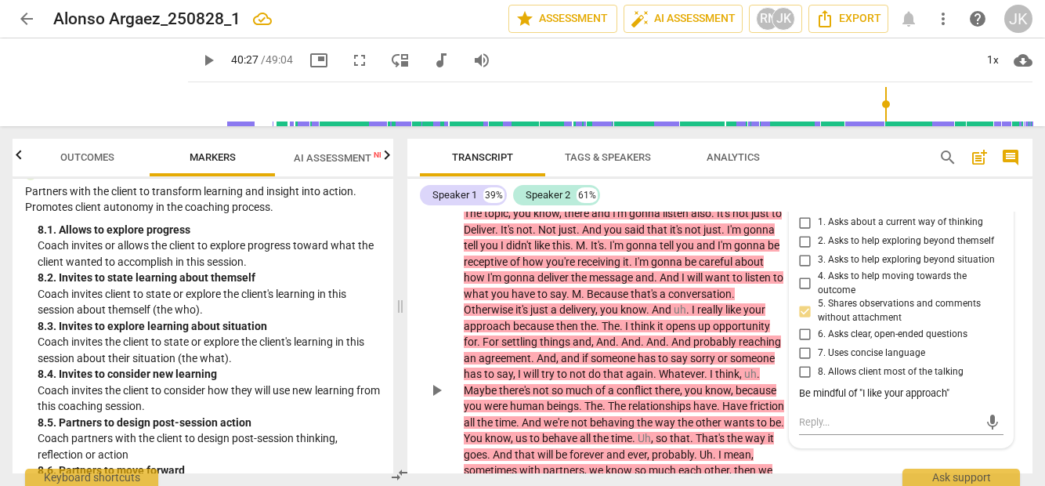
scroll to position [8329, 0]
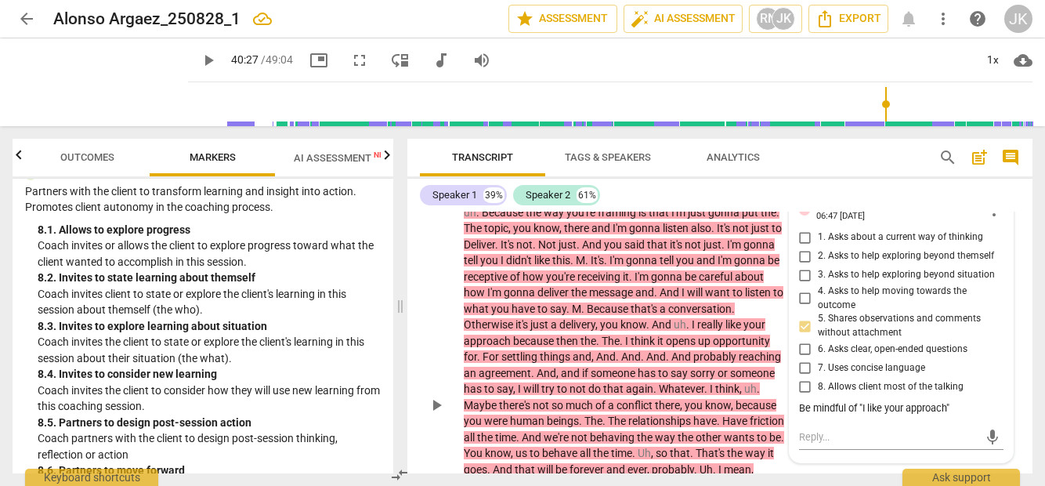
click at [568, 179] on p "Add competency" at bounding box center [567, 171] width 74 height 14
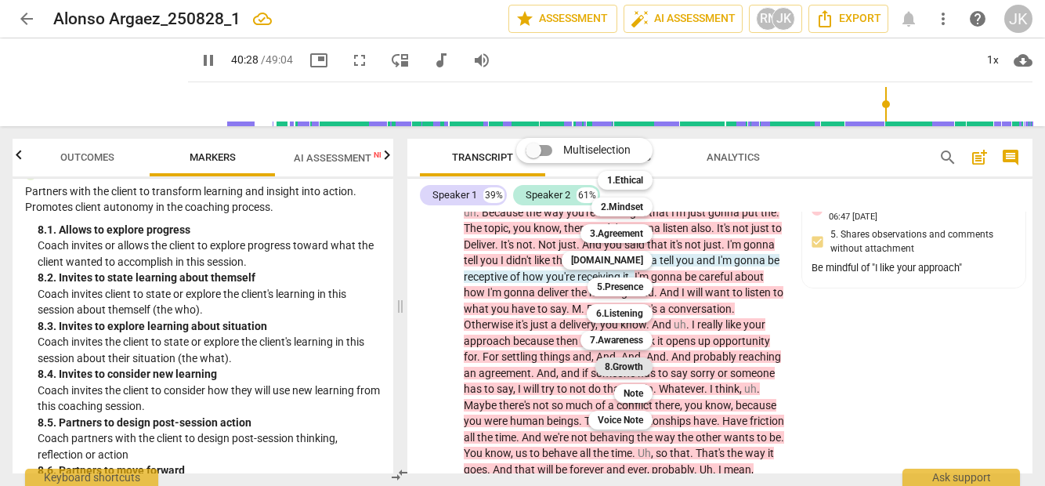
click at [637, 362] on b "8.Growth" at bounding box center [624, 366] width 38 height 19
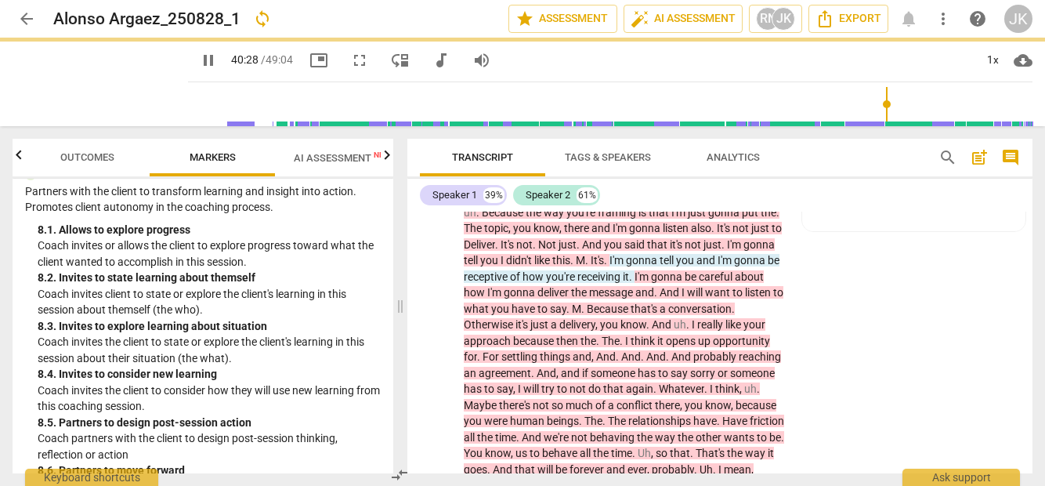
type input "2429"
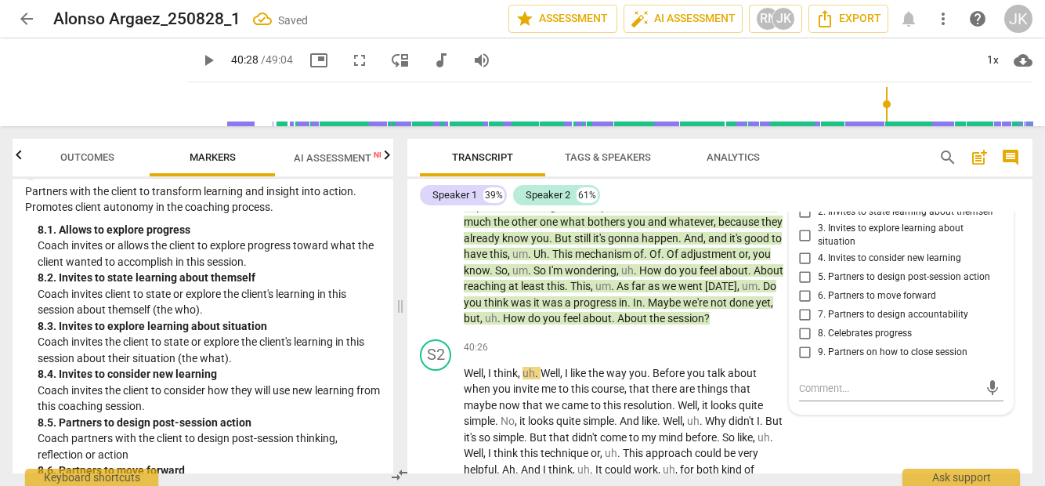
scroll to position [8650, 0]
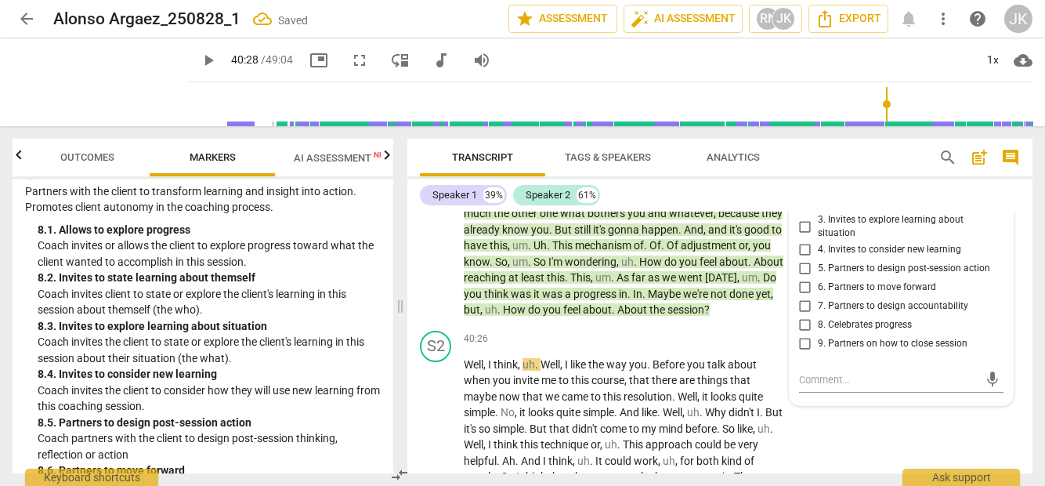
click at [837, 192] on span "1. Allows to explore progress" at bounding box center [878, 185] width 121 height 14
click at [818, 194] on input "1. Allows to explore progress" at bounding box center [804, 184] width 25 height 19
checkbox input "true"
click at [435, 313] on div "play_arrow pause" at bounding box center [444, 92] width 40 height 441
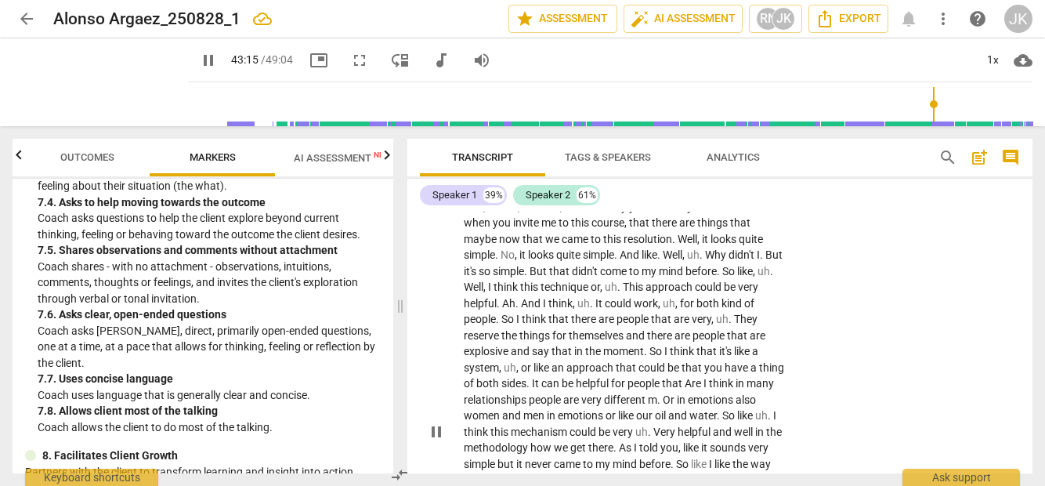
scroll to position [8763, 0]
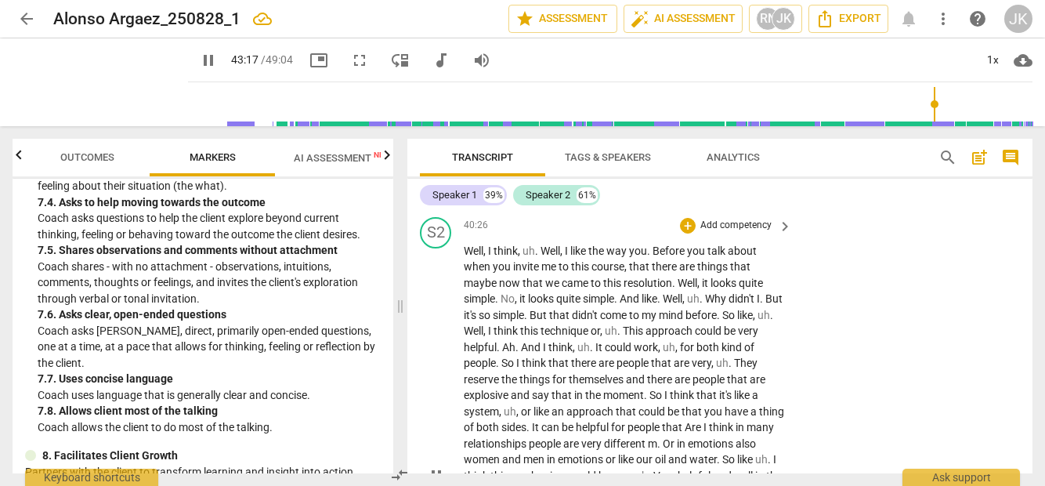
click at [722, 233] on p "Add competency" at bounding box center [736, 225] width 74 height 14
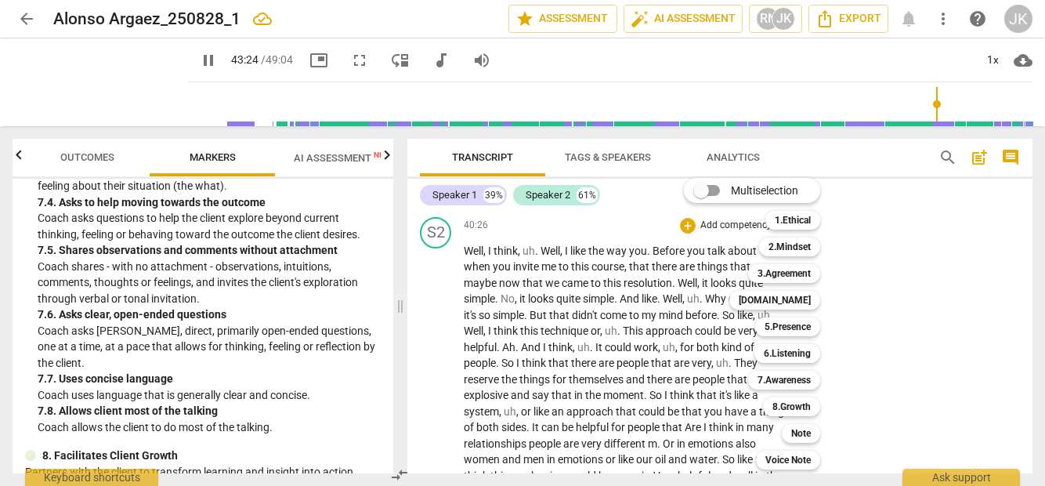
click at [545, 345] on div at bounding box center [522, 243] width 1045 height 486
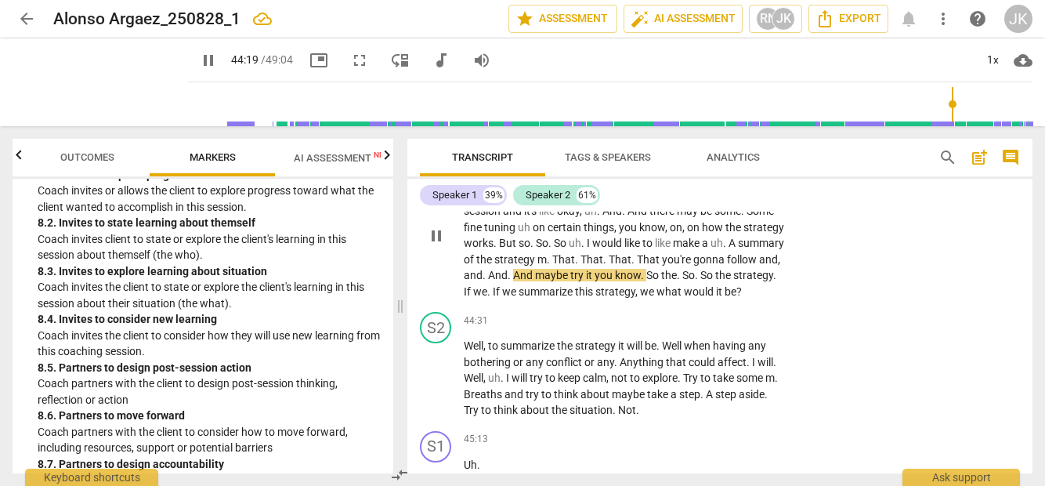
scroll to position [9639, 0]
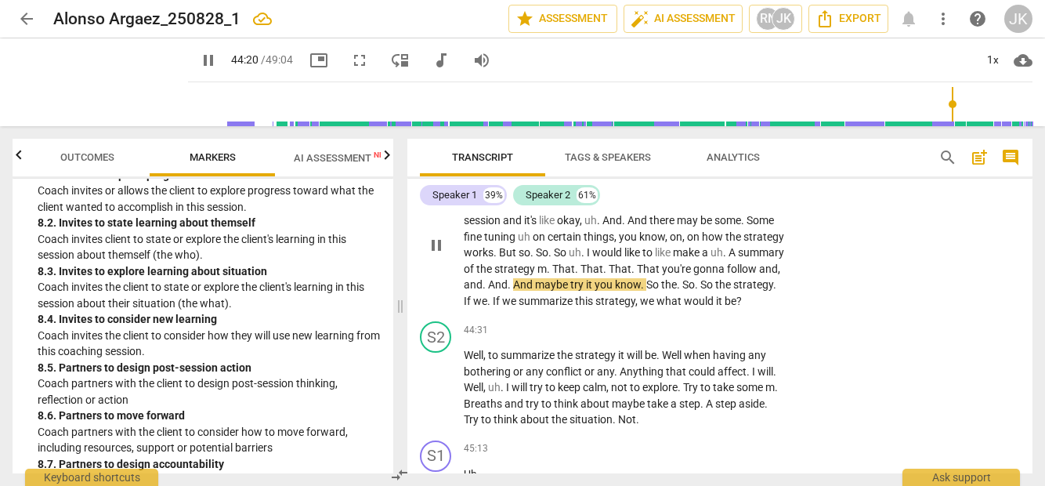
click at [721, 171] on p "Add competency" at bounding box center [736, 164] width 74 height 14
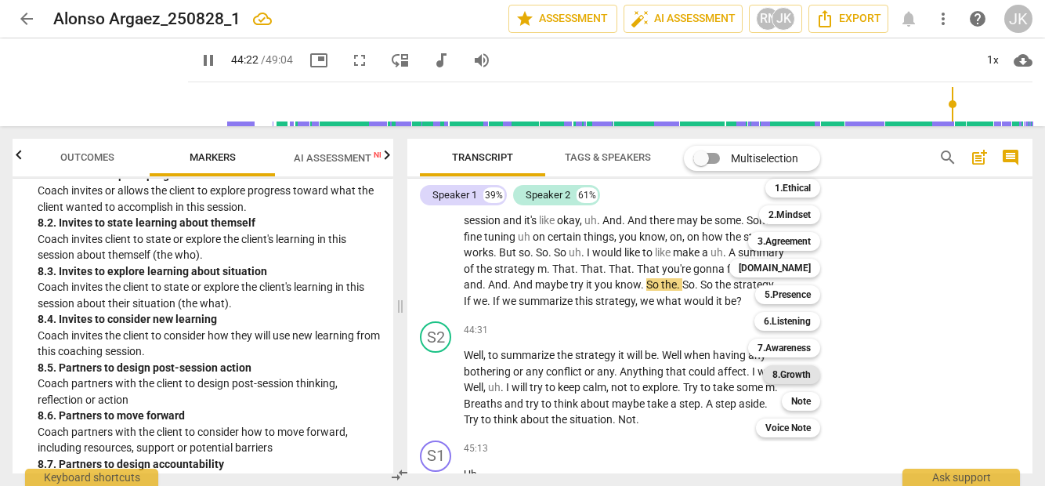
click at [788, 376] on b "8.Growth" at bounding box center [791, 374] width 38 height 19
type input "2663"
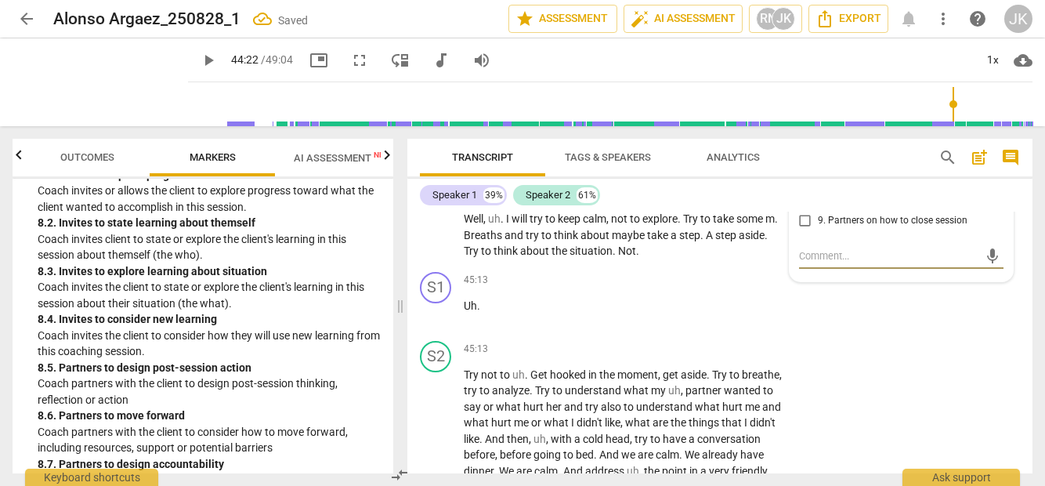
scroll to position [9796, 0]
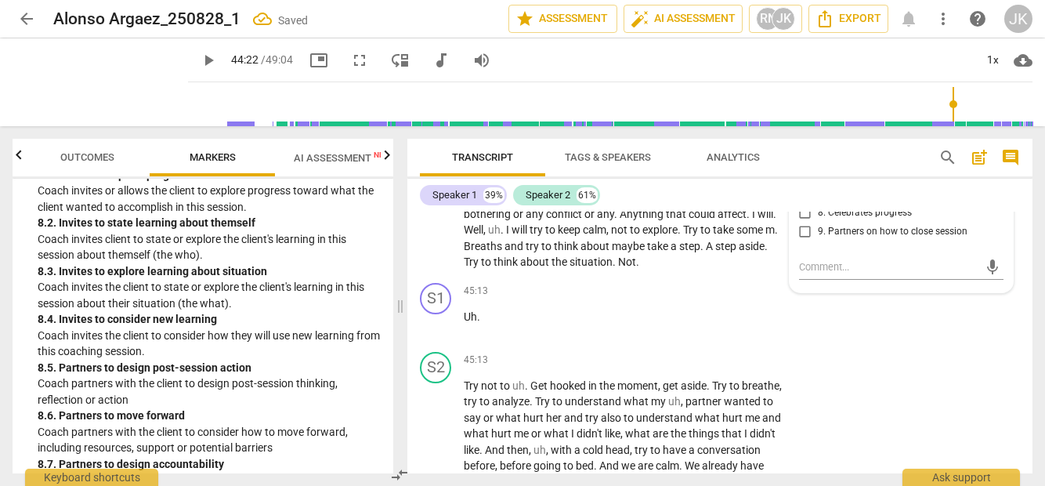
click at [833, 164] on span "5. Partners to design post-session action" at bounding box center [904, 157] width 172 height 14
click at [818, 165] on input "5. Partners to design post-session action" at bounding box center [804, 155] width 25 height 19
checkbox input "true"
click at [859, 345] on div "S1 play_arrow pause 45:13 + Add competency keyboard_arrow_right Uh ." at bounding box center [719, 310] width 625 height 69
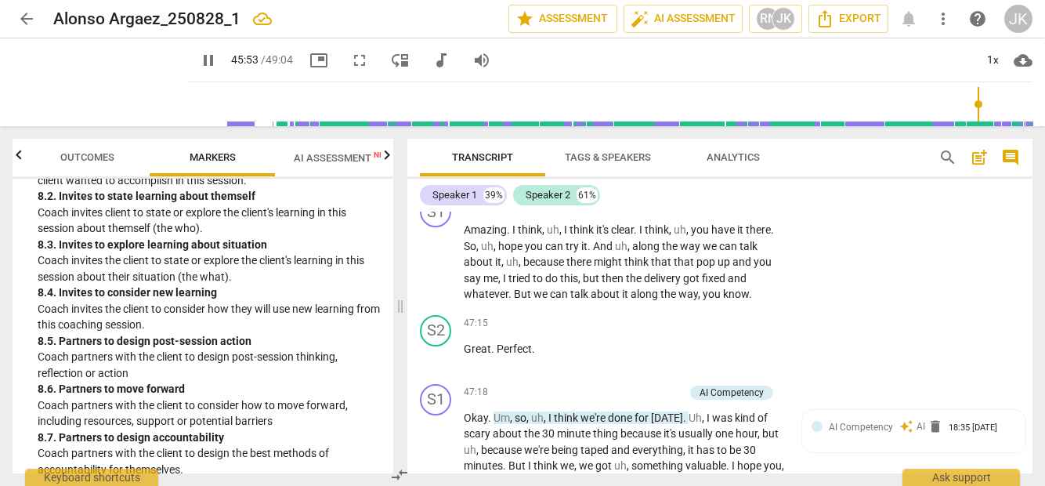
scroll to position [10234, 0]
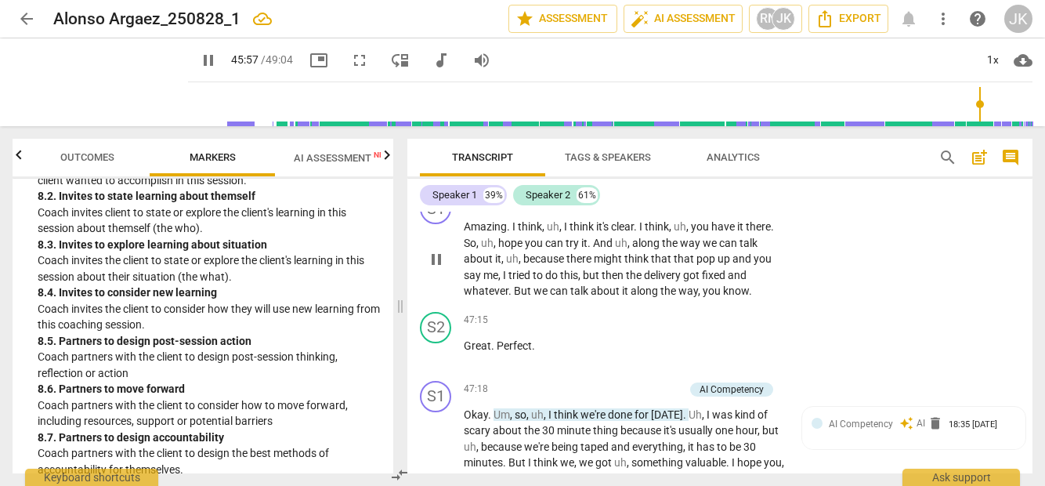
click at [723, 209] on p "Add competency" at bounding box center [736, 202] width 74 height 14
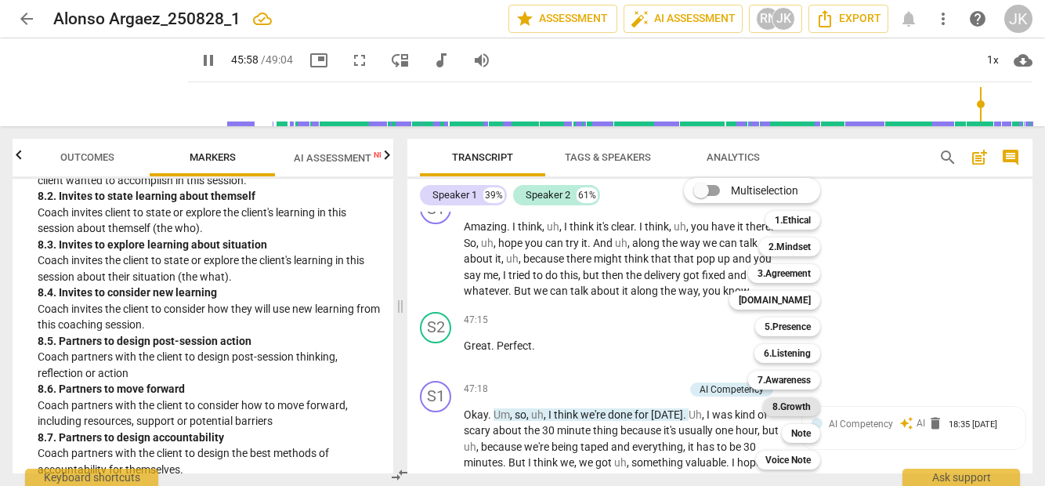
click at [789, 409] on b "8.Growth" at bounding box center [791, 406] width 38 height 19
type input "2759"
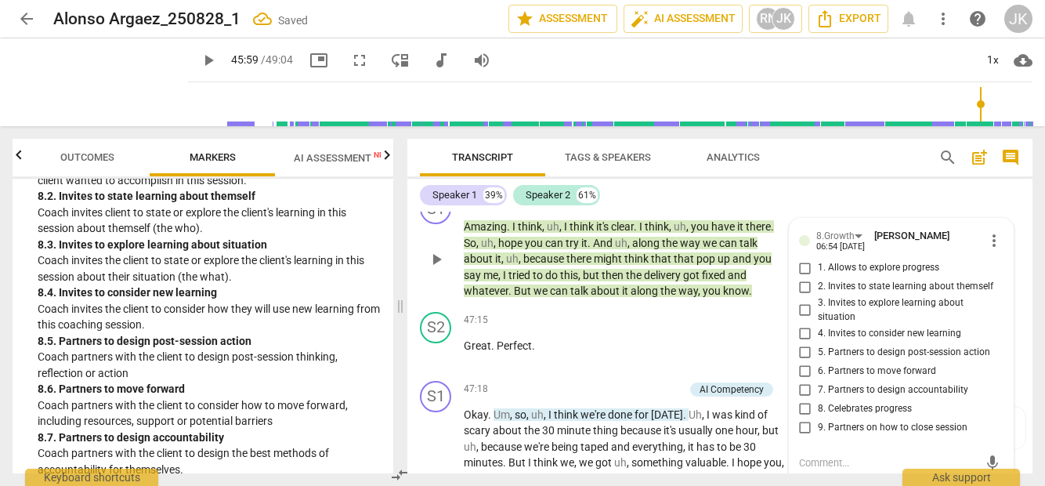
scroll to position [10499, 0]
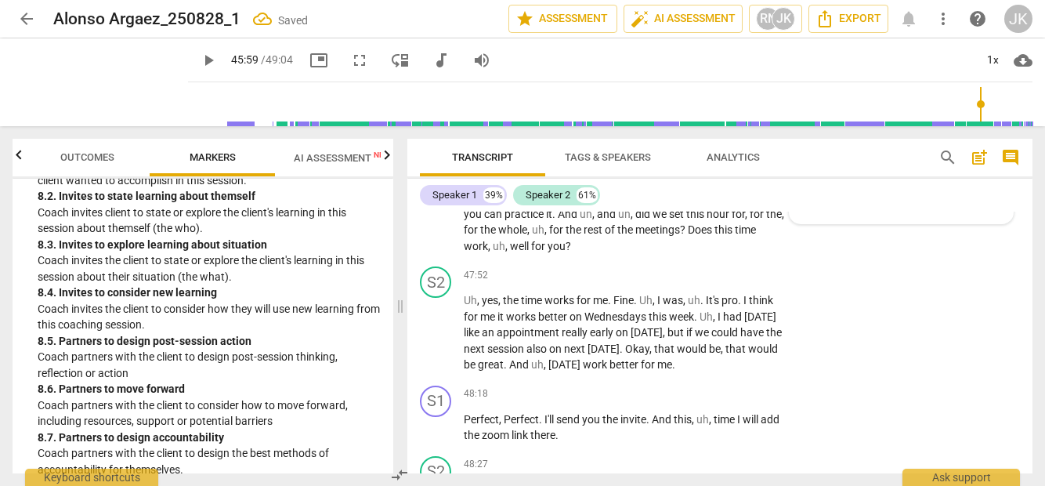
click at [832, 151] on span "8. Celebrates progress" at bounding box center [865, 144] width 94 height 14
click at [818, 153] on input "8. Celebrates progress" at bounding box center [804, 143] width 25 height 19
checkbox input "true"
click at [821, 261] on div "S1 play_arrow pause 47:18 + Add competency AI Competency keyboard_arrow_right O…" at bounding box center [719, 185] width 625 height 151
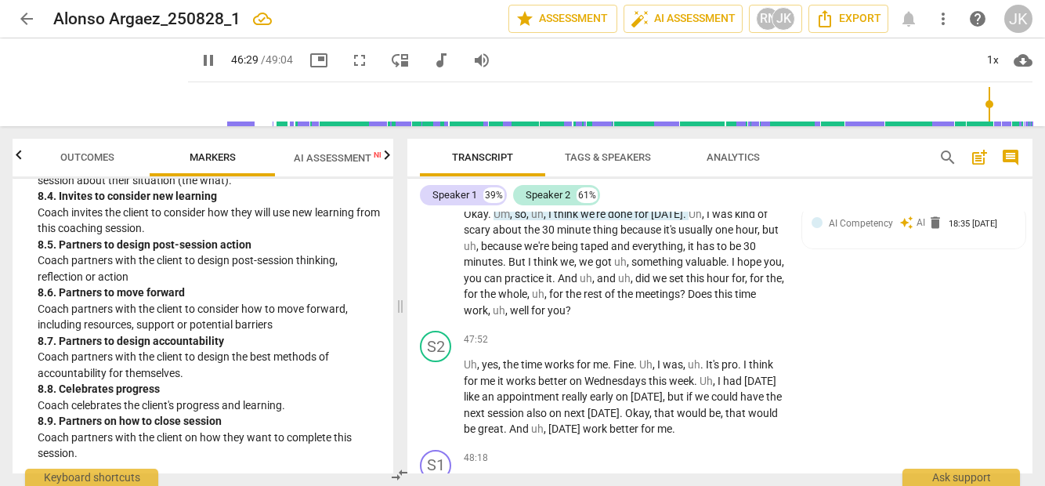
scroll to position [10477, 0]
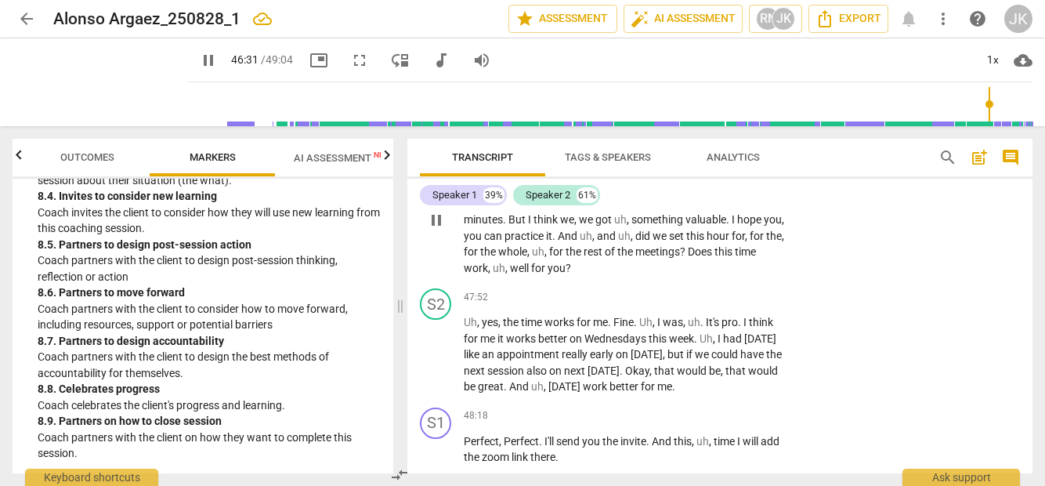
click at [656, 153] on p "Add competency" at bounding box center [646, 146] width 74 height 14
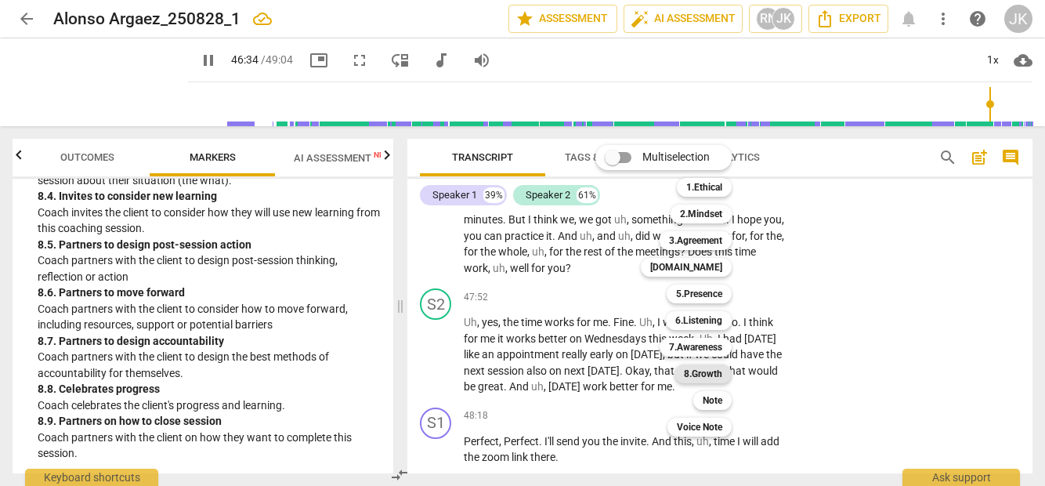
click at [716, 374] on b "8.Growth" at bounding box center [703, 373] width 38 height 19
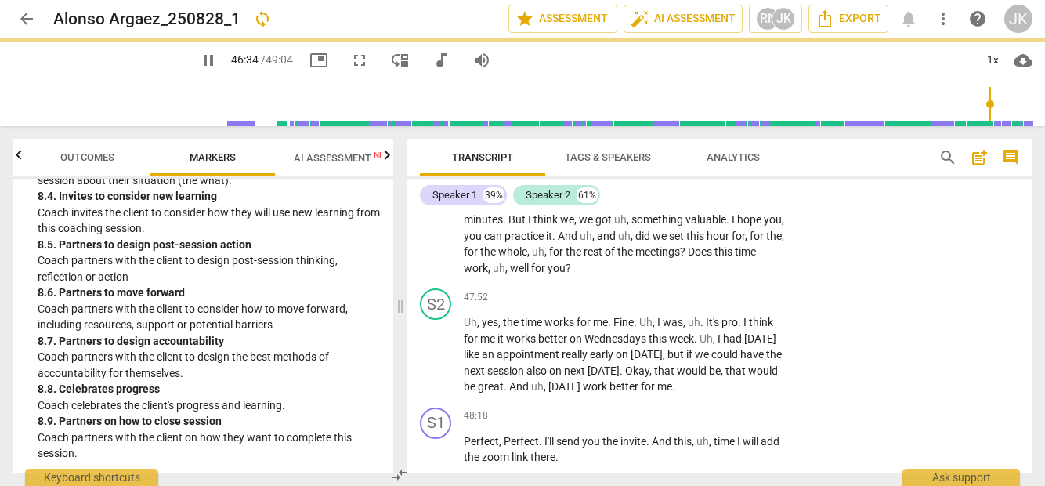
type input "2795"
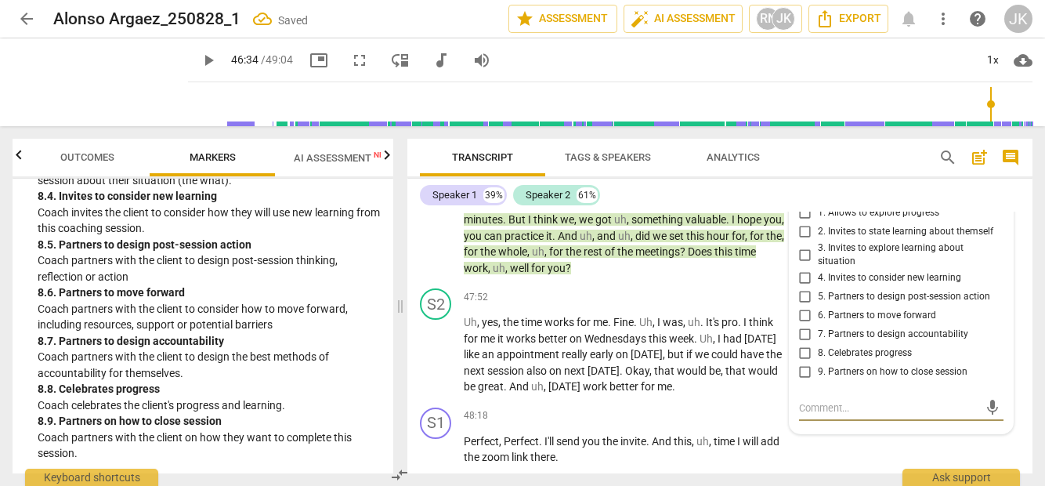
scroll to position [10687, 0]
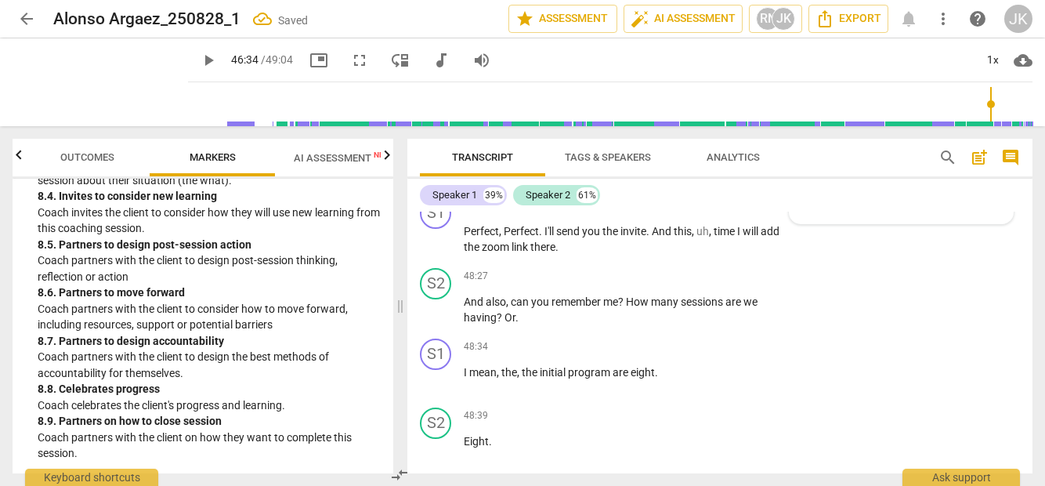
click at [828, 169] on span "9. Partners on how to close session" at bounding box center [893, 162] width 150 height 14
click at [818, 171] on input "9. Partners on how to close session" at bounding box center [804, 162] width 25 height 19
checkbox input "true"
click at [820, 205] on textarea at bounding box center [888, 197] width 179 height 15
type textarea "C"
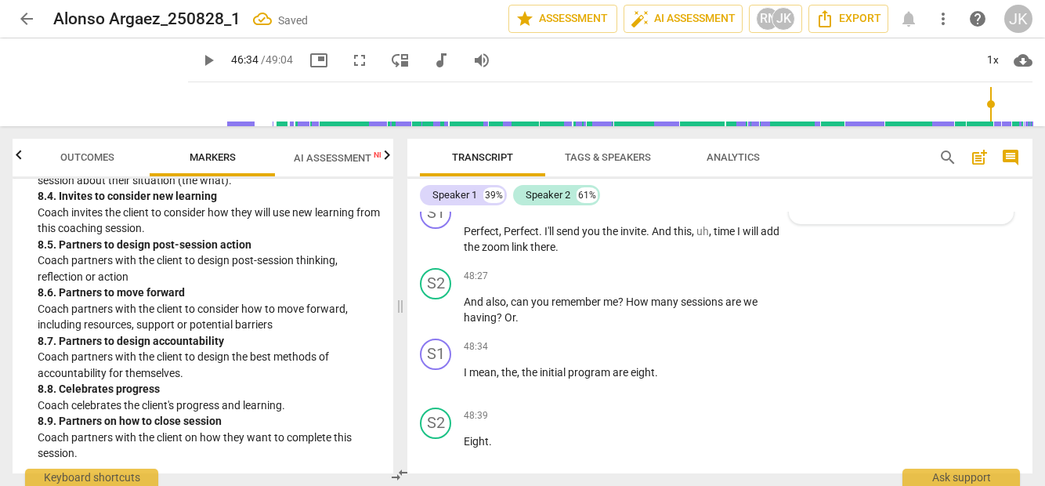
type textarea "C"
type textarea "Co"
type textarea "Con"
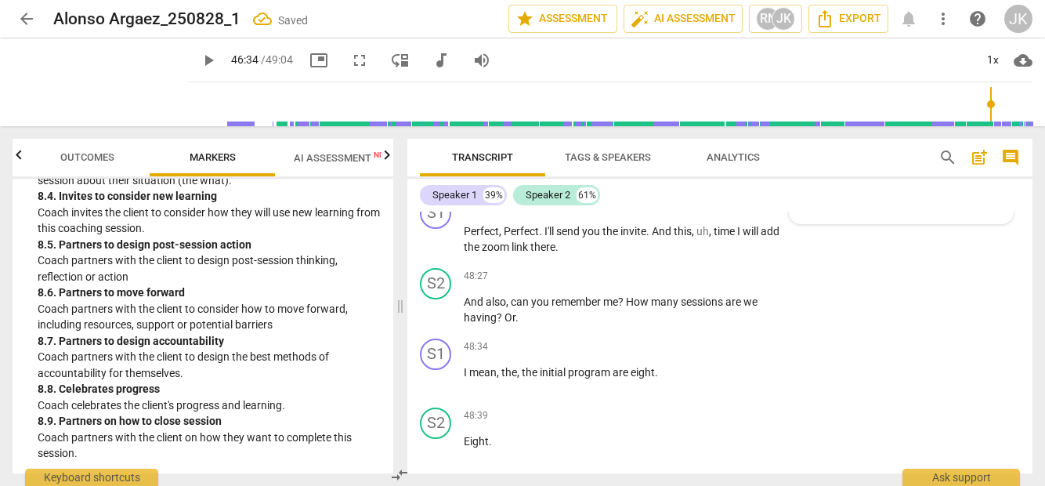
type textarea "Cons"
type textarea "Consi"
type textarea "Consid"
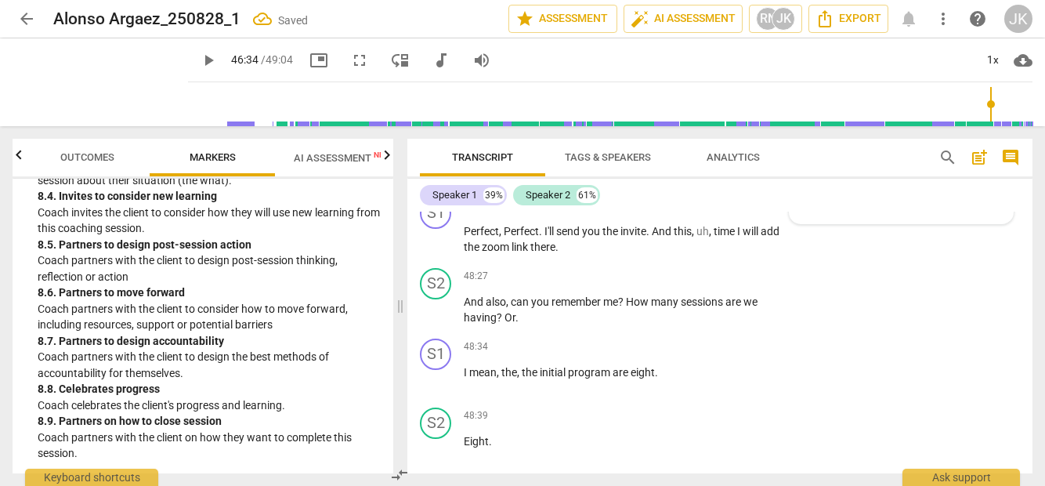
type textarea "Consid"
type textarea "Conside"
type textarea "Consider"
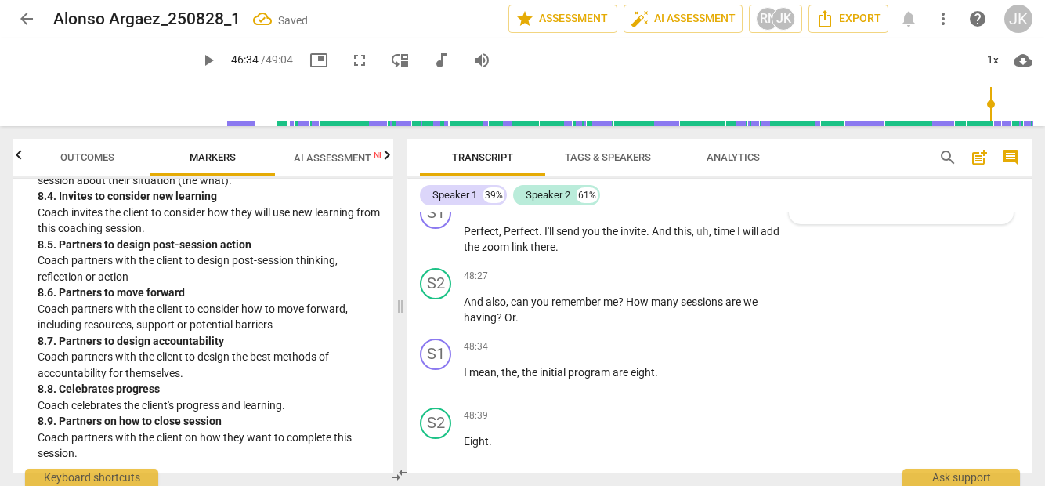
type textarea "Consider"
type textarea "Consider a"
type textarea "Consider as"
type textarea "Consider ask"
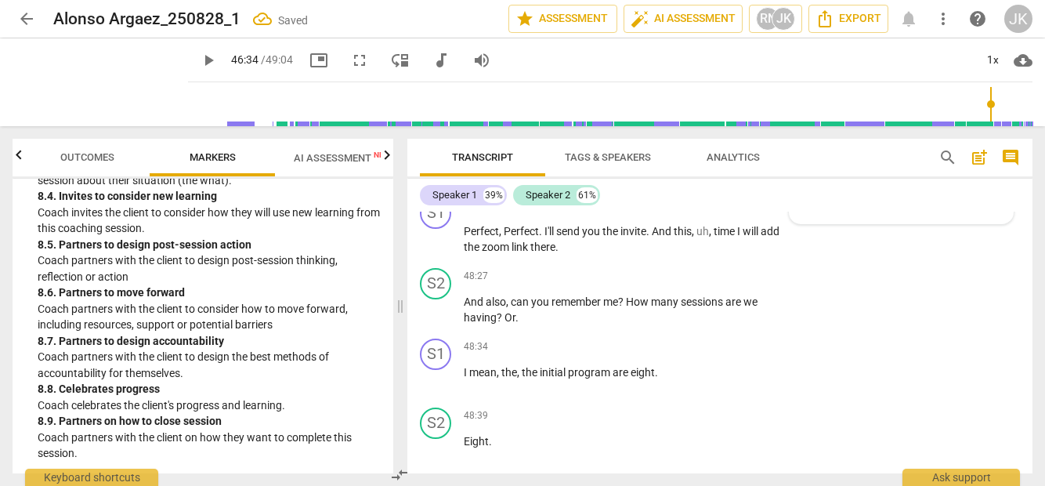
type textarea "Consider ask"
type textarea "Consider aski"
type textarea "Consider askin"
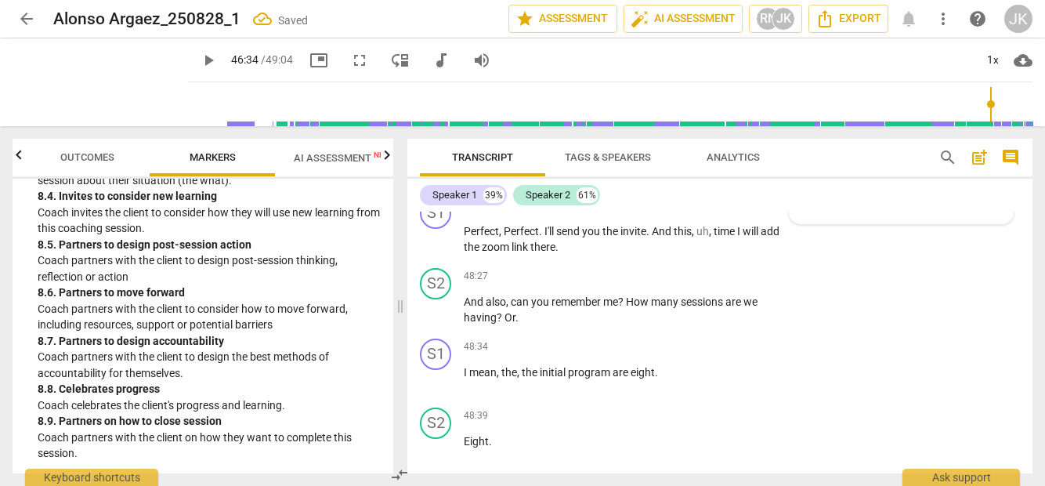
type textarea "Consider asking"
type textarea "Consider asking r"
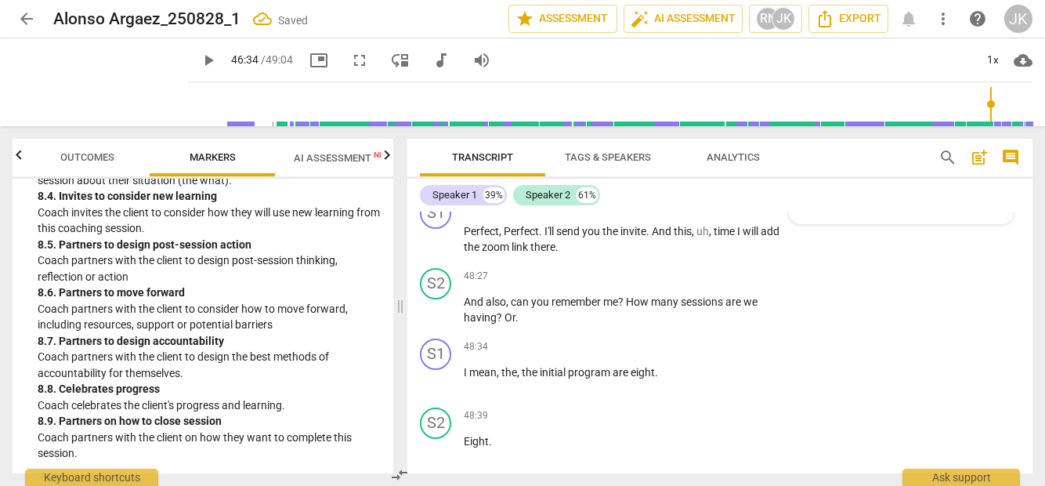
type textarea "Consider asking r"
type textarea "Consider asking [PERSON_NAME]"
type textarea "Consider asking rat"
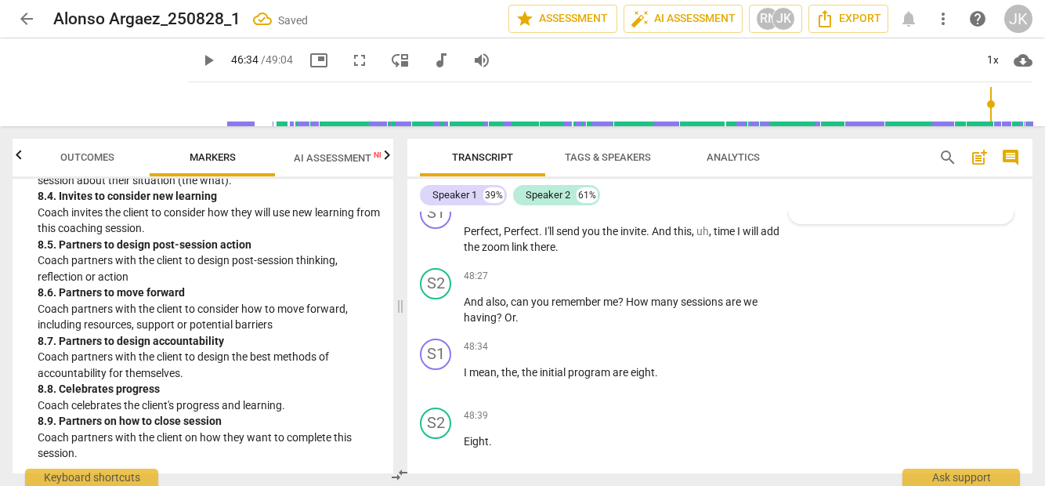
type textarea "Consider asking [PERSON_NAME]"
type textarea "Consider asking rather"
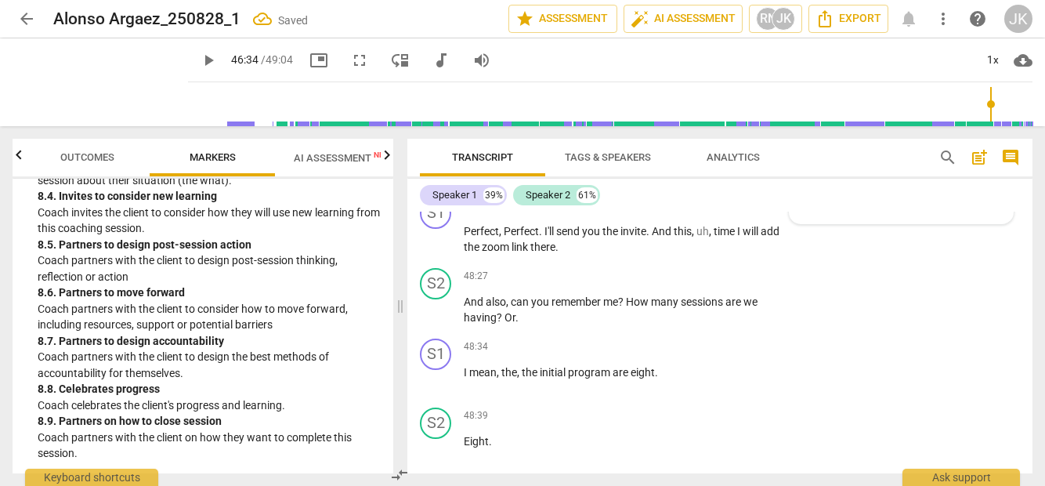
type textarea "Consider asking rather"
type textarea "Consider asking rather t"
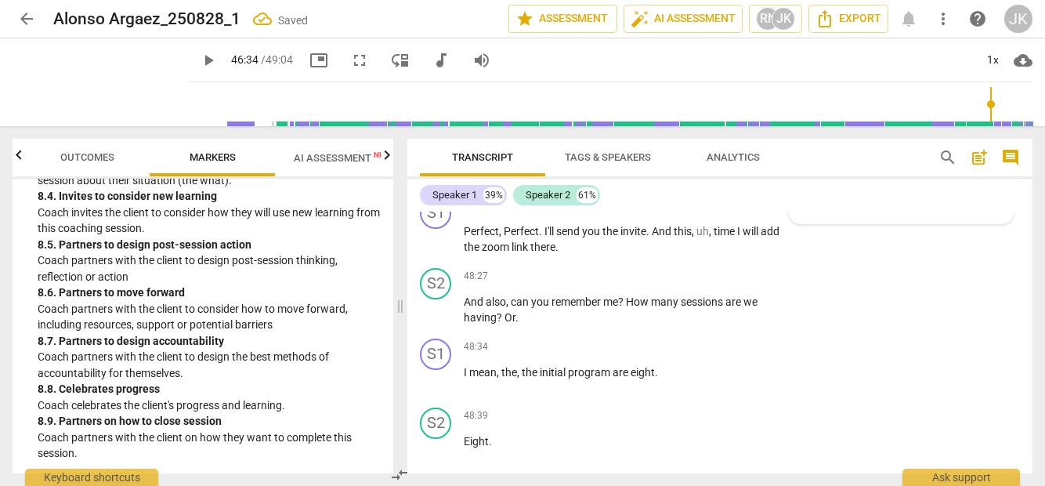
type textarea "Consider asking rather th"
type textarea "Consider asking rather tha"
type textarea "Consider asking rather than"
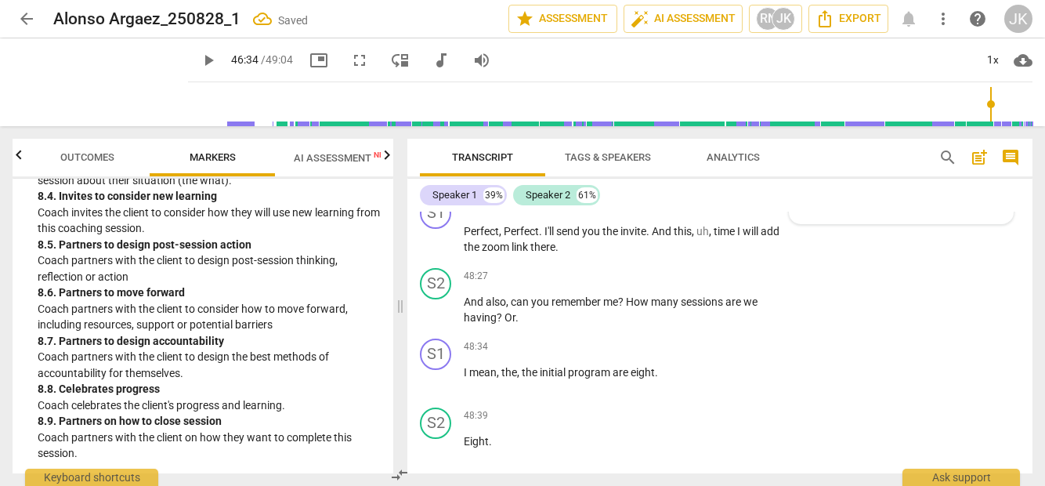
type textarea "Consider asking rather than"
type textarea "Consider asking rather than s"
type textarea "Consider asking rather than st"
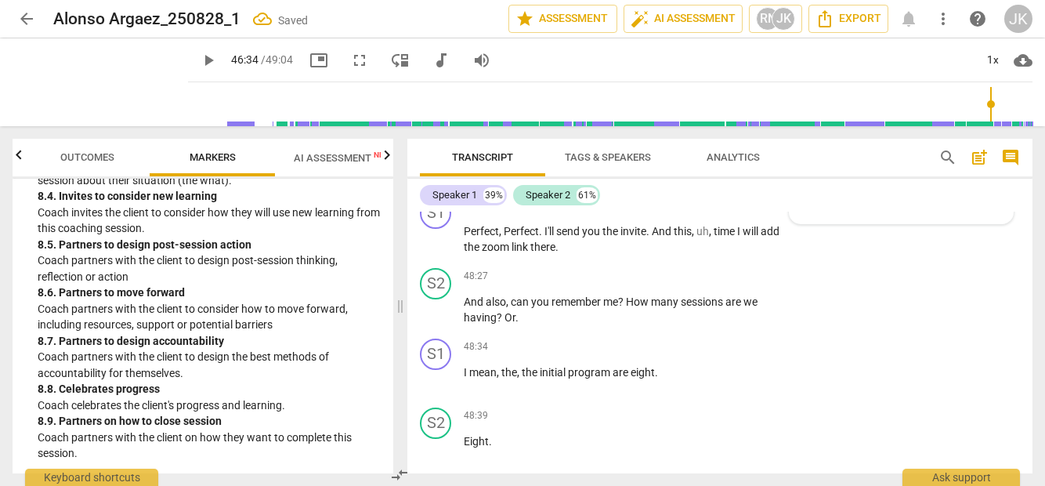
type textarea "Consider asking rather than sta"
type textarea "Consider asking rather than stat"
type textarea "Consider asking rather than stati"
type textarea "Consider asking rather than [MEDICAL_DATA]"
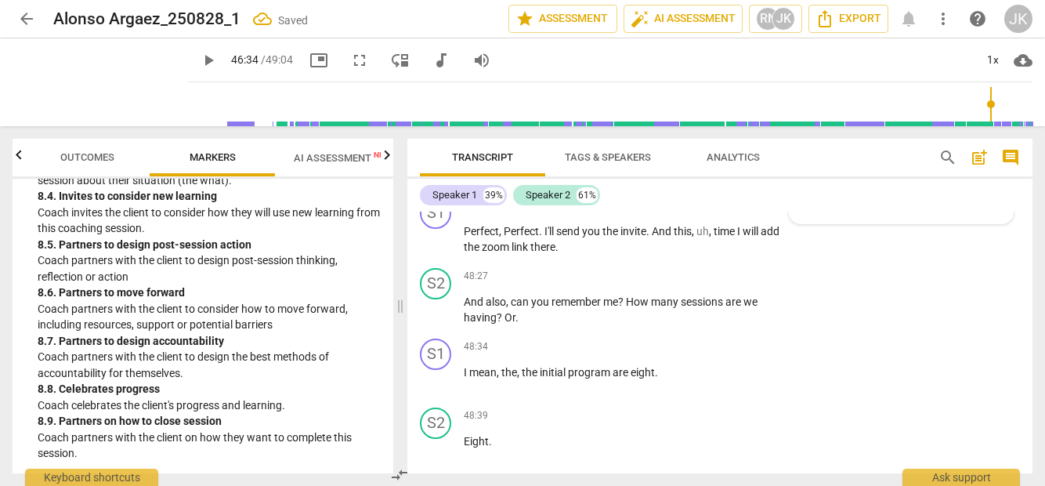
type textarea "Consider asking rather than stating"
type textarea "Consider asking rather than stating w"
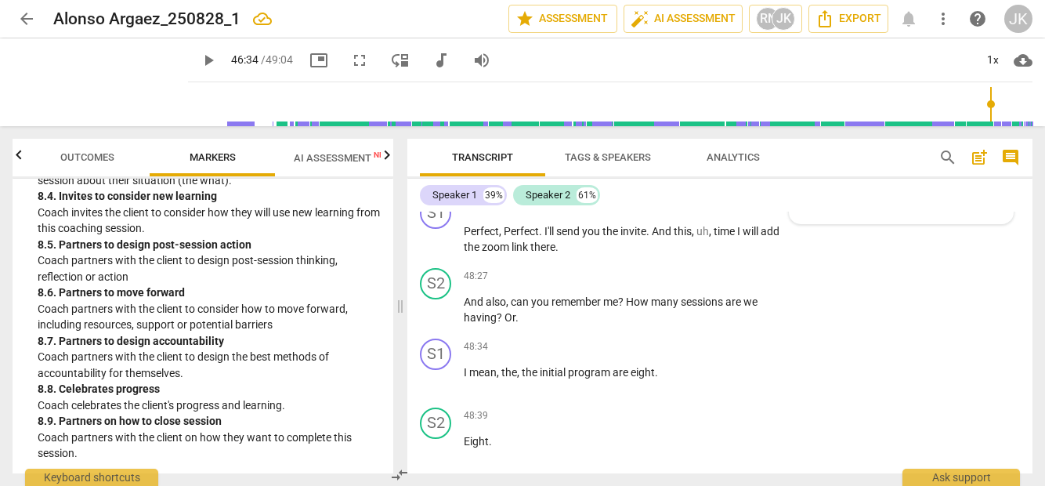
type textarea "Consider asking rather than stating wh"
type textarea "Consider asking rather than stating whe"
type textarea "Consider asking rather than stating when"
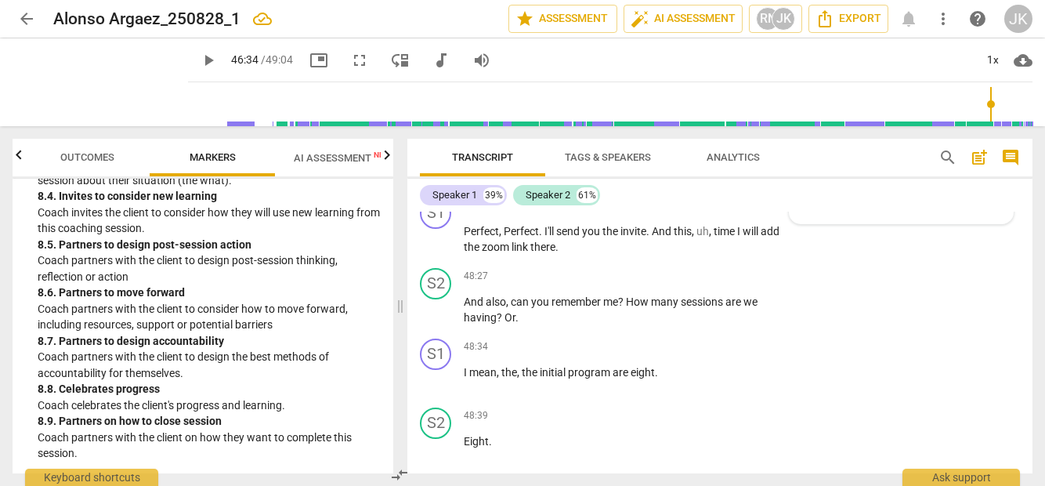
type textarea "Consider asking rather than stating when"
type textarea "Consider asking rather than stating when y"
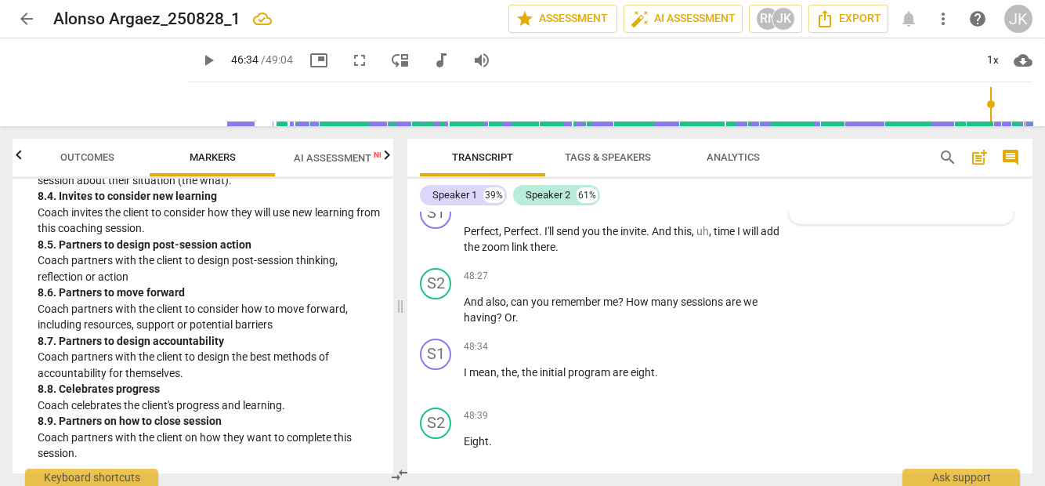
type textarea "Consider asking rather than stating when yo"
type textarea "Consider asking rather than stating when you"
type textarea "Consider asking rather than stating when you f"
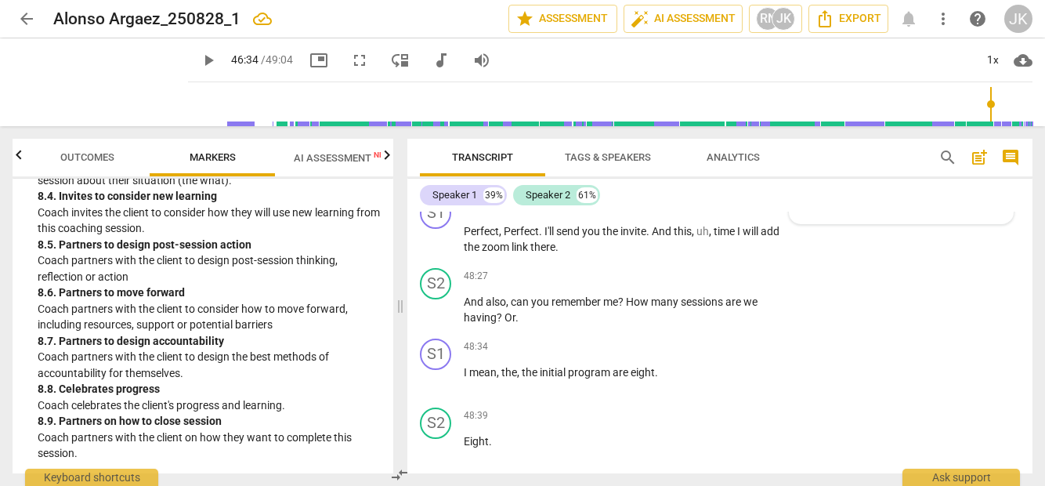
type textarea "Consider asking rather than stating when you fe"
type textarea "Consider asking rather than stating when you fee"
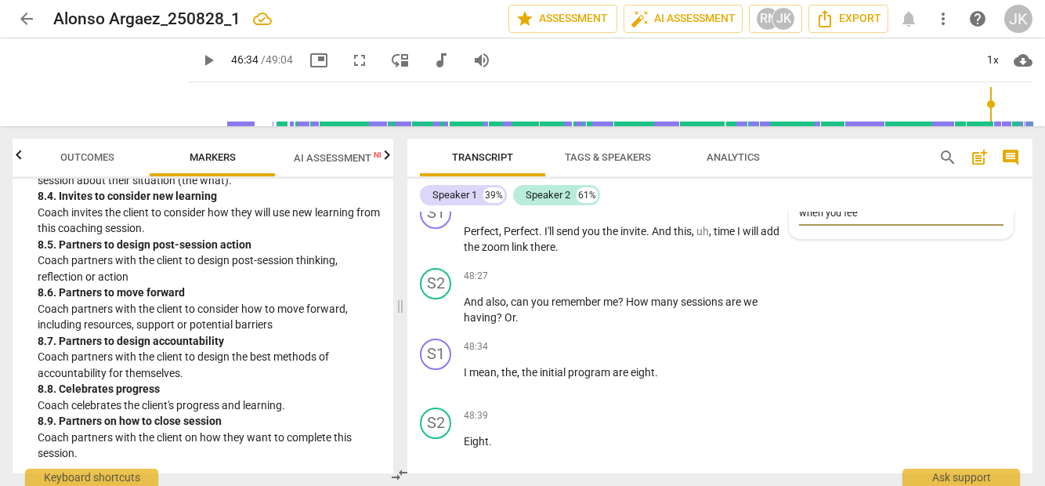
type textarea "Consider asking rather than stating when you feel"
type textarea "Consider asking rather than stating when you feel i"
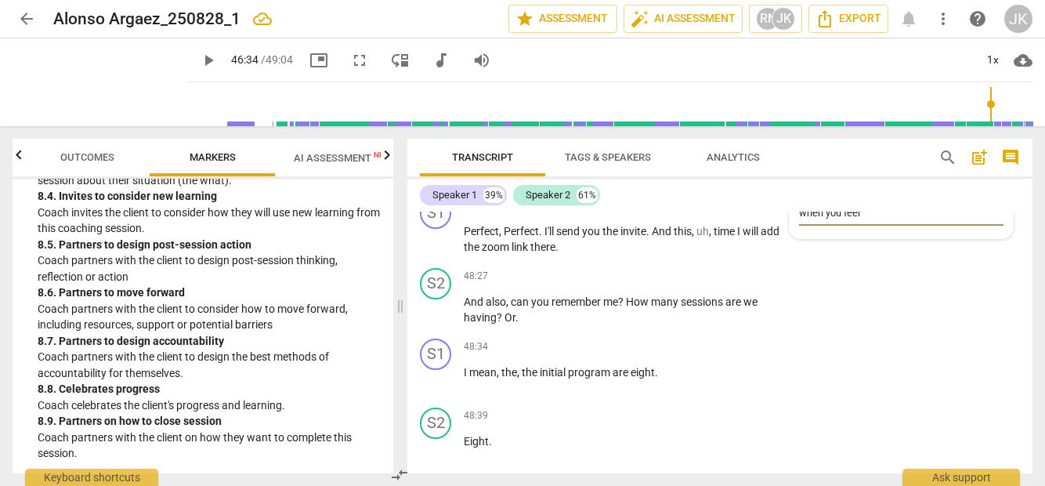
type textarea "Consider asking rather than stating when you feel i"
type textarea "Consider asking rather than stating when you feel it"
click at [984, 214] on span "send" at bounding box center [992, 205] width 17 height 17
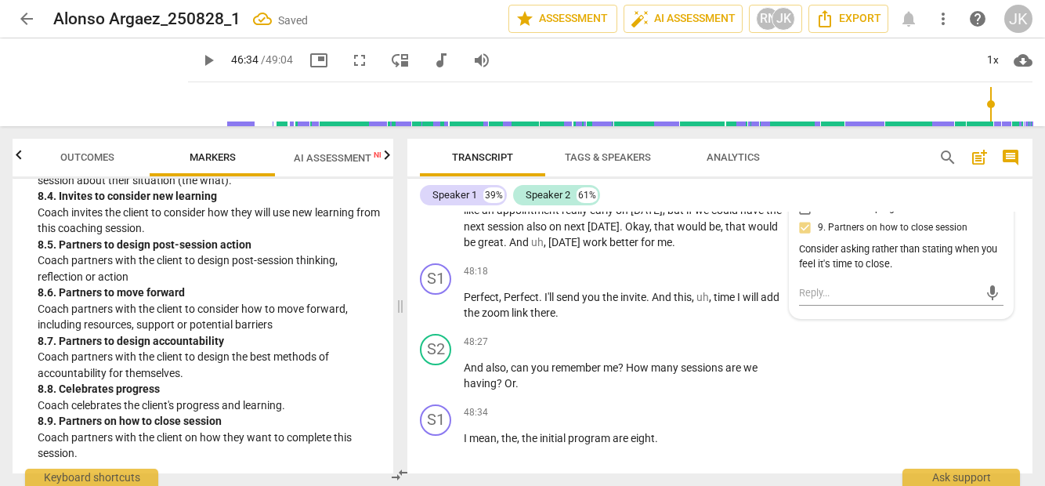
click at [199, 65] on span "play_arrow" at bounding box center [208, 60] width 19 height 19
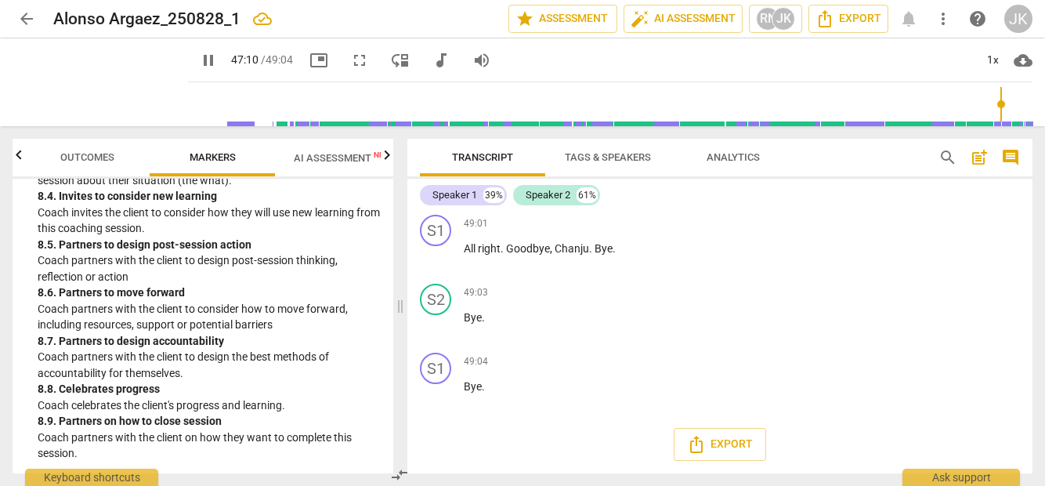
scroll to position [10435, 0]
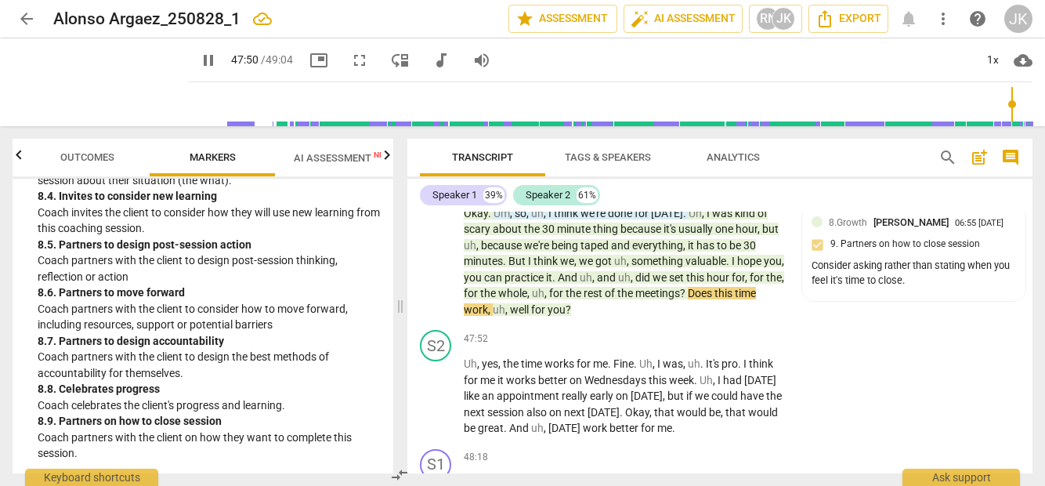
click at [199, 62] on span "pause" at bounding box center [208, 60] width 19 height 19
